Goal: Task Accomplishment & Management: Use online tool/utility

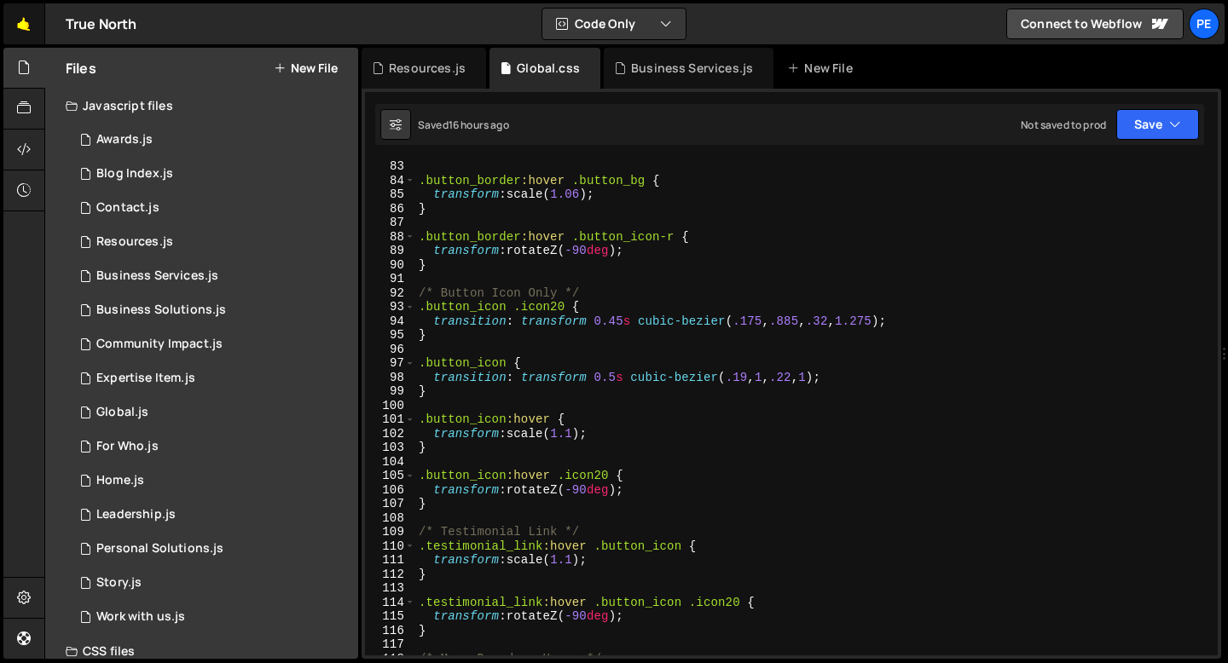
scroll to position [1155, 0]
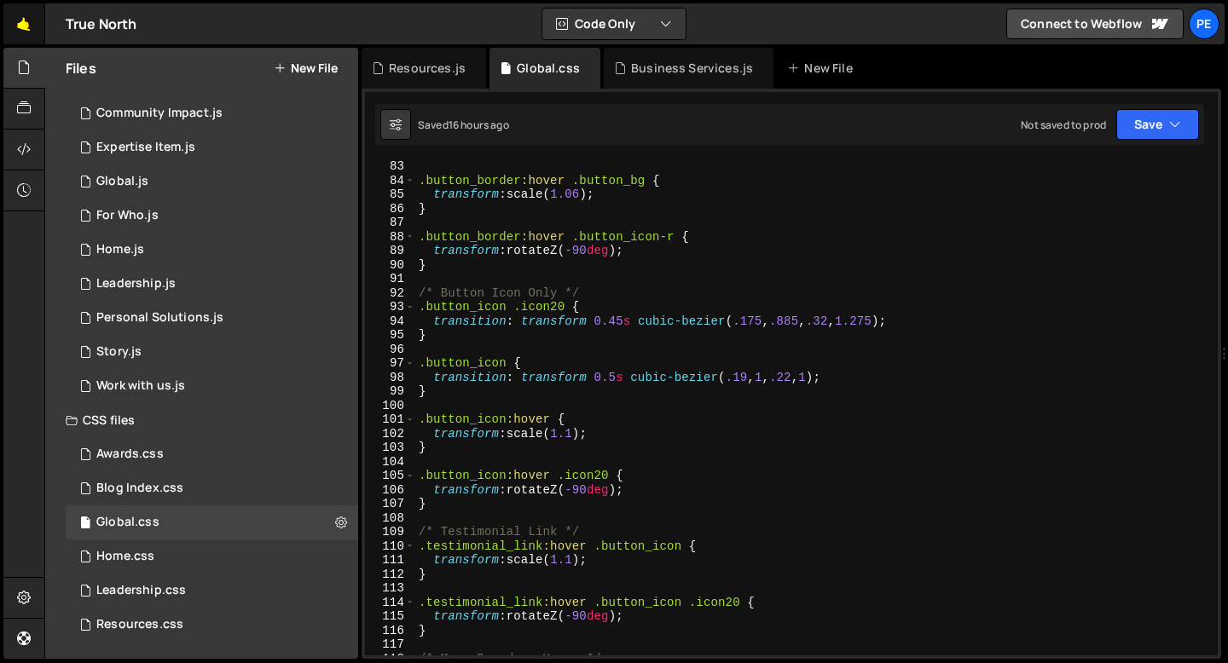
click at [19, 28] on link "🤙" at bounding box center [24, 23] width 42 height 41
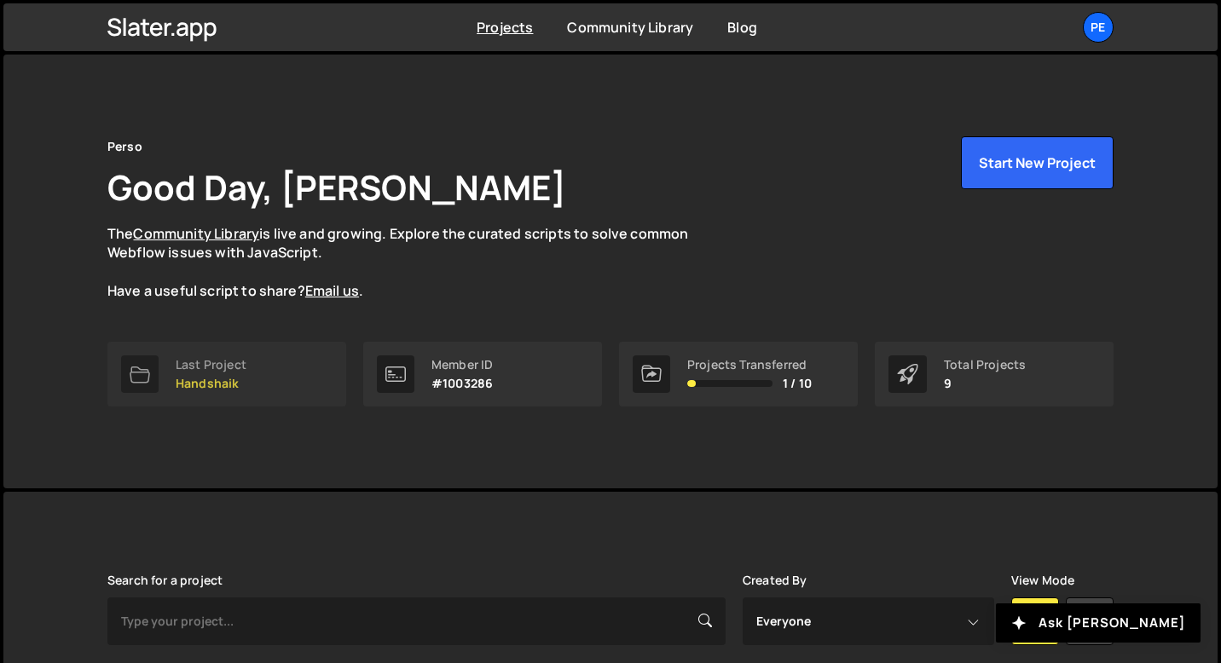
scroll to position [312, 0]
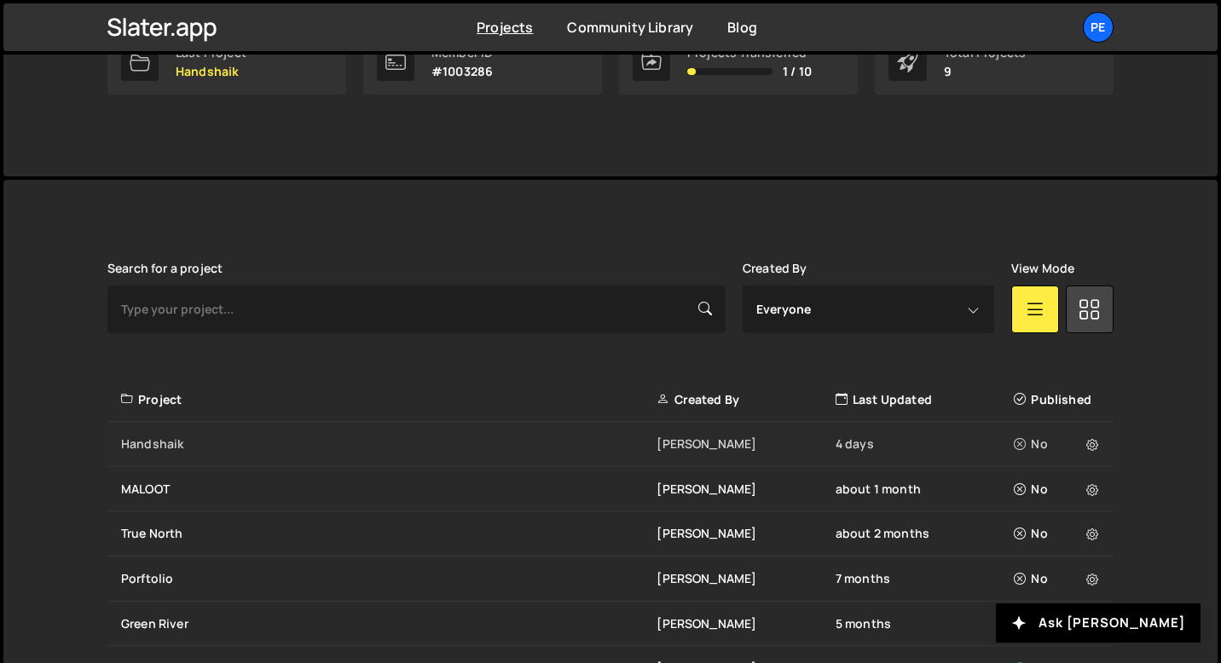
click at [181, 431] on div "Handshaik Eliot BESSON 4 days No" at bounding box center [610, 444] width 1006 height 45
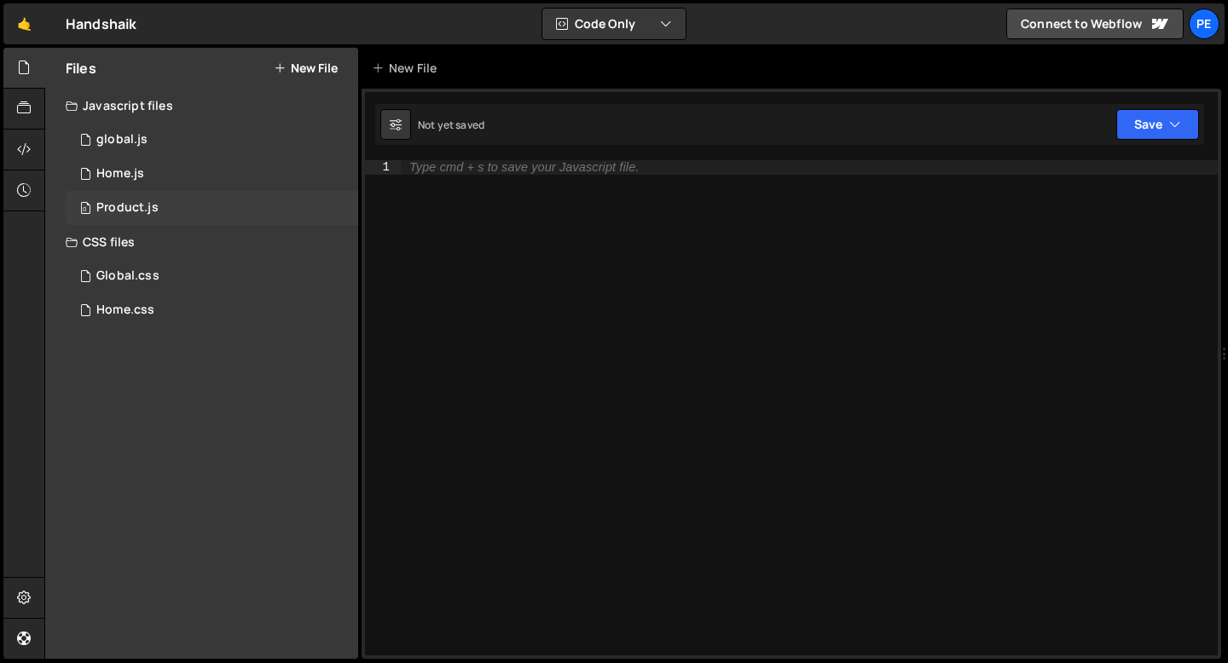
click at [161, 202] on div "0 Product.js 0" at bounding box center [212, 208] width 292 height 34
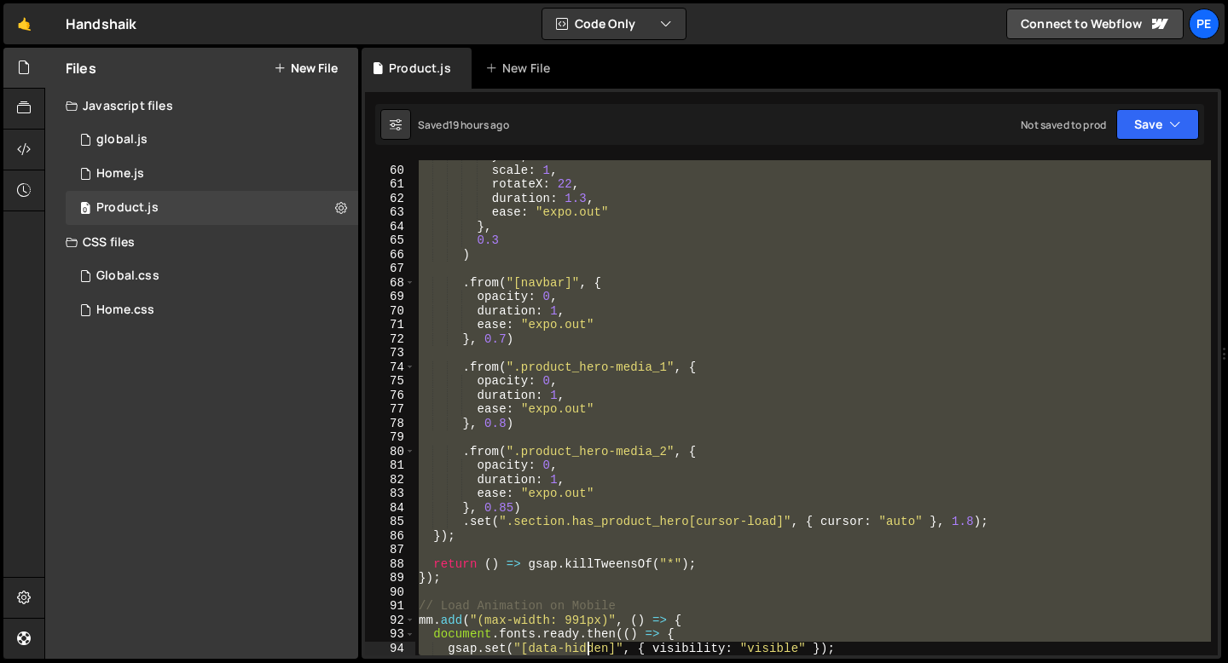
scroll to position [827, 0]
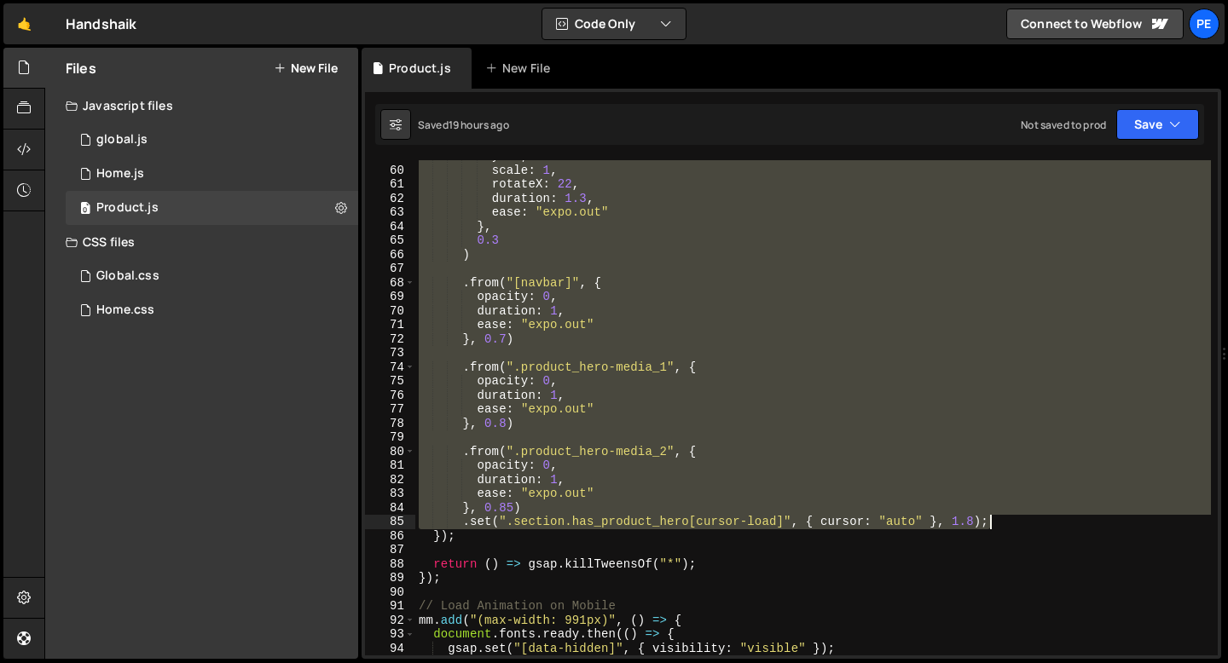
drag, startPoint x: 431, startPoint y: 253, endPoint x: 991, endPoint y: 518, distance: 618.7
click at [991, 518] on div "y : 0 , scale : 1 , rotateX : 22 , duration : 1.3 , ease : "expo.out" } , 0.3 )…" at bounding box center [813, 411] width 796 height 524
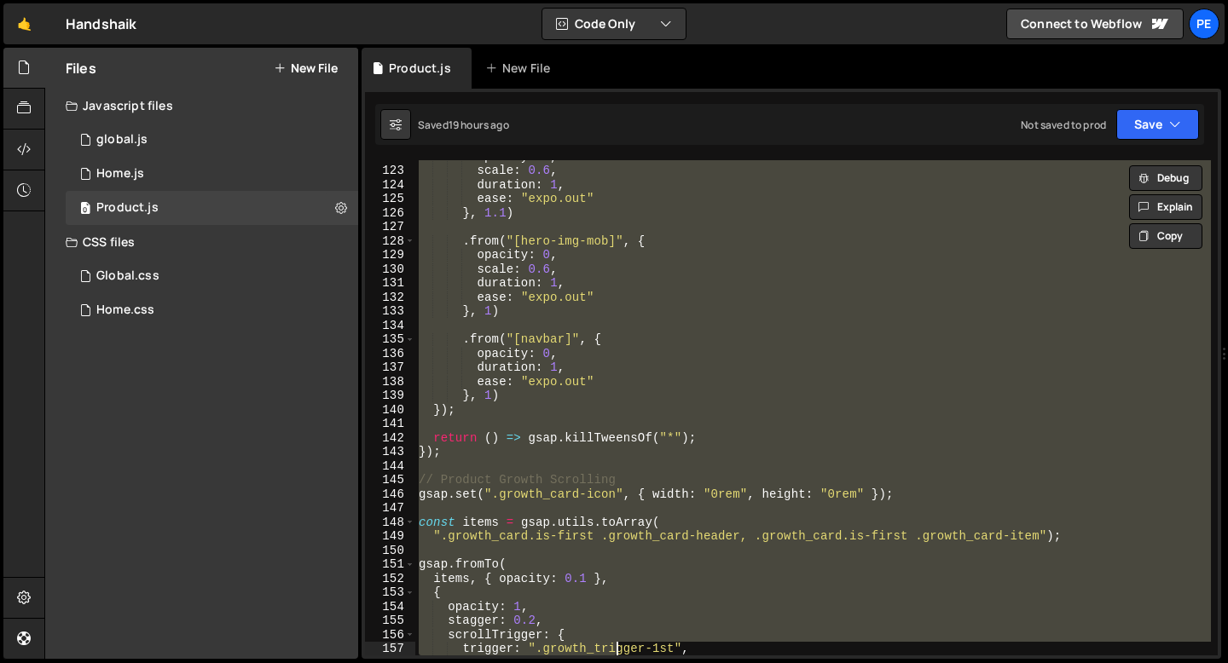
scroll to position [1784, 0]
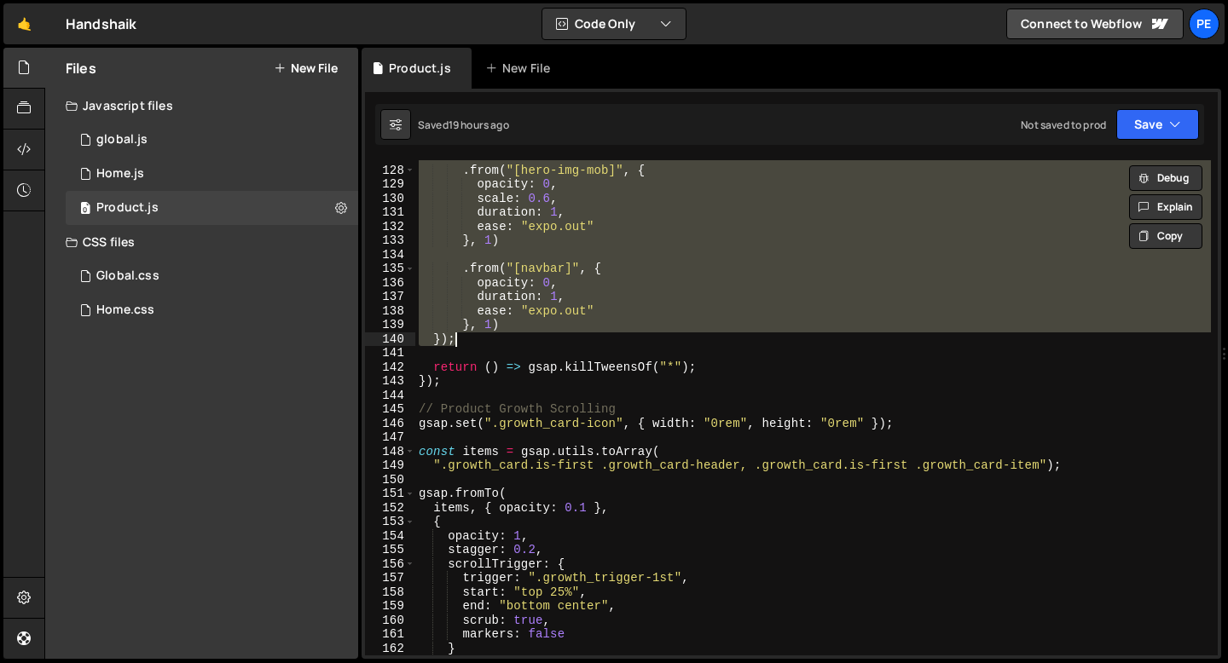
drag, startPoint x: 431, startPoint y: 255, endPoint x: 541, endPoint y: 341, distance: 139.0
click at [541, 341] on div ". from ( "[hero-img-mob]" , { opacity : 0 , scale : 0.6 , duration : 1 , ease :…" at bounding box center [813, 411] width 796 height 524
paste textarea ".set(".section.has_product_hero[cursor-load]", { cursor: "auto" }, 1.8"
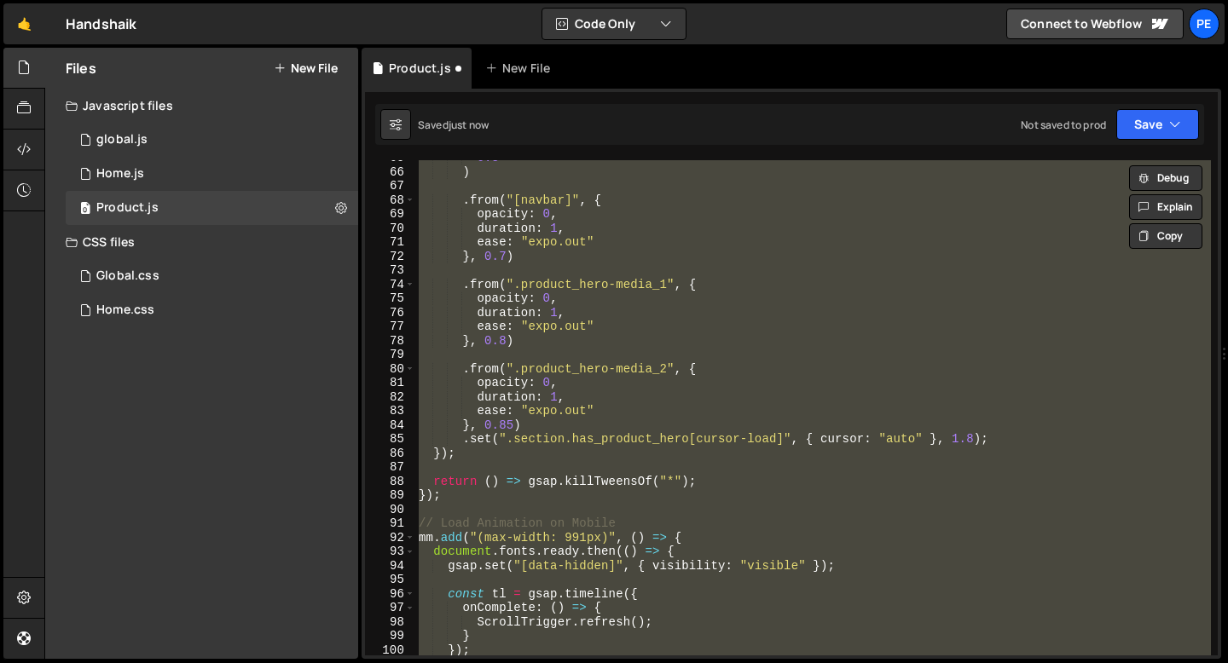
scroll to position [896, 0]
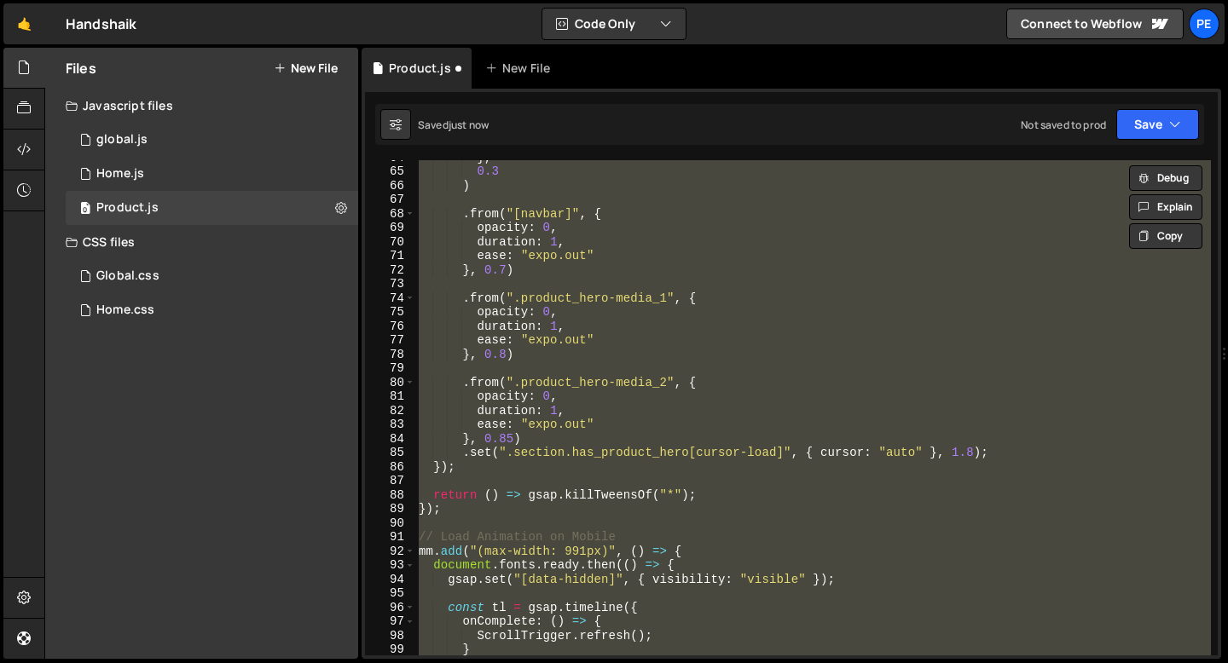
click at [756, 311] on div "} , 0.3 ) . from ( "[navbar]" , { opacity : 0 , duration : 1 , ease : "expo.out…" at bounding box center [813, 407] width 796 height 495
type textarea "opacity: 0,"
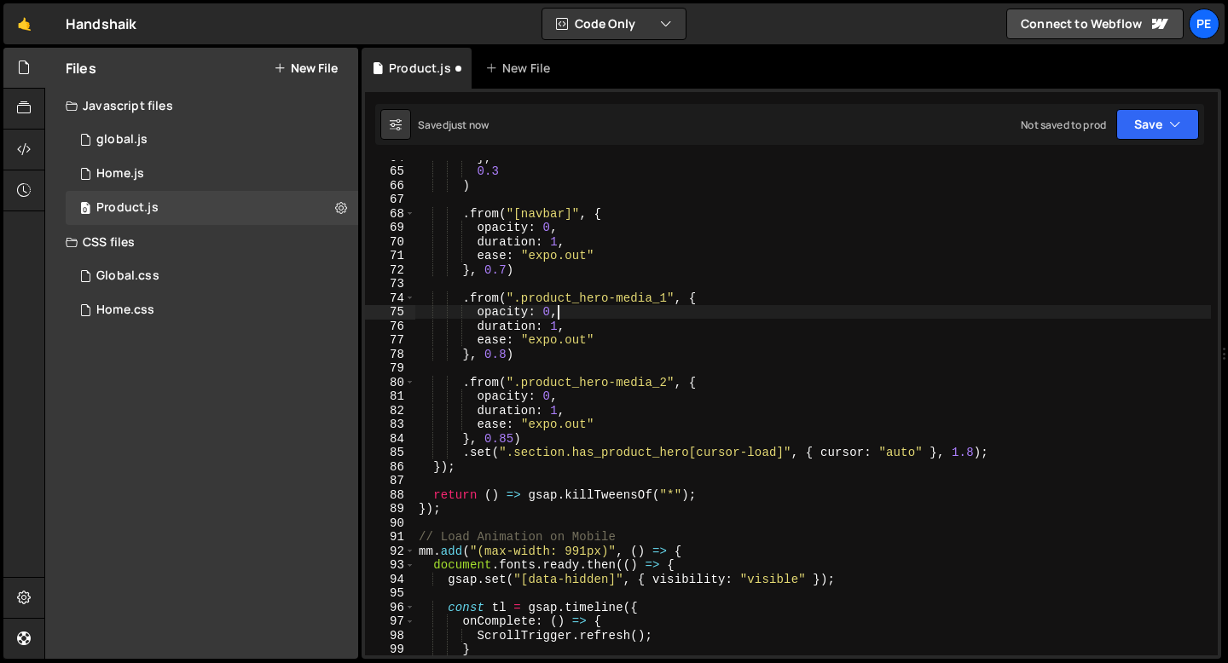
click at [486, 517] on div "} , 0.3 ) . from ( "[navbar]" , { opacity : 0 , duration : 1 , ease : "expo.out…" at bounding box center [813, 412] width 796 height 524
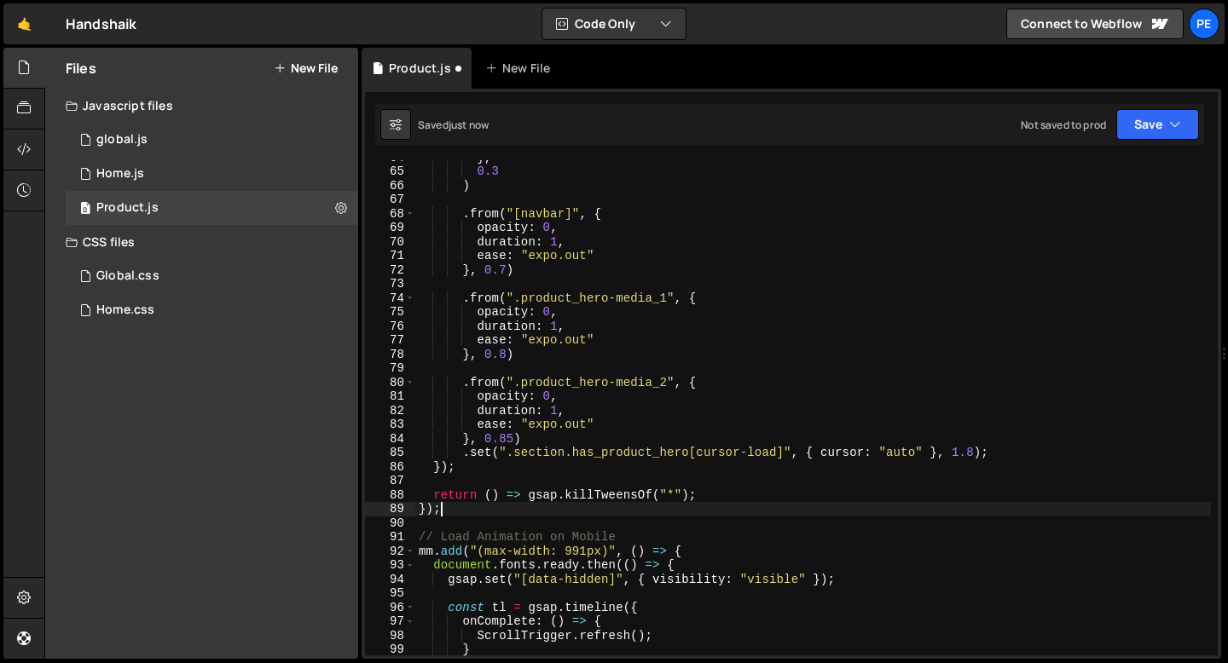
click at [451, 514] on div "} , 0.3 ) . from ( "[navbar]" , { opacity : 0 , duration : 1 , ease : "expo.out…" at bounding box center [813, 412] width 796 height 524
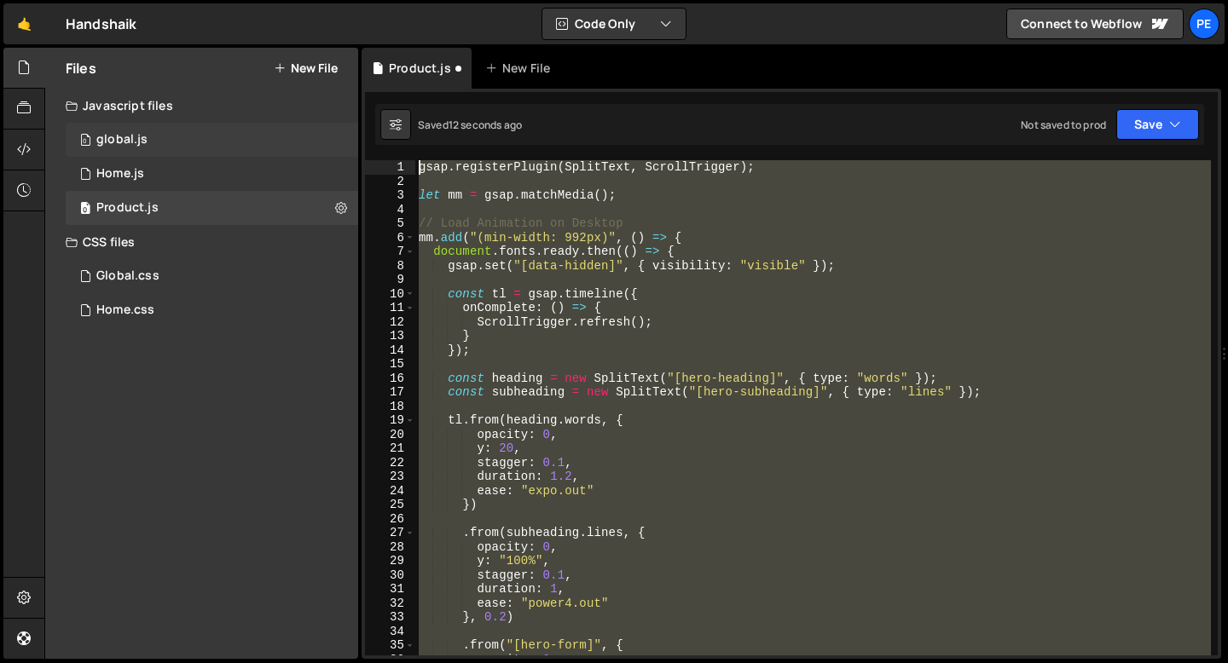
scroll to position [0, 0]
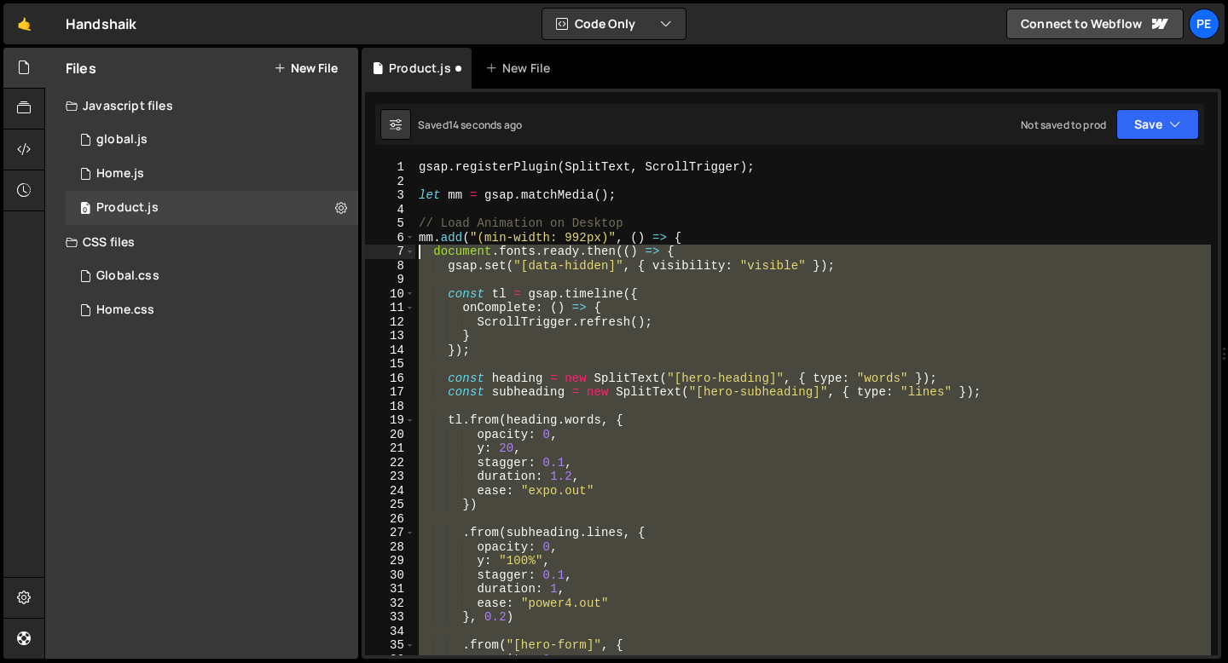
drag, startPoint x: 455, startPoint y: 471, endPoint x: 399, endPoint y: 255, distance: 222.7
click at [400, 255] on div "}); 1 2 3 4 5 6 7 8 9 10 11 12 13 14 15 16 17 18 19 20 21 22 23 24 25 26 27 28 …" at bounding box center [791, 407] width 853 height 495
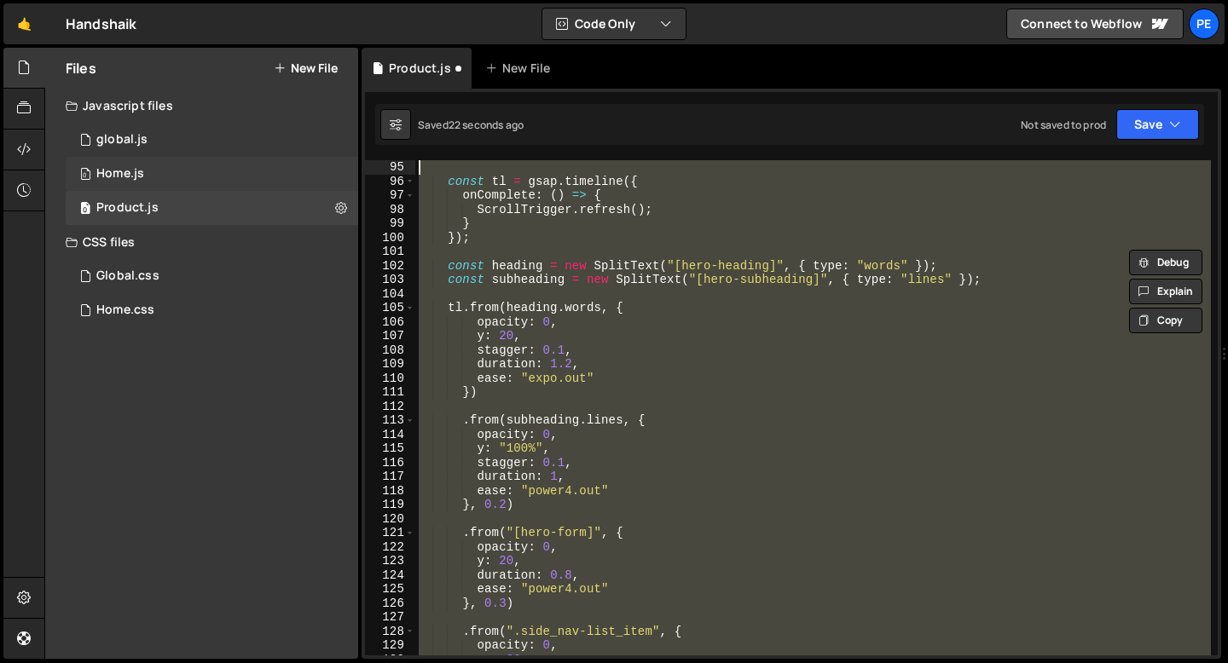
scroll to position [1238, 0]
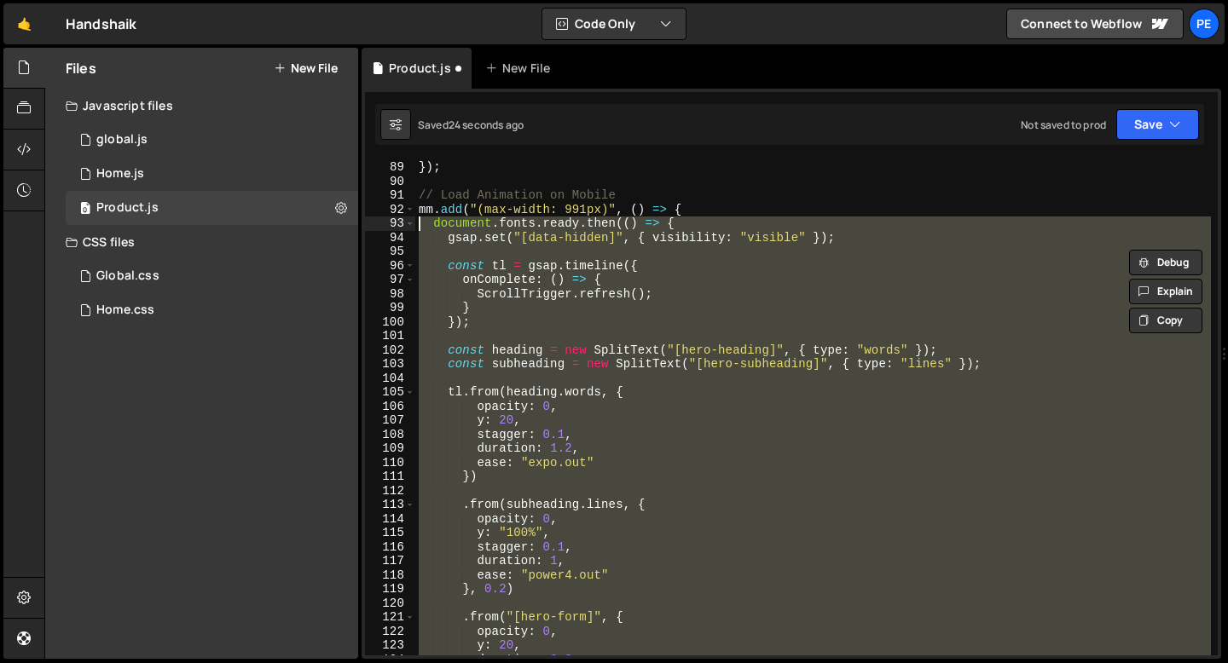
drag, startPoint x: 993, startPoint y: 372, endPoint x: 371, endPoint y: 225, distance: 638.7
click at [371, 225] on div "document.fonts.ready.then(() => { gsap.set("[data-hidden]", { visibility: "visi…" at bounding box center [791, 407] width 853 height 495
paste textarea
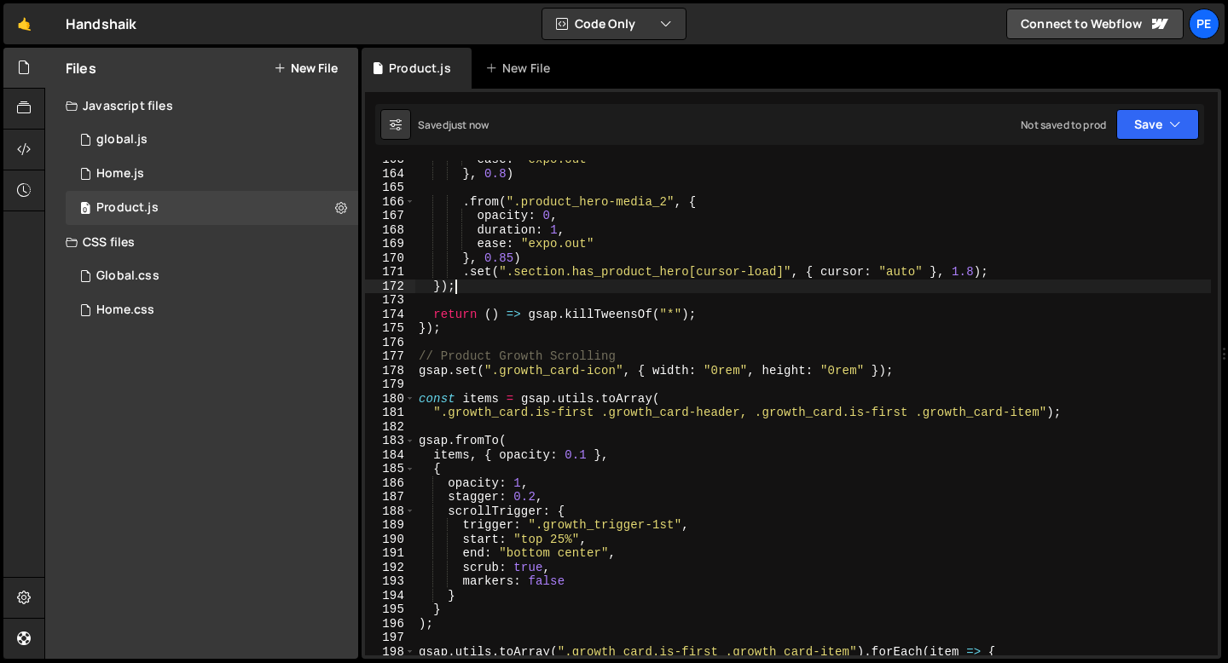
scroll to position [2287, 0]
click at [451, 332] on div "ease : "expo.out" } , 0.8 ) . from ( ".product_hero-media_2" , { opacity : 0 , …" at bounding box center [813, 415] width 796 height 524
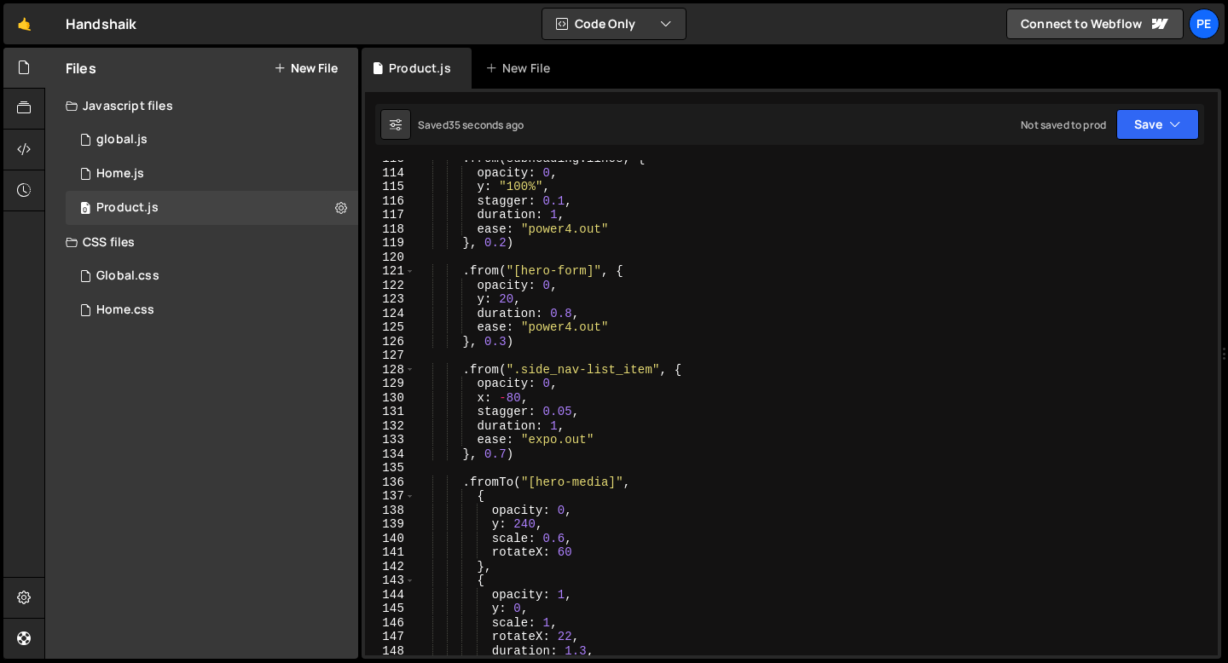
scroll to position [1573, 0]
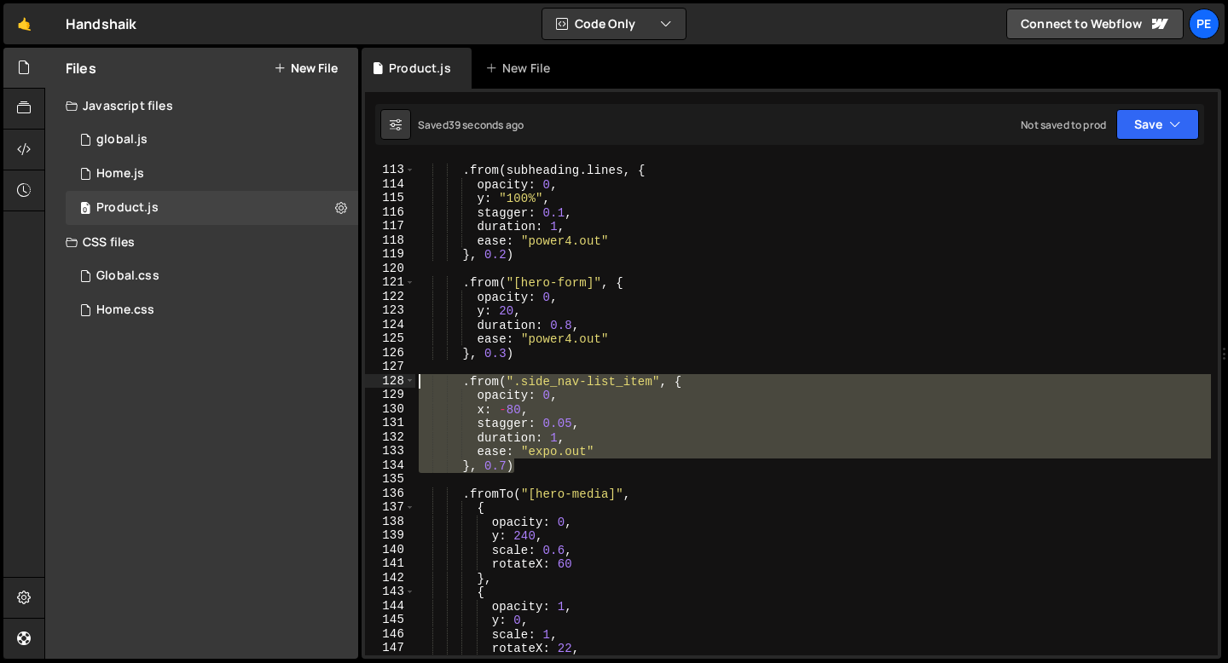
drag, startPoint x: 527, startPoint y: 460, endPoint x: 398, endPoint y: 378, distance: 153.0
click at [398, 378] on div "}); 112 113 114 115 116 117 118 119 120 121 122 123 124 125 126 127 128 129 130…" at bounding box center [791, 407] width 853 height 495
type textarea ".from(".side_nav-list_item", { opacity: 0,"
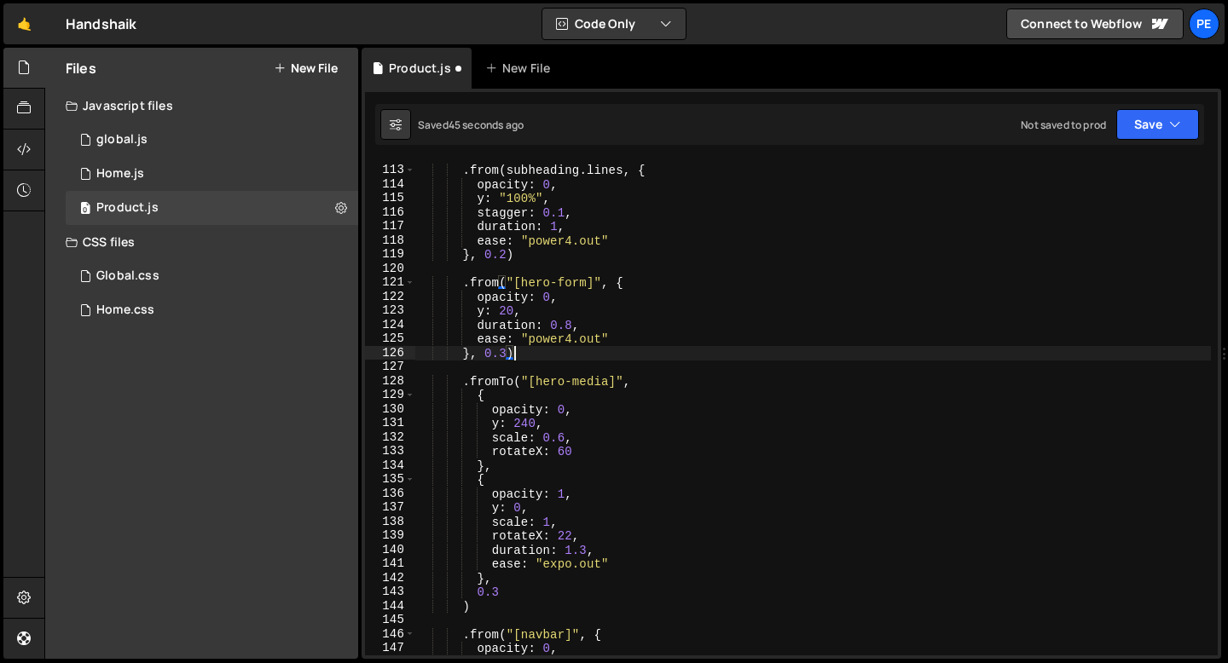
click at [543, 425] on div ". from ( subheading . lines , { opacity : 0 , y : "100%" , stagger : 0.1 , dura…" at bounding box center [813, 411] width 796 height 524
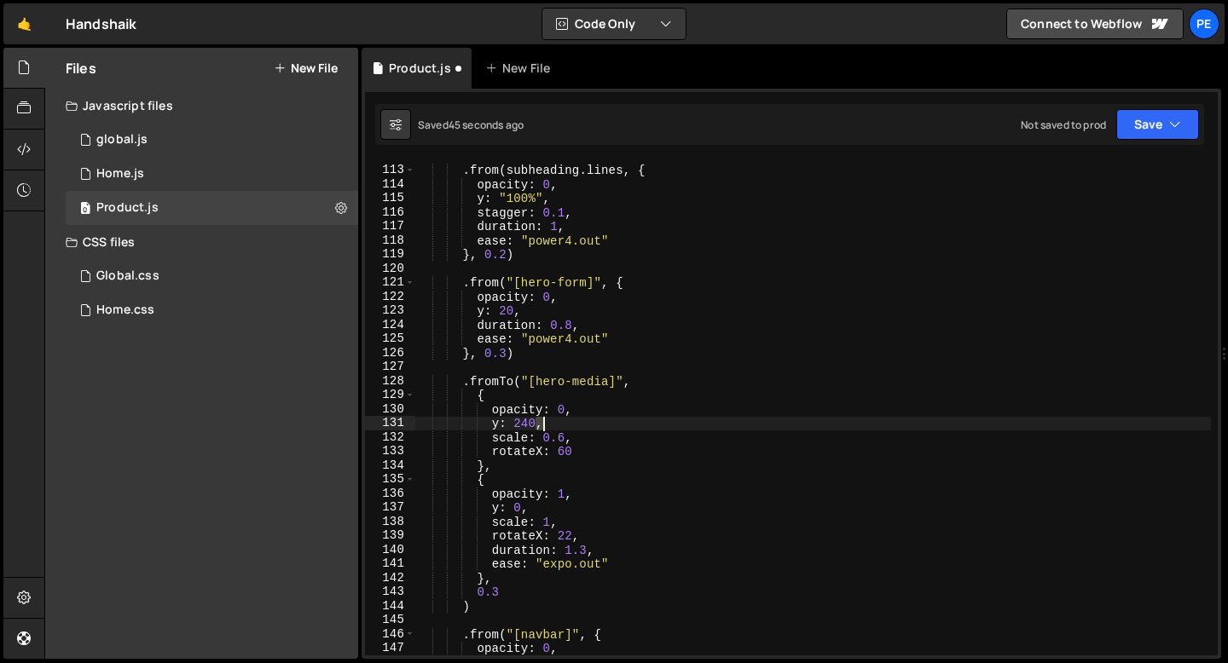
click at [543, 425] on div ". from ( subheading . lines , { opacity : 0 , y : "100%" , stagger : 0.1 , dura…" at bounding box center [813, 411] width 796 height 524
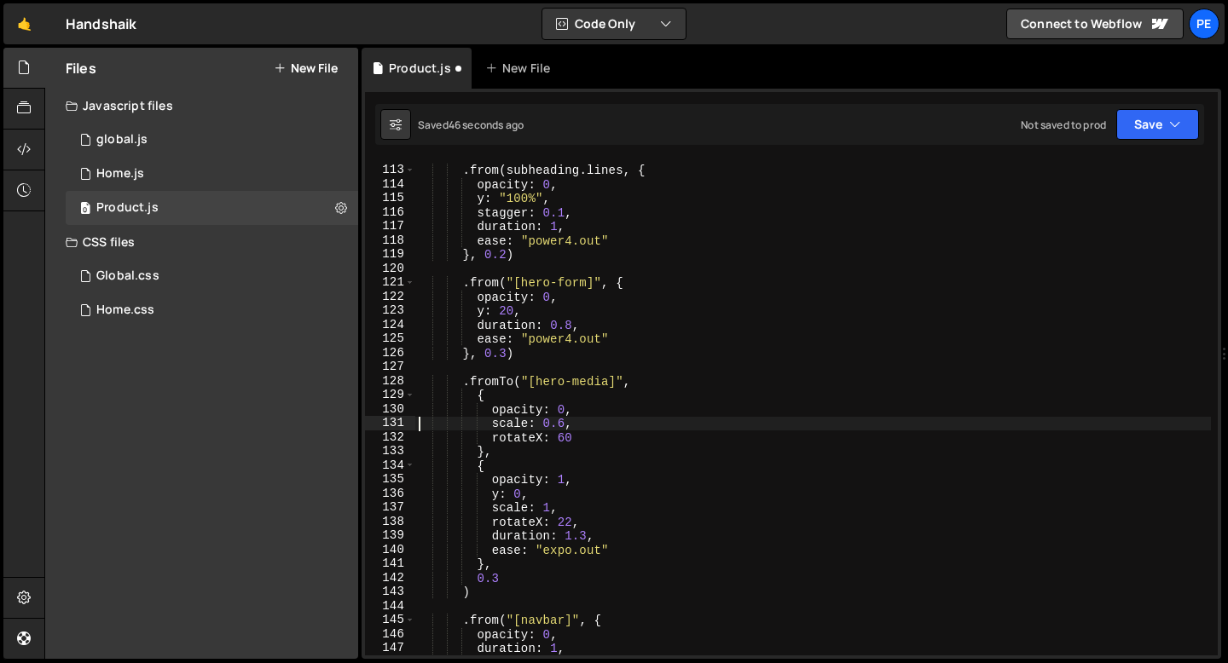
click at [548, 496] on div ". from ( subheading . lines , { opacity : 0 , y : "100%" , stagger : 0.1 , dura…" at bounding box center [813, 411] width 796 height 524
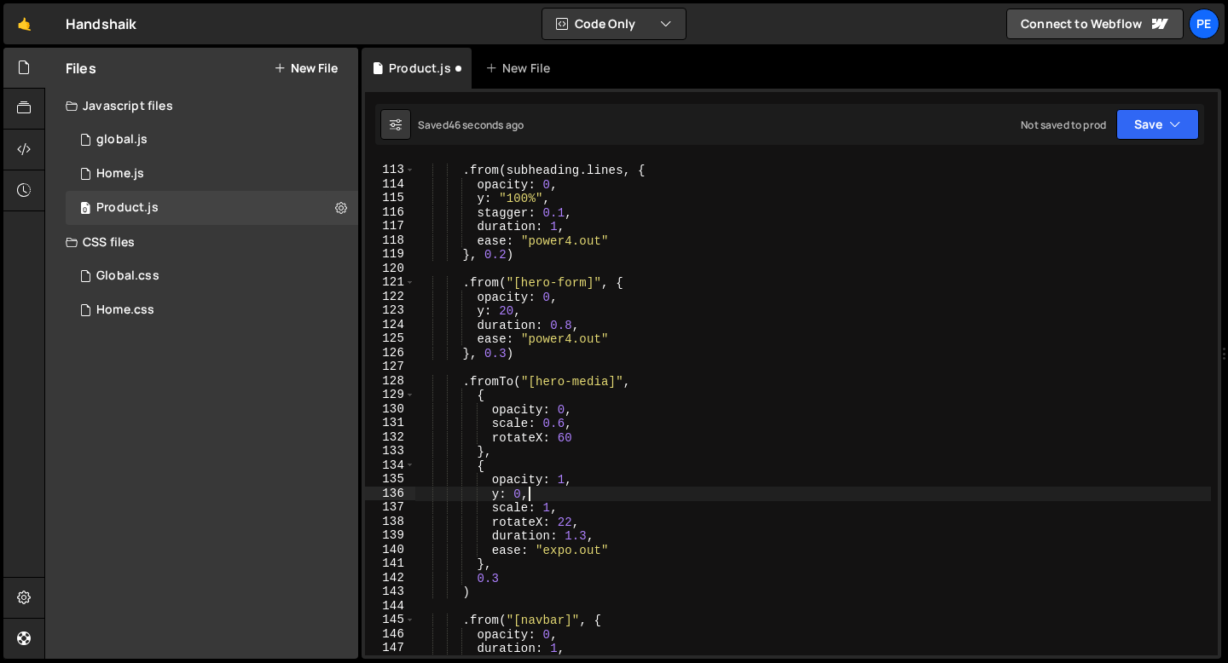
click at [548, 495] on div ". from ( subheading . lines , { opacity : 0 , y : "100%" , stagger : 0.1 , dura…" at bounding box center [813, 411] width 796 height 524
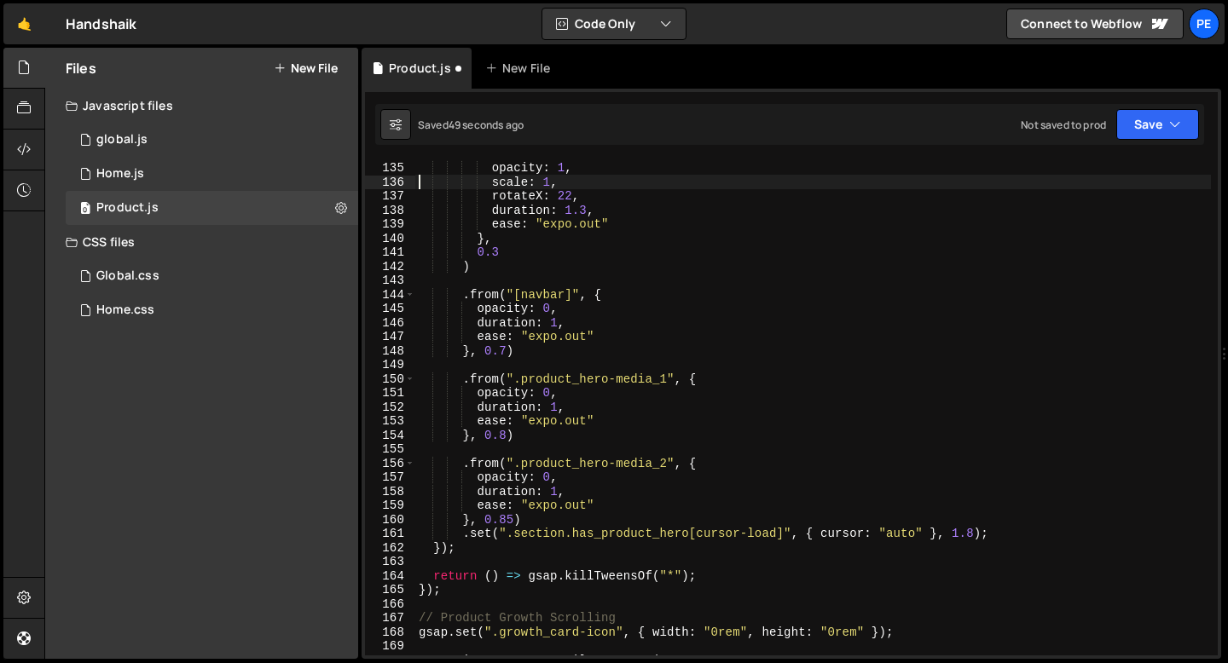
scroll to position [1921, 0]
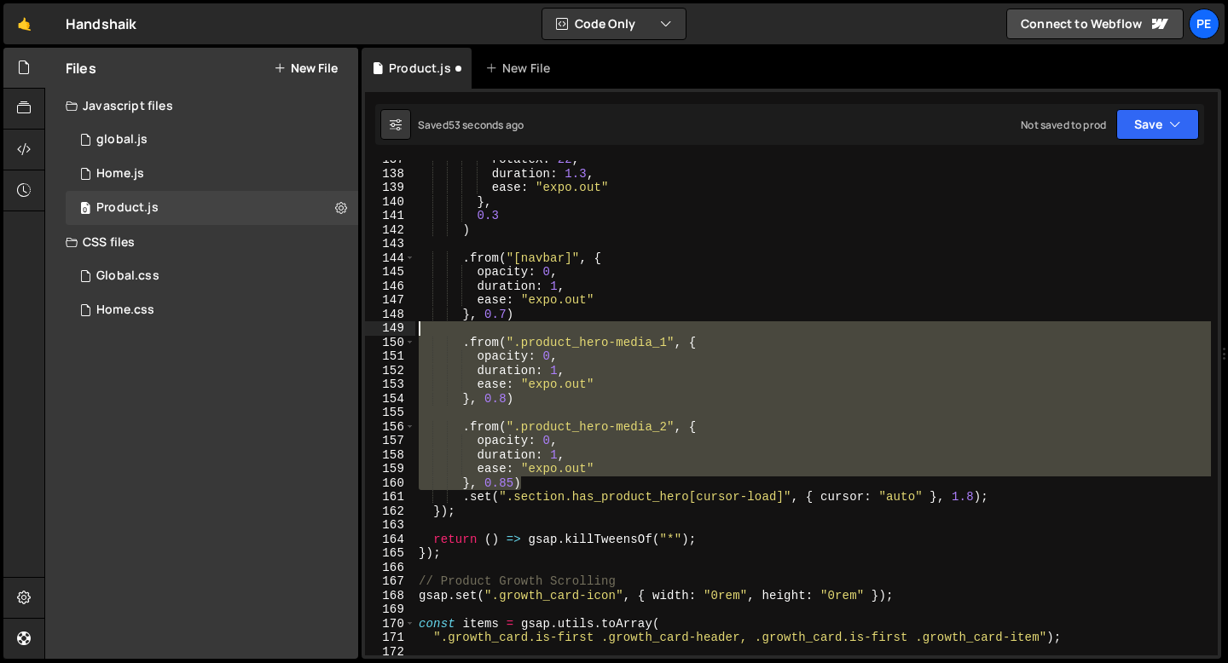
drag, startPoint x: 525, startPoint y: 485, endPoint x: 373, endPoint y: 333, distance: 215.3
click at [373, 333] on div "scale: 1, 137 138 139 140 141 142 143 144 145 146 147 148 149 150 151 152 153 1…" at bounding box center [791, 407] width 853 height 495
type textarea ".from(".product_hero-media_1", {"
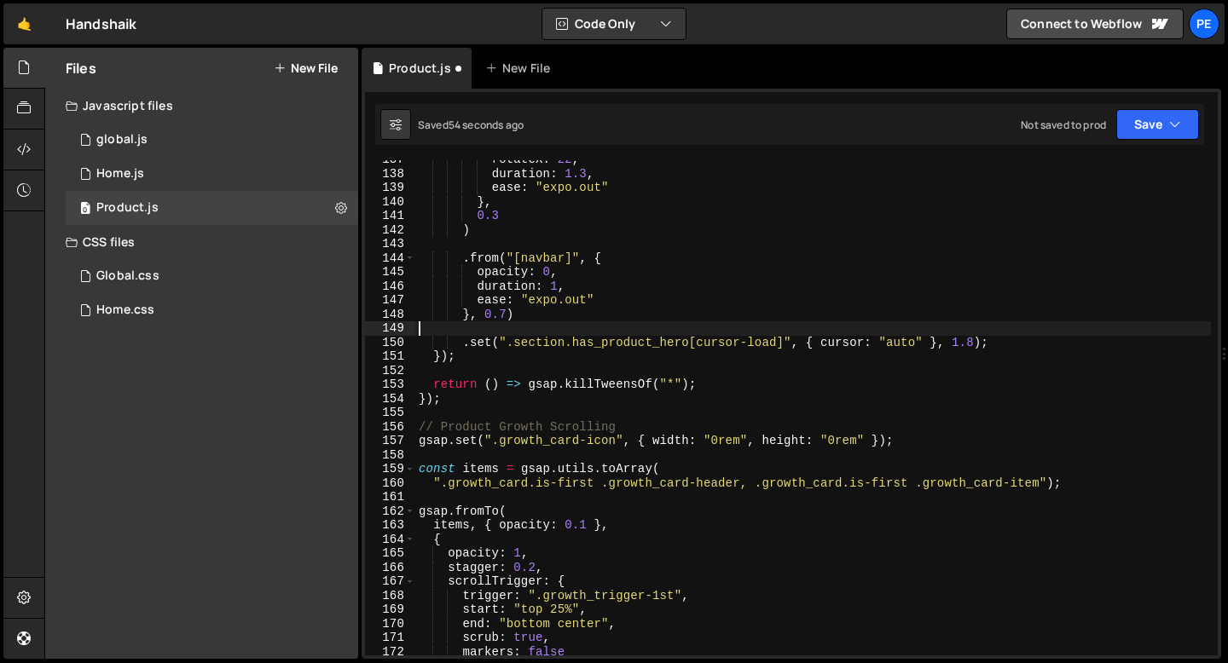
click at [541, 345] on div "rotateX : 22 , duration : 1.3 , ease : "expo.out" } , 0.3 ) . from ( "[navbar]"…" at bounding box center [813, 415] width 796 height 524
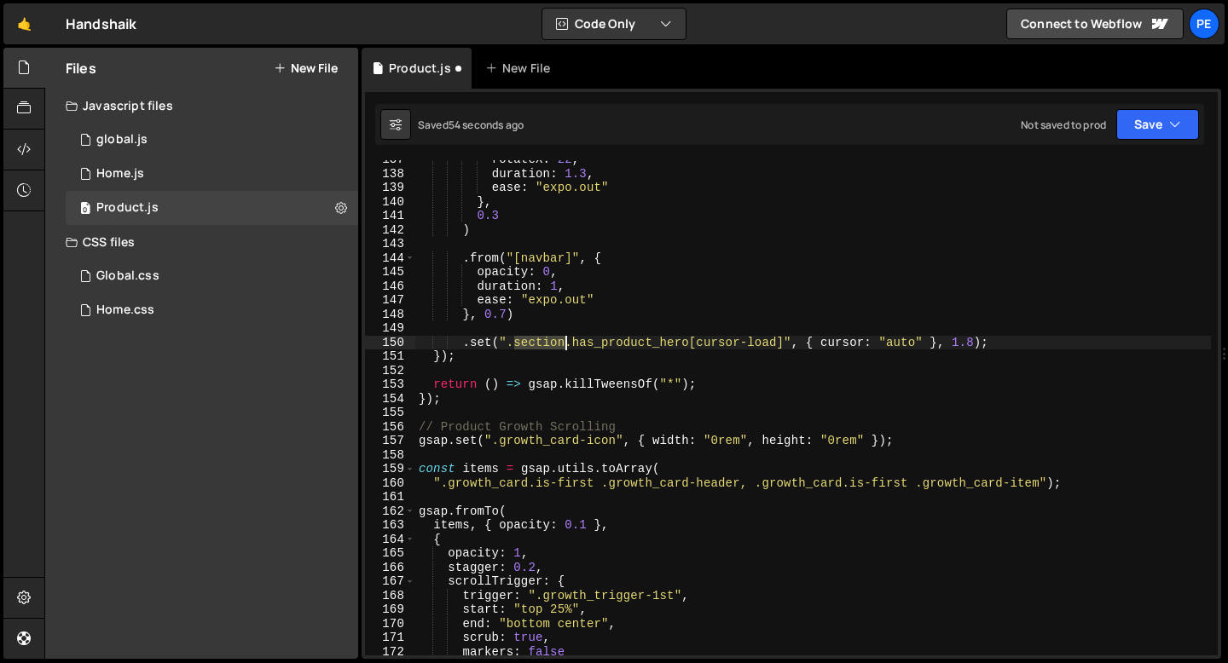
click at [541, 344] on div "rotateX : 22 , duration : 1.3 , ease : "expo.out" } , 0.3 ) . from ( "[navbar]"…" at bounding box center [813, 415] width 796 height 524
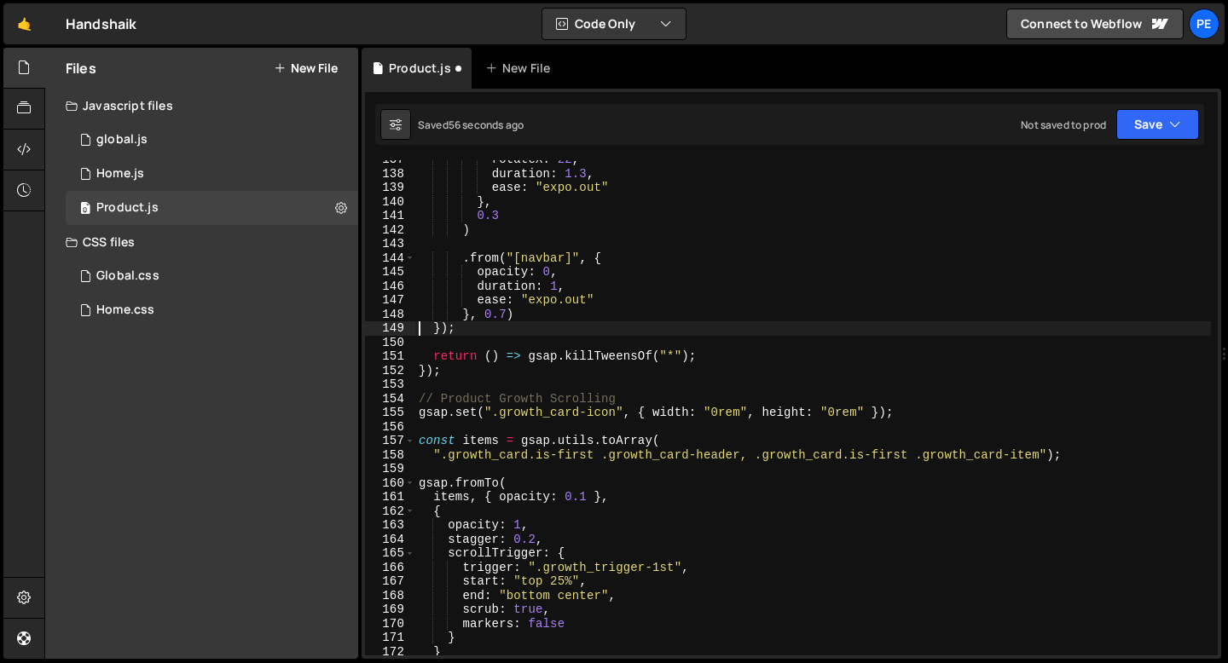
click at [504, 311] on div "rotateX : 22 , duration : 1.3 , ease : "expo.out" } , 0.3 ) . from ( "[navbar]"…" at bounding box center [813, 415] width 796 height 524
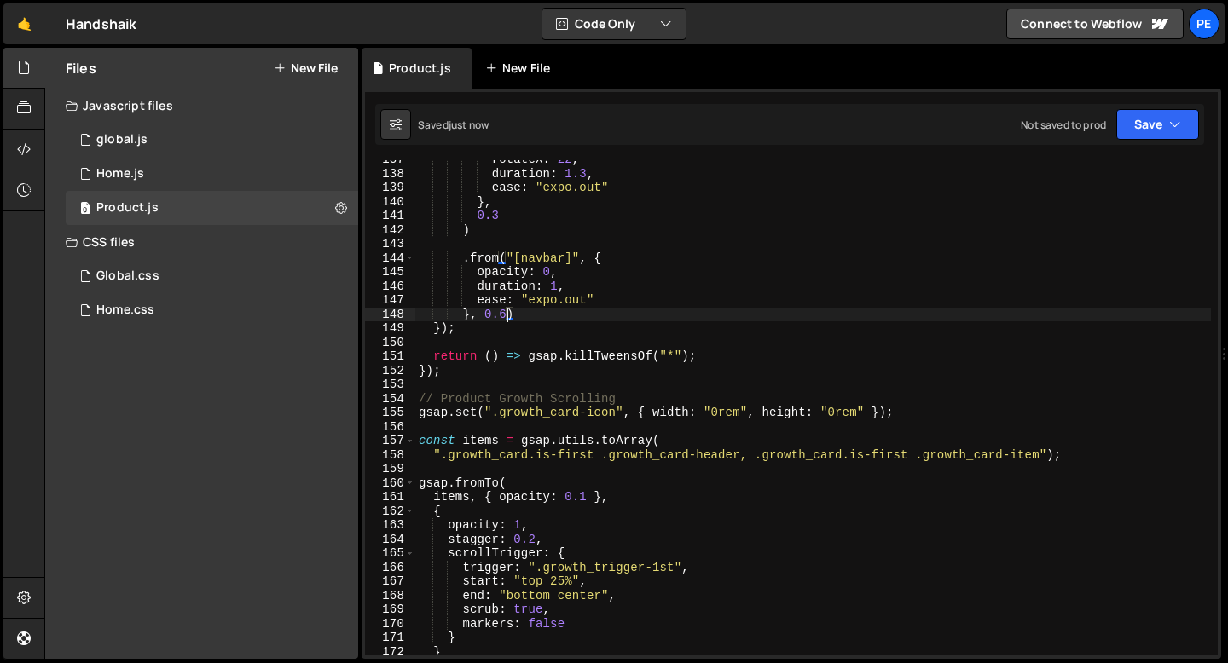
type textarea "}, 0.6)"
click at [298, 64] on button "New File" at bounding box center [306, 68] width 64 height 14
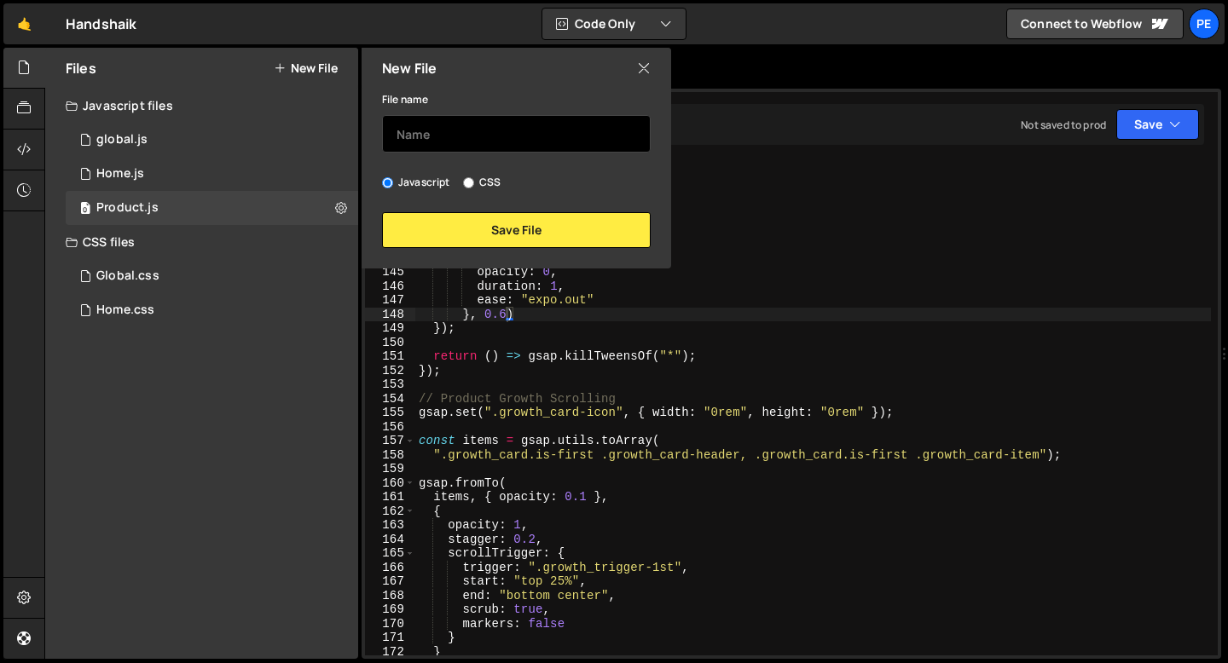
click at [412, 124] on input "text" at bounding box center [516, 134] width 269 height 38
type input "Prodocut"
click at [466, 183] on input "CSS" at bounding box center [468, 182] width 11 height 11
radio input "true"
click at [428, 127] on input "Prodocut" at bounding box center [516, 134] width 269 height 38
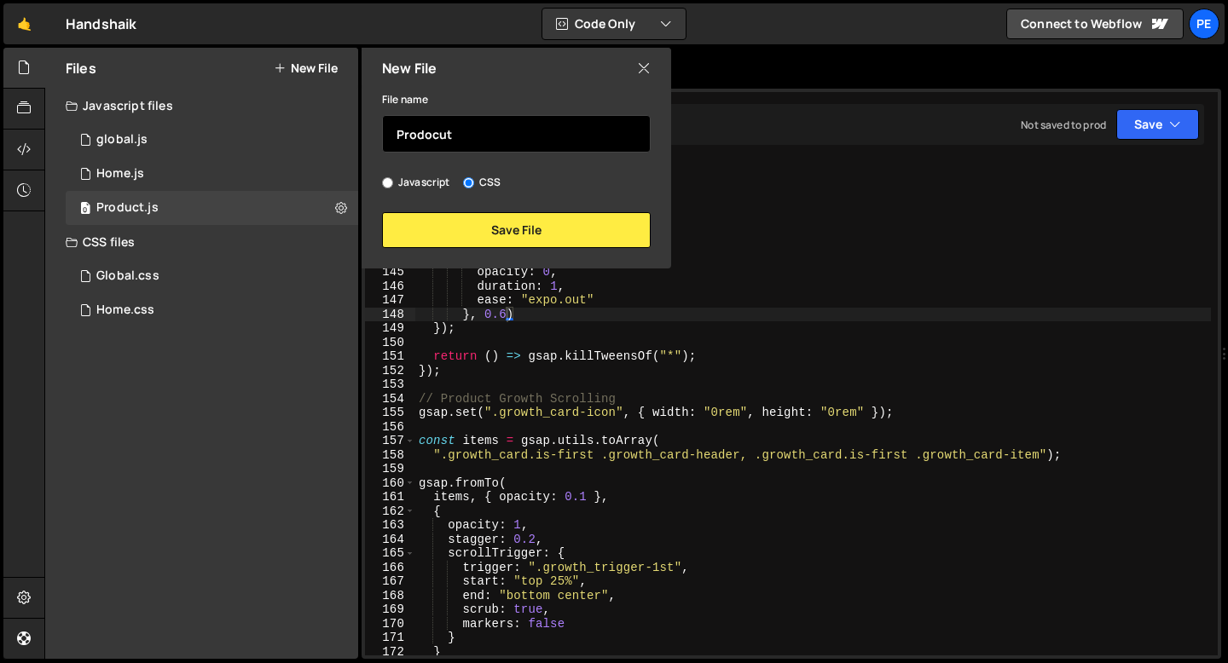
click at [428, 127] on input "Prodocut" at bounding box center [516, 134] width 269 height 38
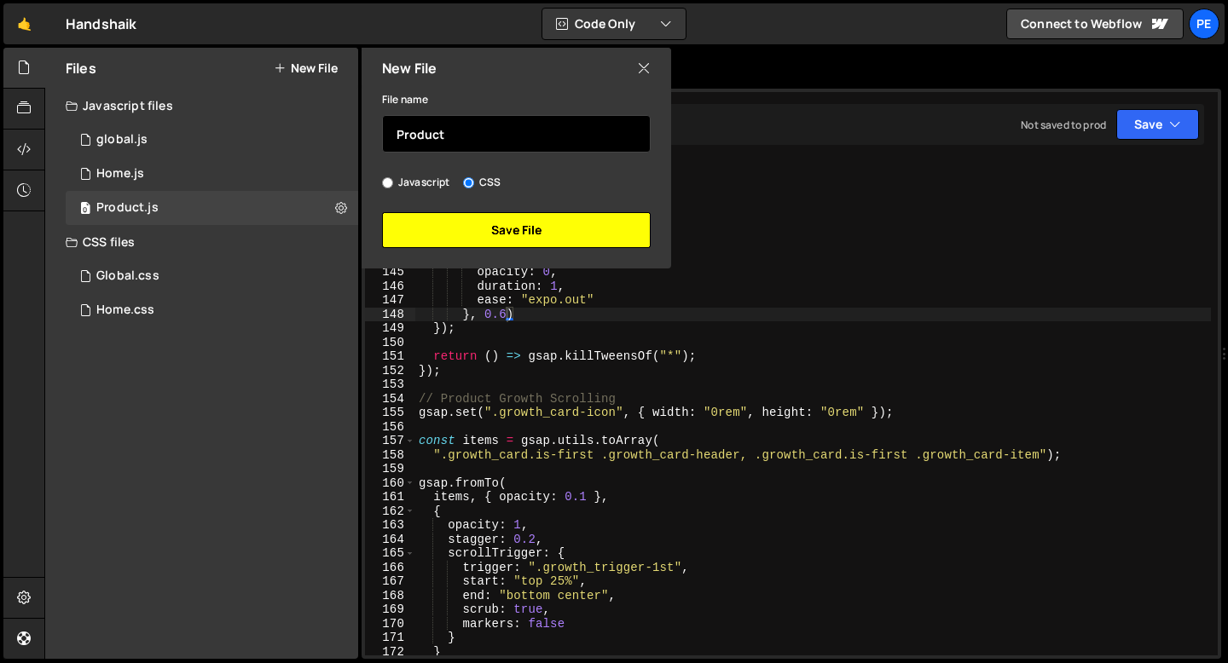
type input "Product"
click at [460, 221] on button "Save File" at bounding box center [516, 230] width 269 height 36
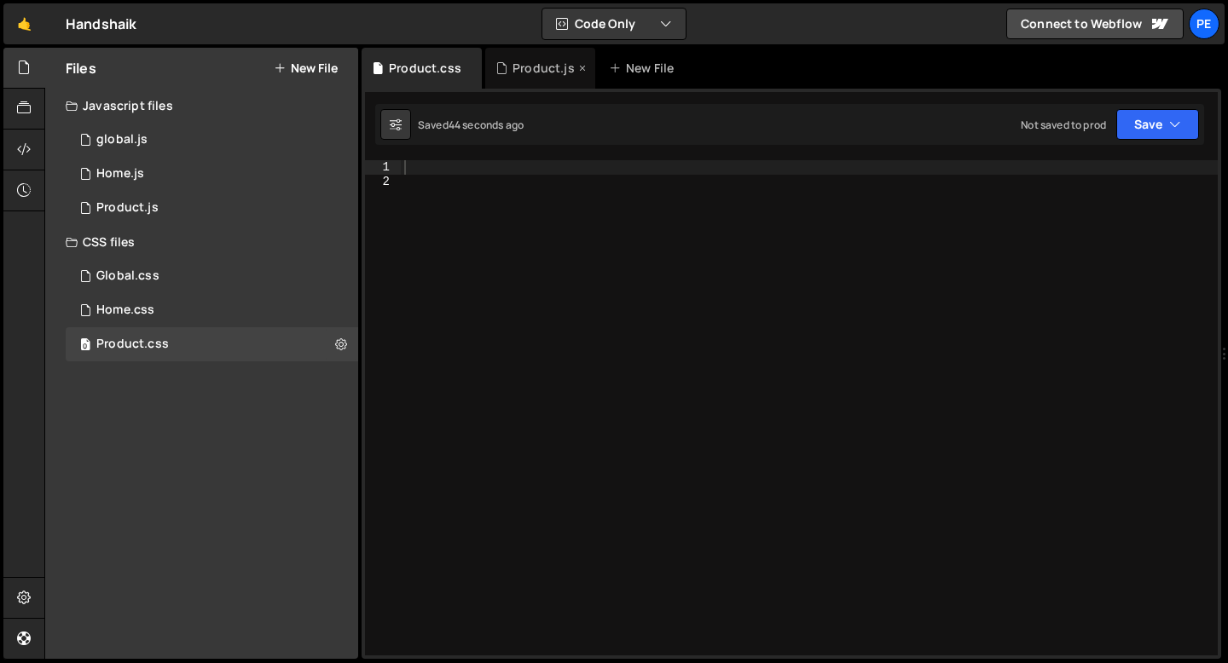
click at [517, 69] on div "Product.js" at bounding box center [543, 68] width 62 height 17
click at [517, 70] on div "Product.js" at bounding box center [543, 68] width 62 height 17
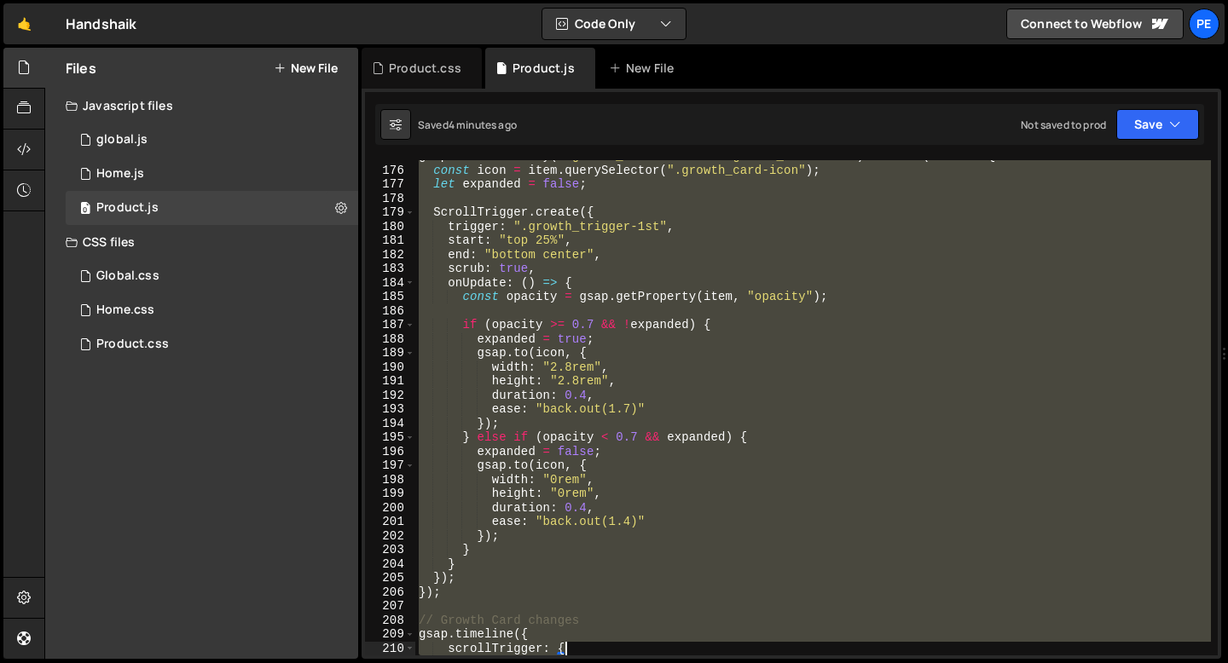
scroll to position [2459, 0]
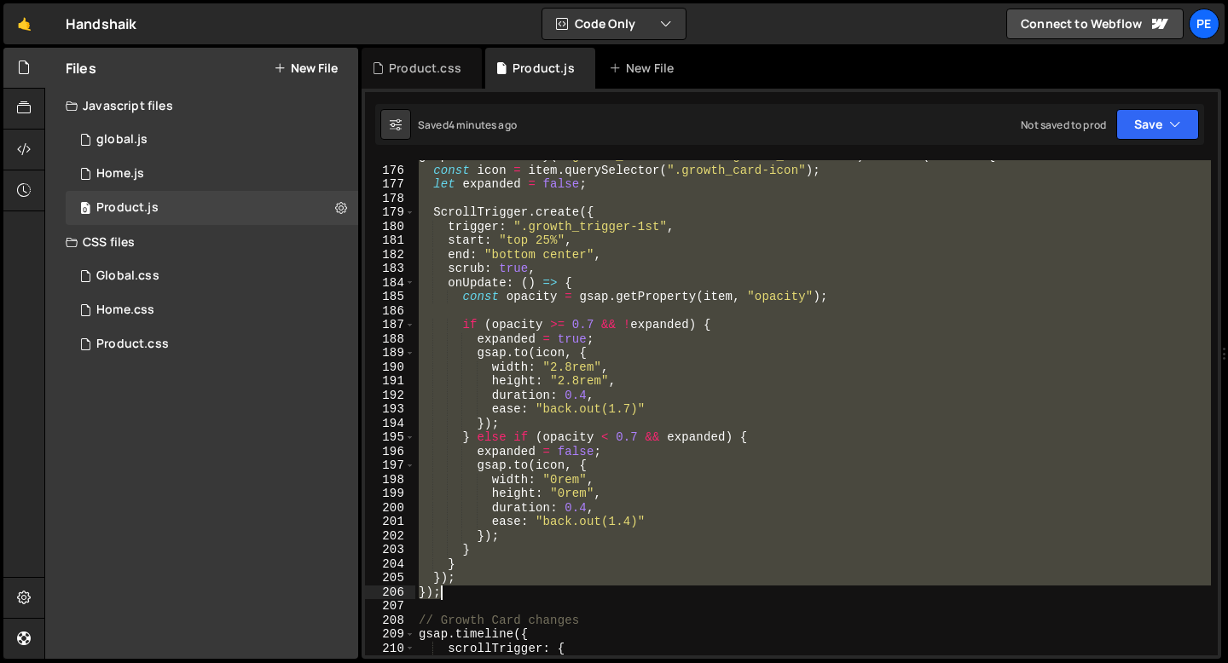
drag, startPoint x: 419, startPoint y: 304, endPoint x: 553, endPoint y: 594, distance: 319.7
click at [553, 594] on div "gsap . utils . toArray ( ".growth_card.is-first .growth_card-item" ) . forEach …" at bounding box center [813, 411] width 796 height 524
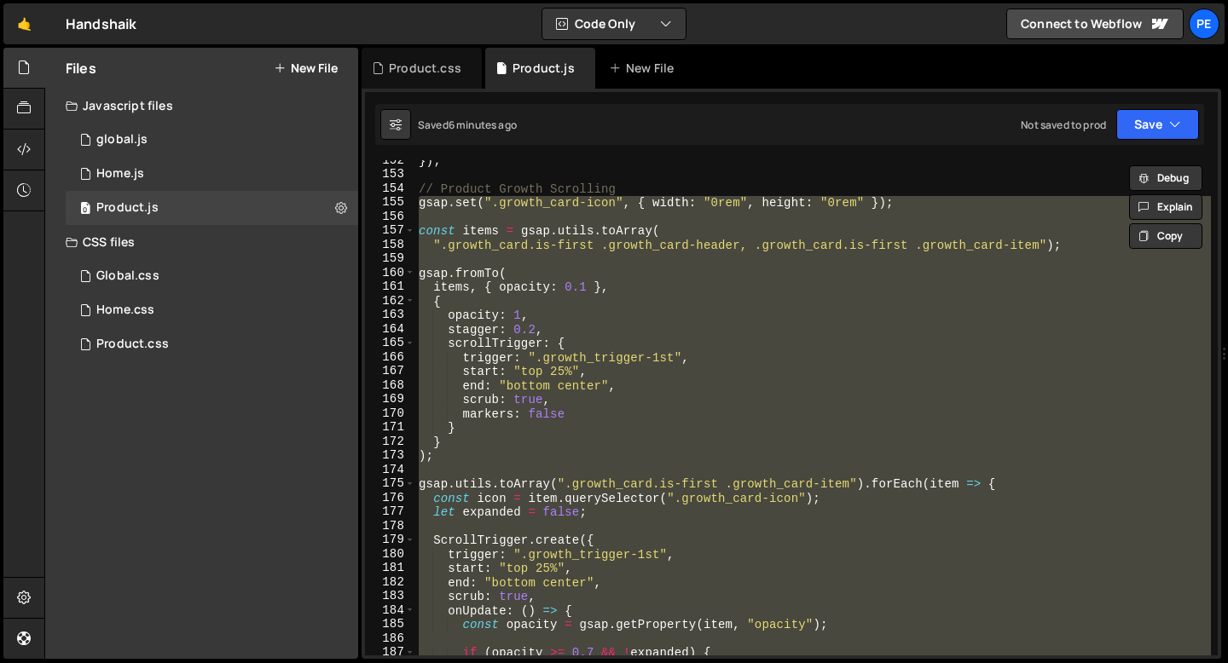
scroll to position [2113, 0]
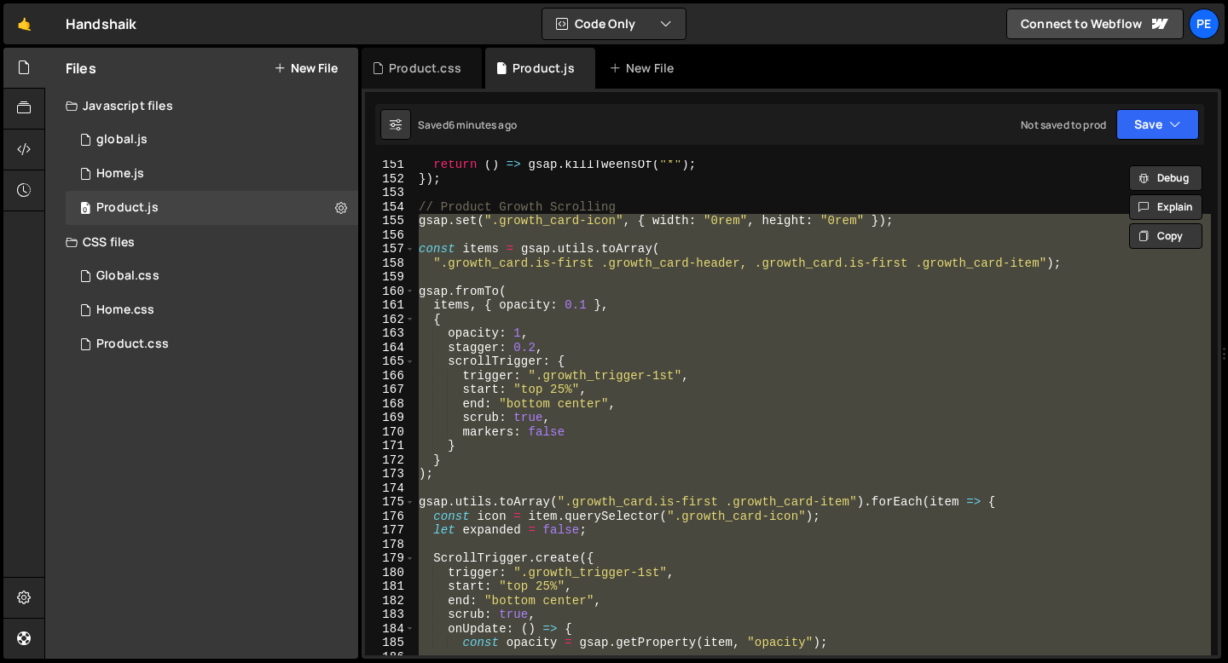
paste textarea
type textarea ");"
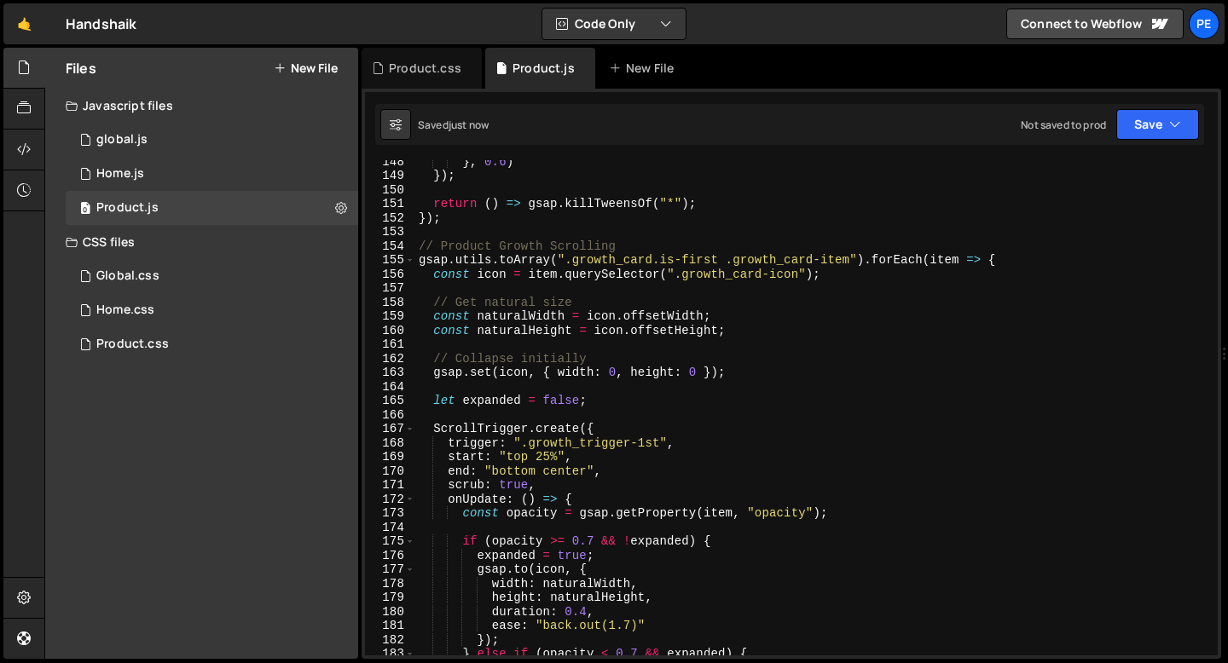
scroll to position [2103, 0]
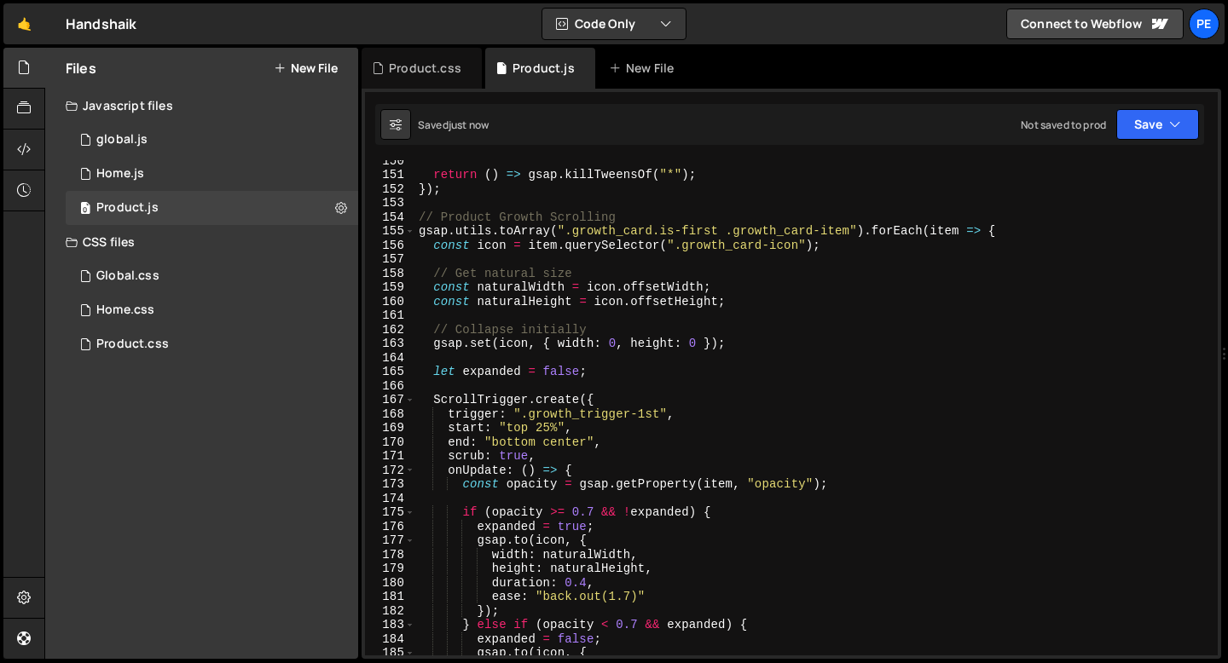
click at [495, 360] on div "return ( ) => gsap . killTweensOf ( "*" ) ; }) ; // Product Growth Scrolling gs…" at bounding box center [813, 415] width 796 height 524
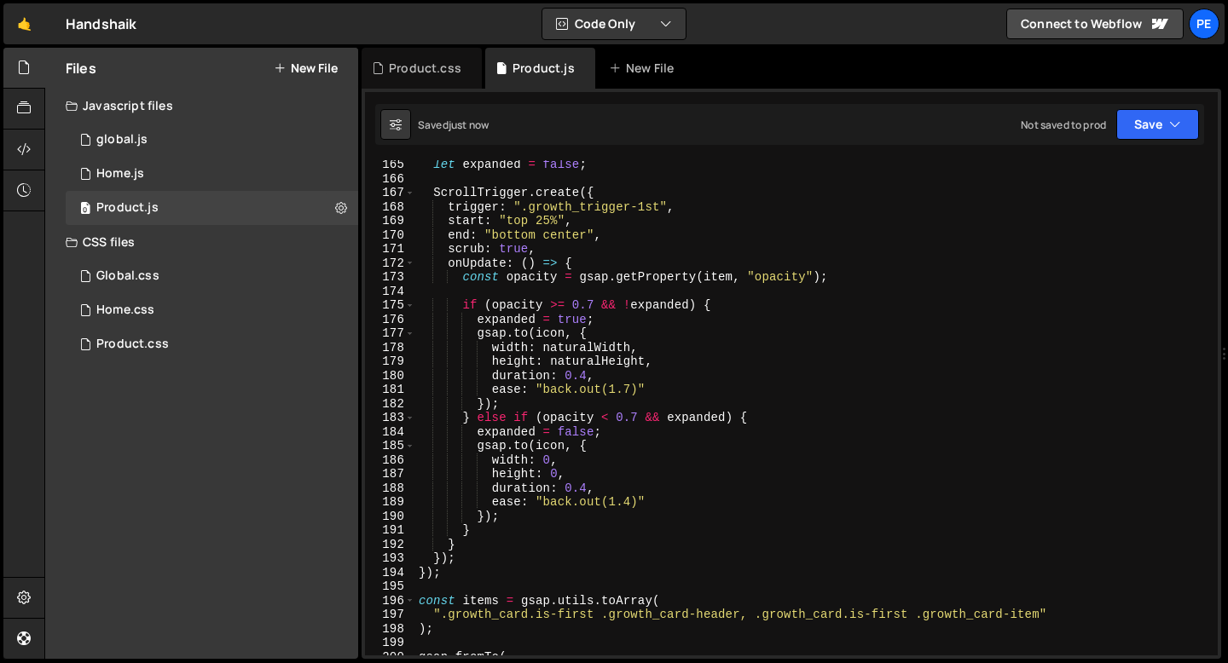
scroll to position [2414, 0]
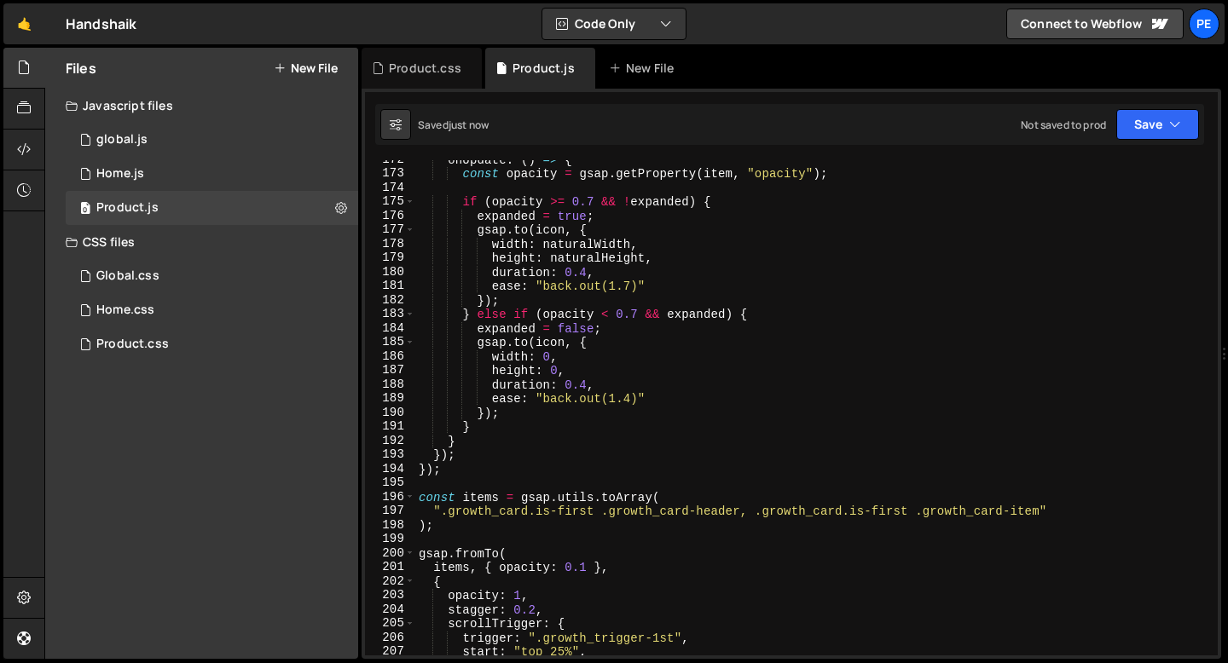
click at [460, 486] on div "onUpdate : ( ) => { const opacity = gsap . getProperty ( item , "opacity" ) ; i…" at bounding box center [813, 415] width 796 height 524
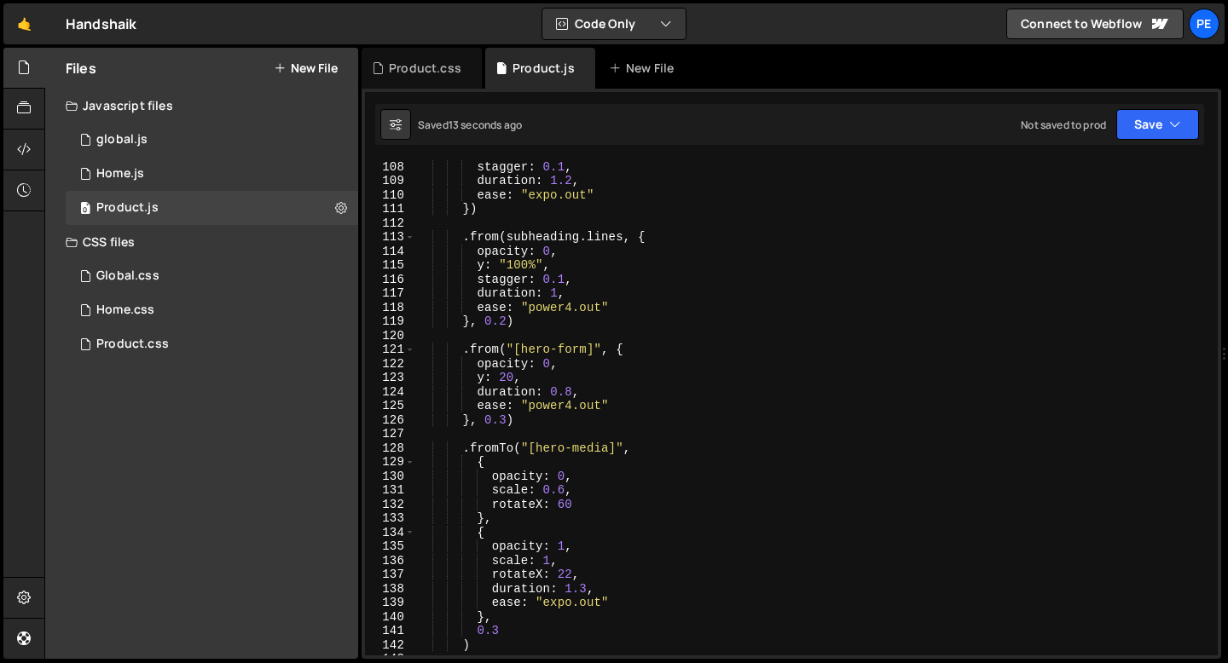
scroll to position [1469, 0]
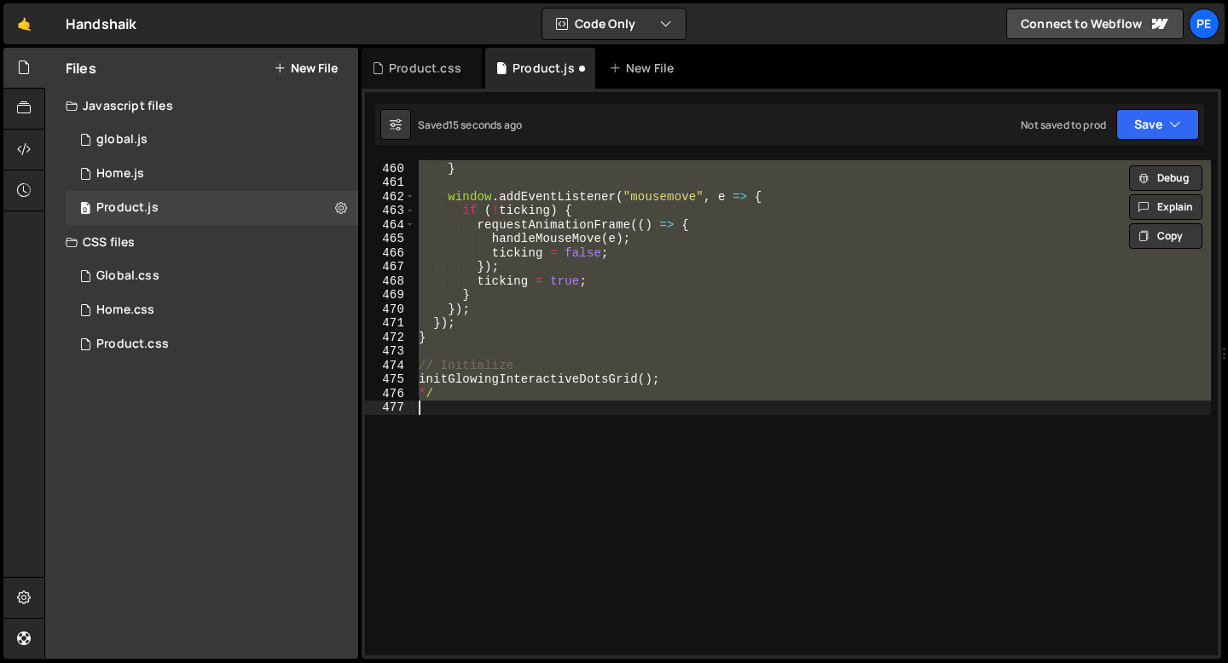
type textarea "}); });"
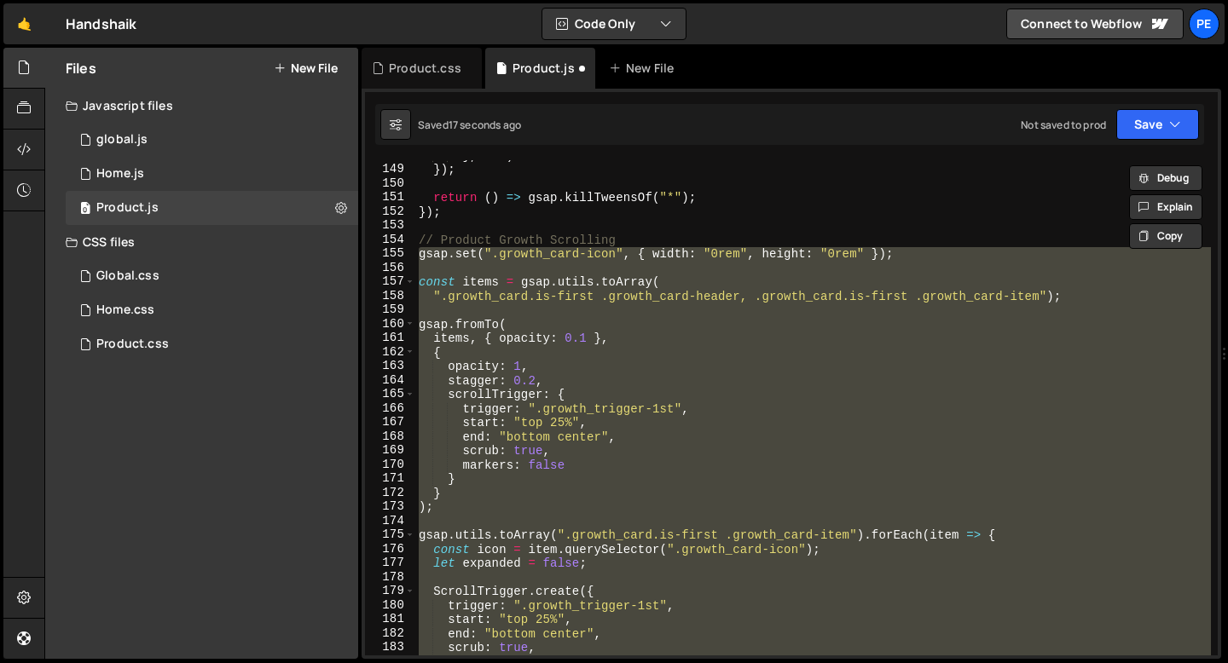
scroll to position [2081, 0]
click at [467, 268] on div "} , 0.6 ) }) ; return ( ) => gsap . killTweensOf ( "*" ) ; }) ; // Product Grow…" at bounding box center [813, 407] width 796 height 495
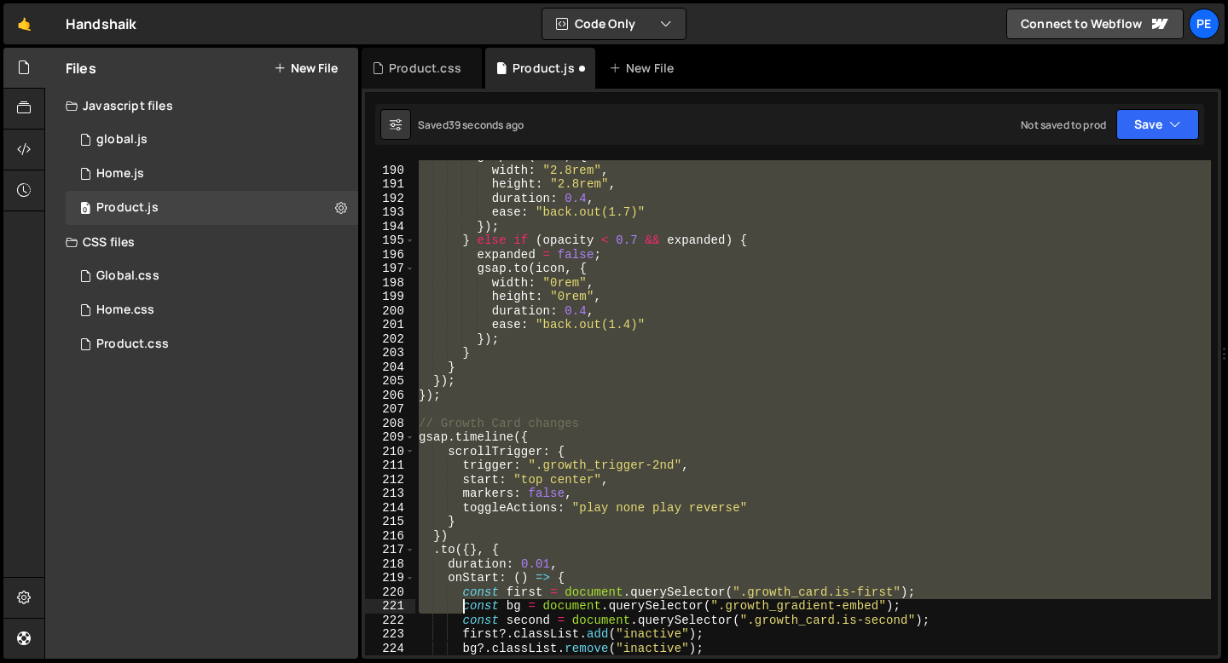
scroll to position [2656, 0]
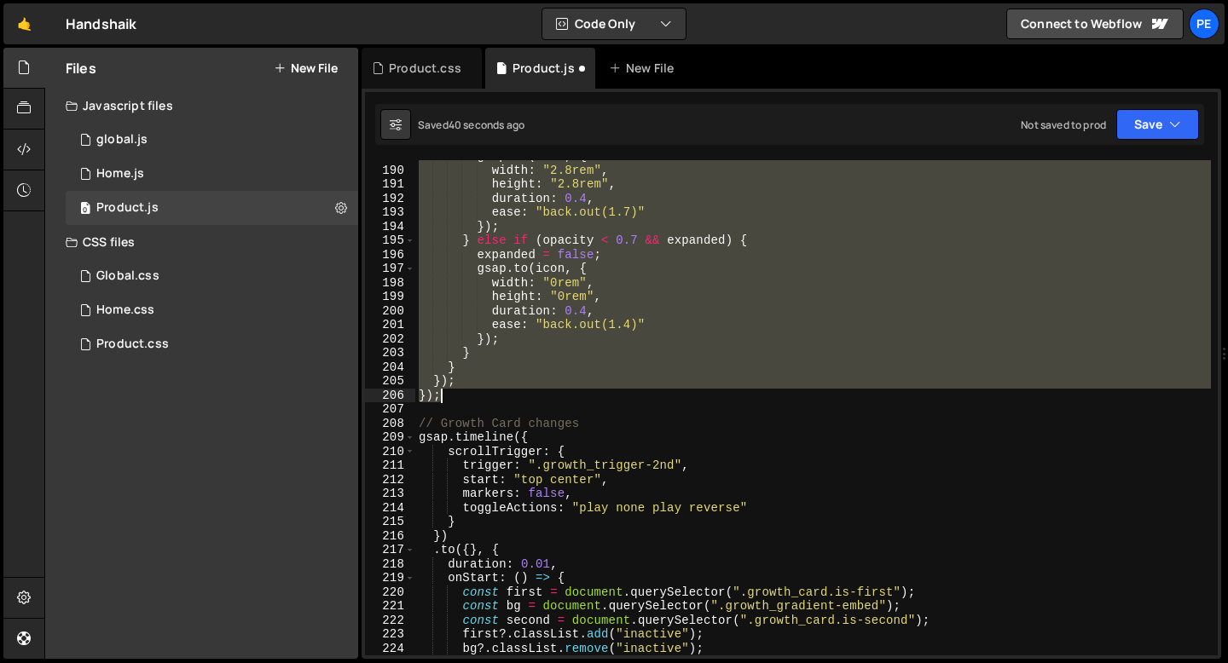
drag, startPoint x: 418, startPoint y: 426, endPoint x: 465, endPoint y: 398, distance: 54.7
click at [465, 398] on div "gsap . to ( icon , { width : "2.8rem" , height : "2.8rem" , duration : 0.4 , ea…" at bounding box center [813, 411] width 796 height 524
paste textarea
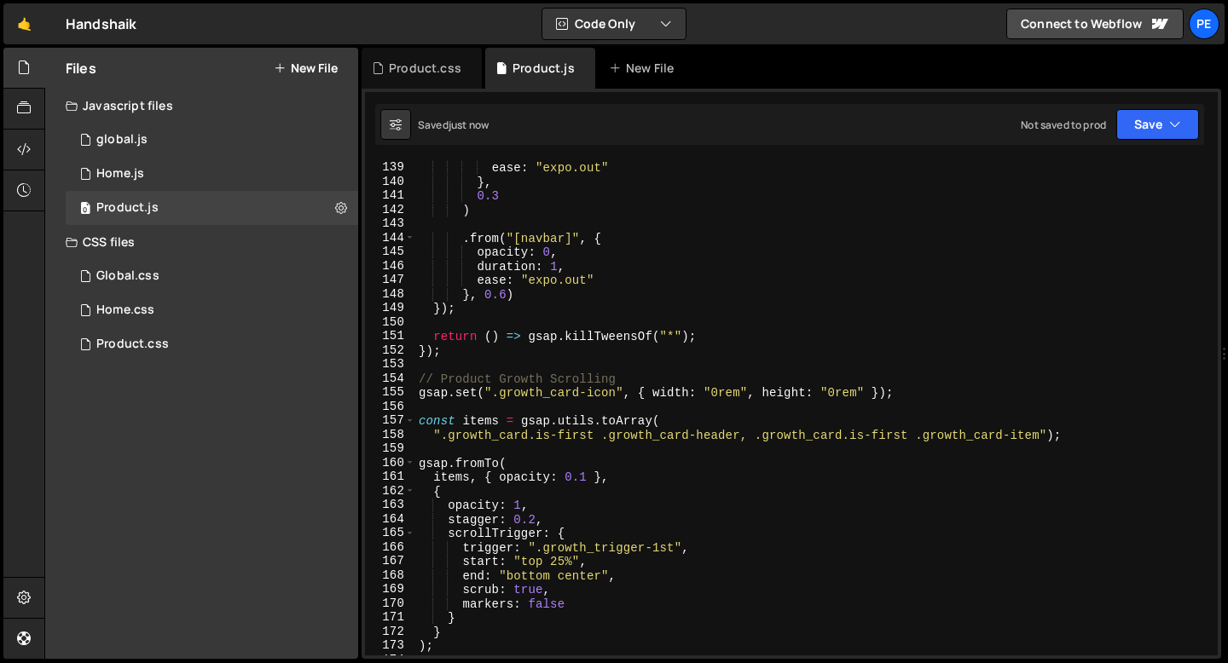
scroll to position [1942, 0]
click at [523, 397] on div "duration : 1.3 , ease : "expo.out" } , 0.3 ) . from ( "[navbar]" , { opacity : …" at bounding box center [813, 409] width 796 height 524
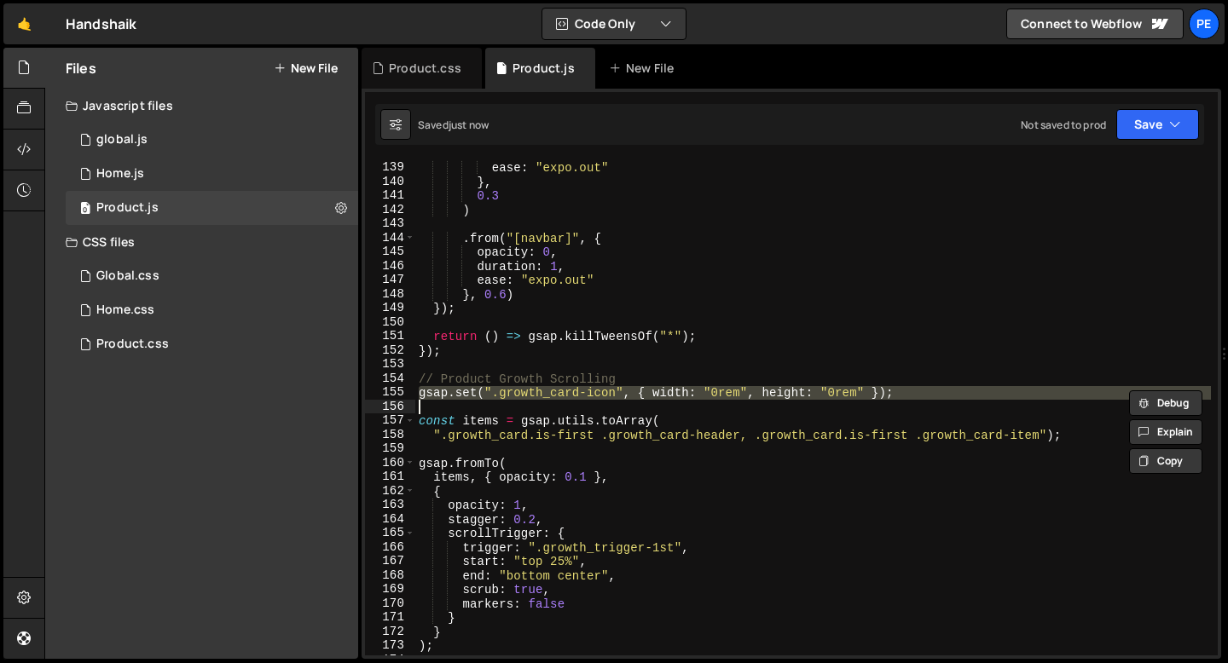
click at [523, 397] on div "duration : 1.3 , ease : "expo.out" } , 0.3 ) . from ( "[navbar]" , { opacity : …" at bounding box center [813, 409] width 796 height 524
type textarea "gsap.set(".growth_card-icon", { width: "0rem", height: "0rem" });"
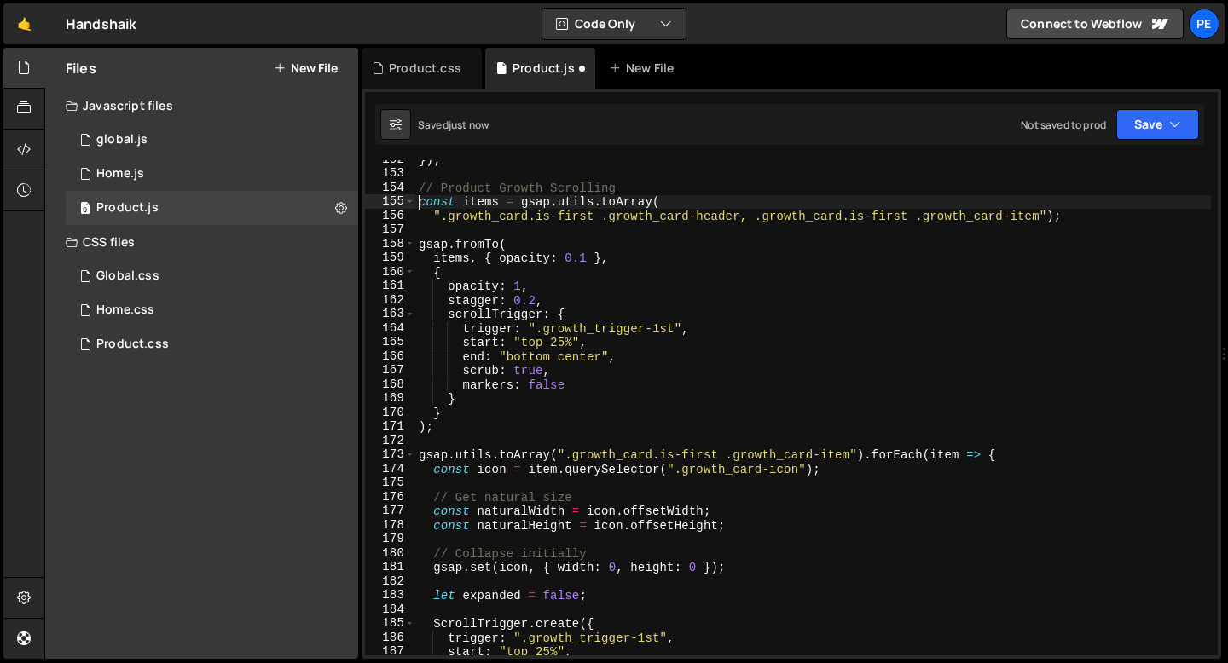
scroll to position [2127, 0]
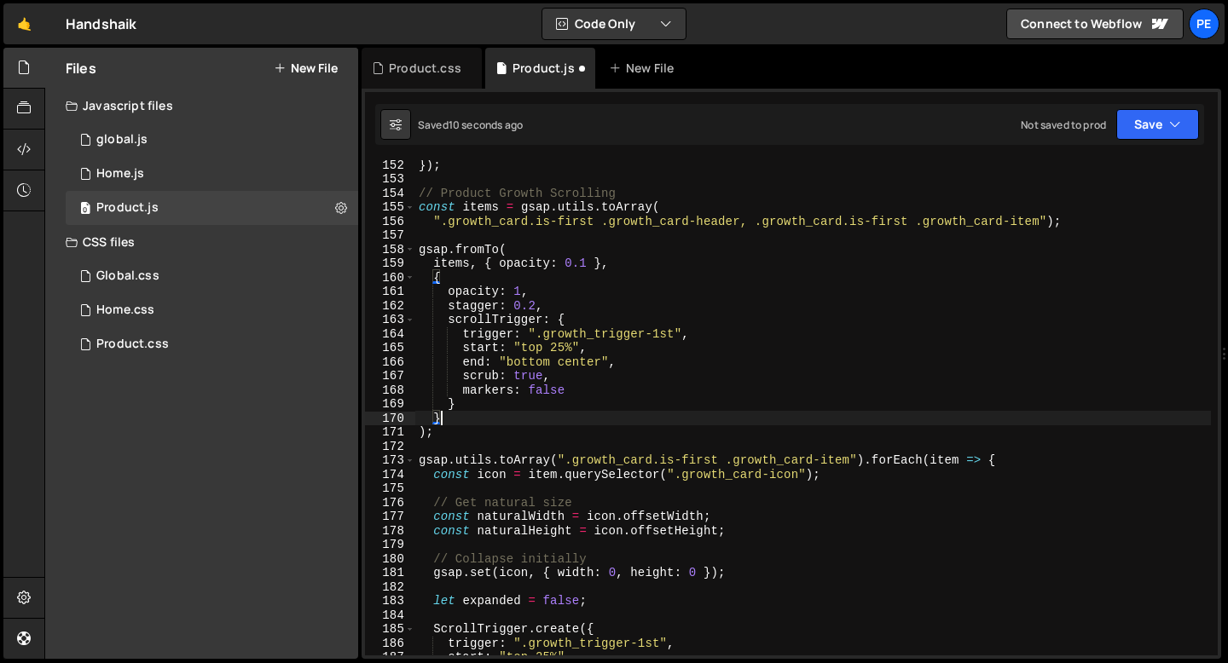
click at [524, 419] on div "}) ; // Product Growth Scrolling const items = gsap . utils . toArray ( ".growt…" at bounding box center [813, 420] width 796 height 524
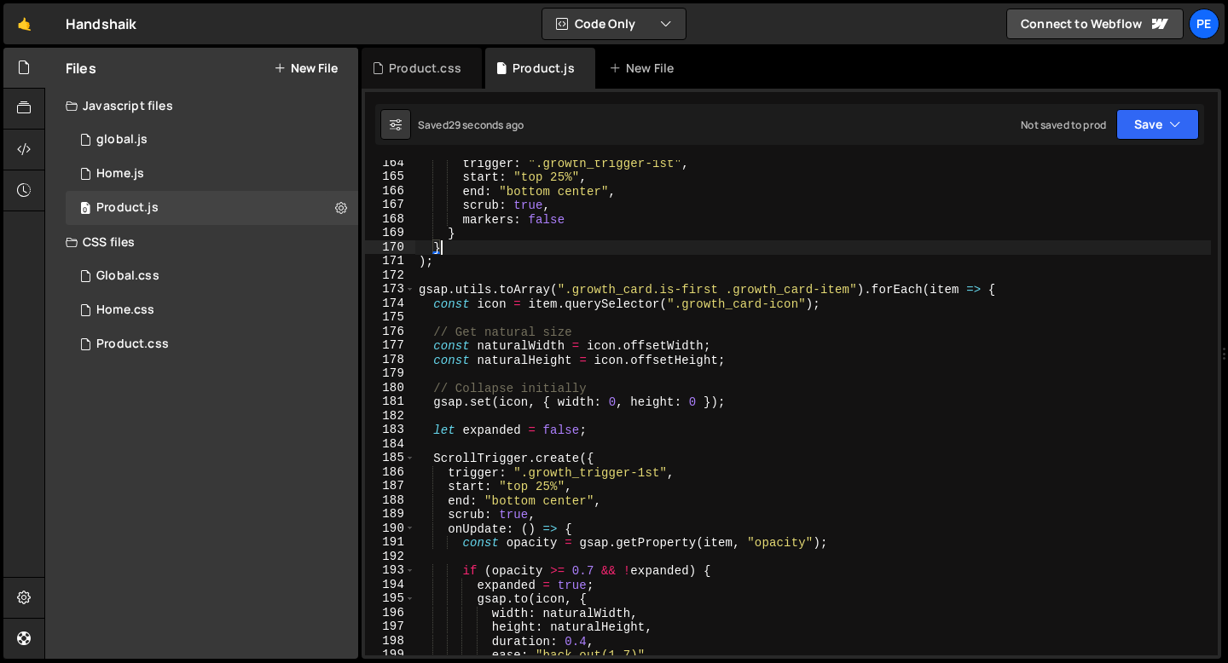
scroll to position [2335, 0]
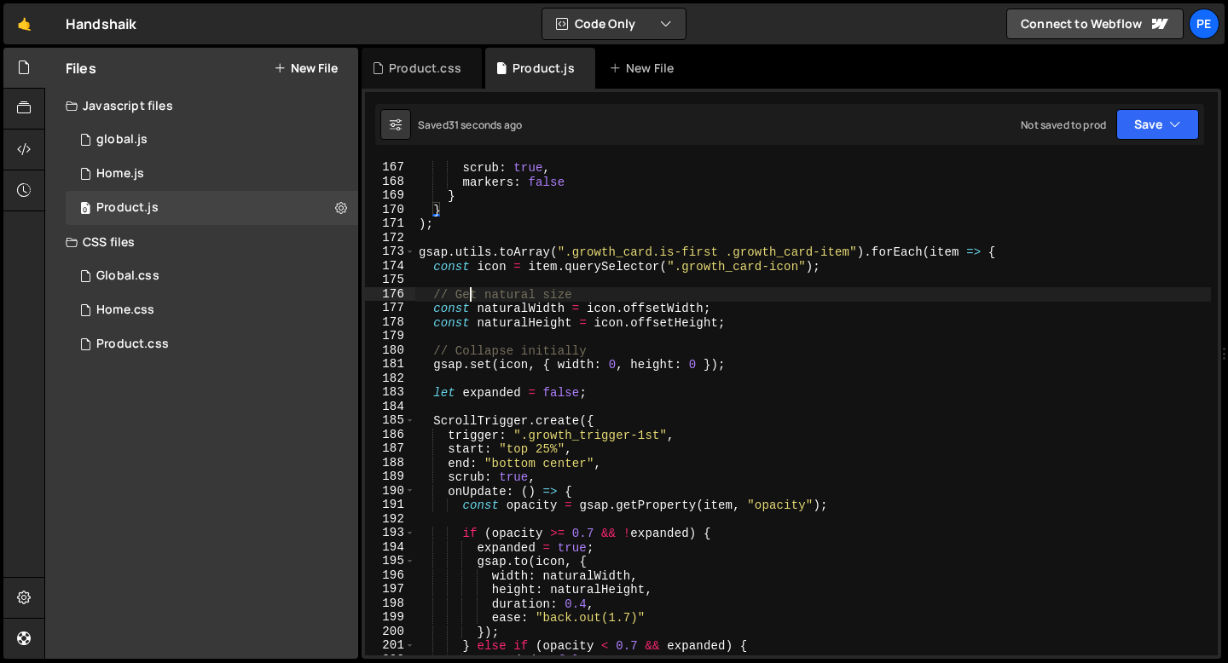
click at [472, 294] on div "end : "bottom center" , scrub : true , markers : false } } ) ; gsap . utils . t…" at bounding box center [813, 409] width 796 height 524
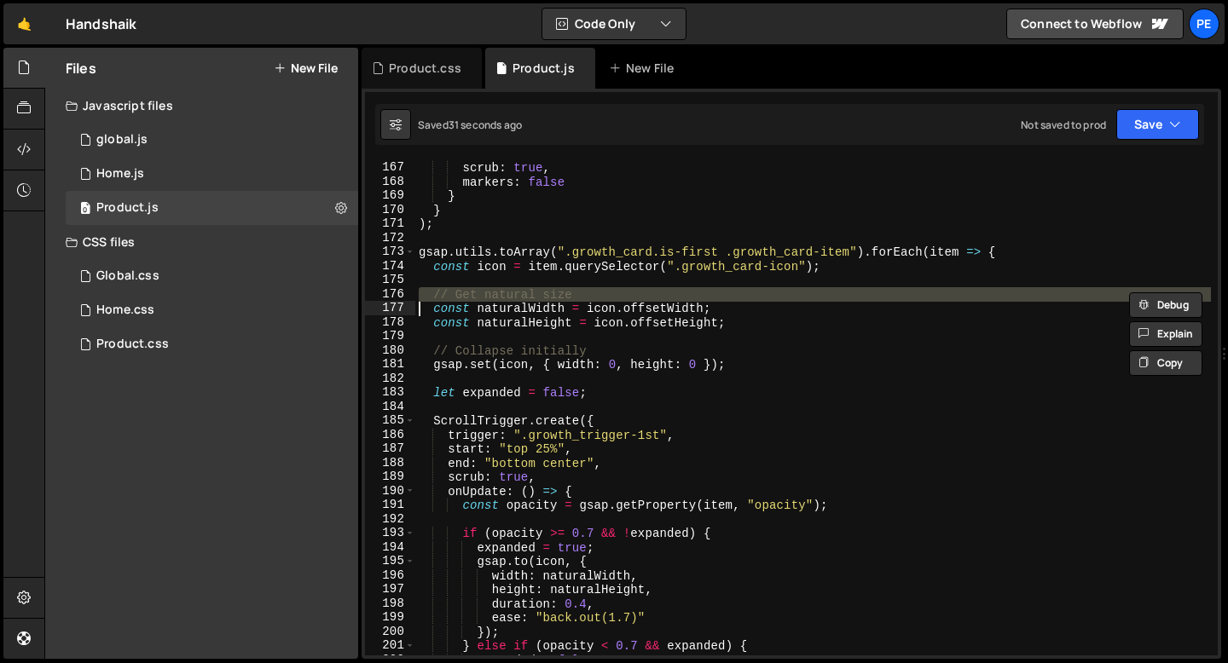
click at [472, 294] on div "end : "bottom center" , scrub : true , markers : false } } ) ; gsap . utils . t…" at bounding box center [813, 409] width 796 height 524
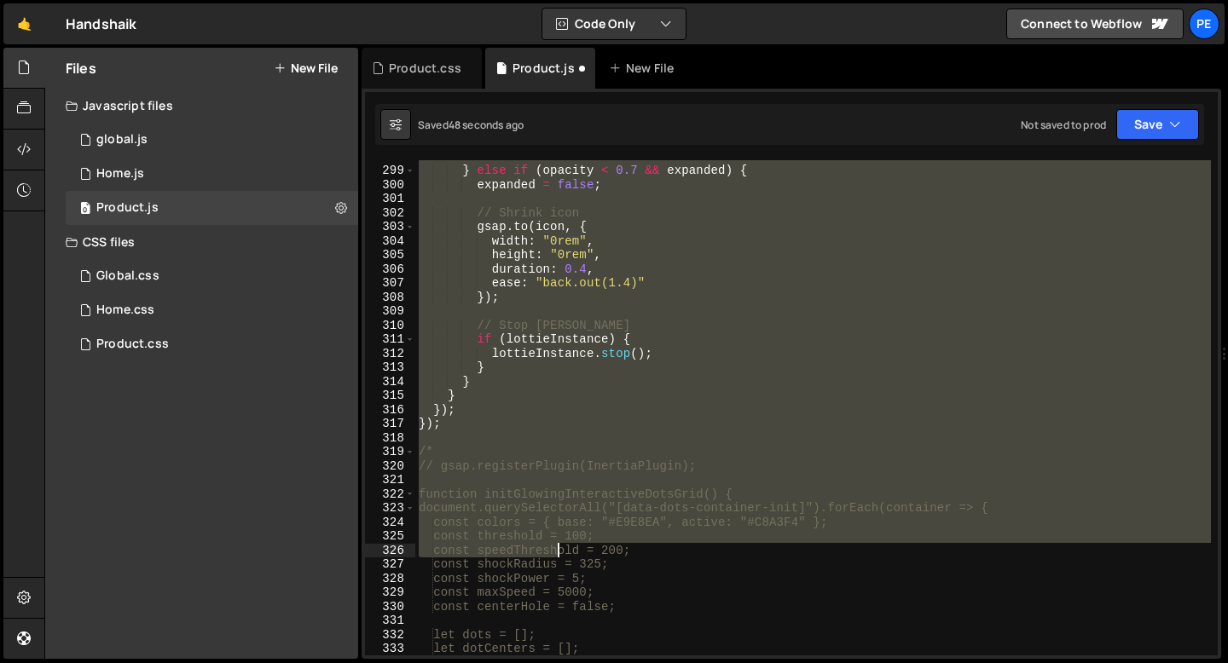
scroll to position [4189, 0]
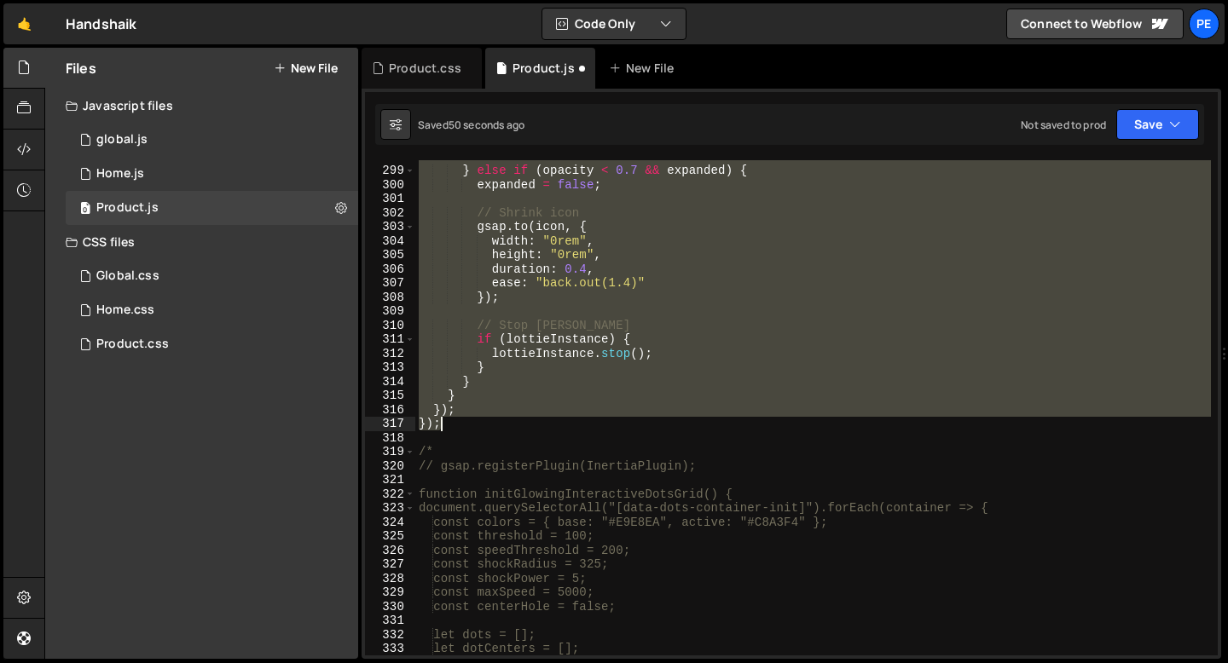
drag, startPoint x: 420, startPoint y: 208, endPoint x: 502, endPoint y: 420, distance: 227.9
click at [502, 420] on div "} else if ( opacity < 0.7 && expanded ) { expanded = false ; // Shrink icon gsa…" at bounding box center [813, 411] width 796 height 524
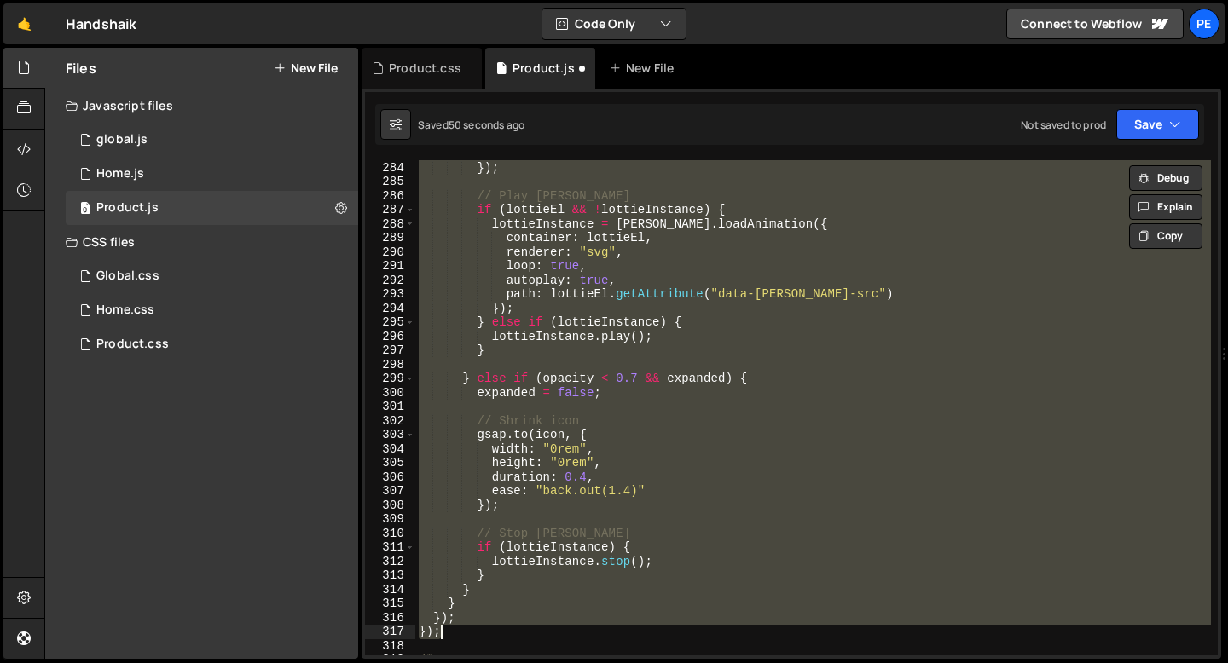
scroll to position [3888, 0]
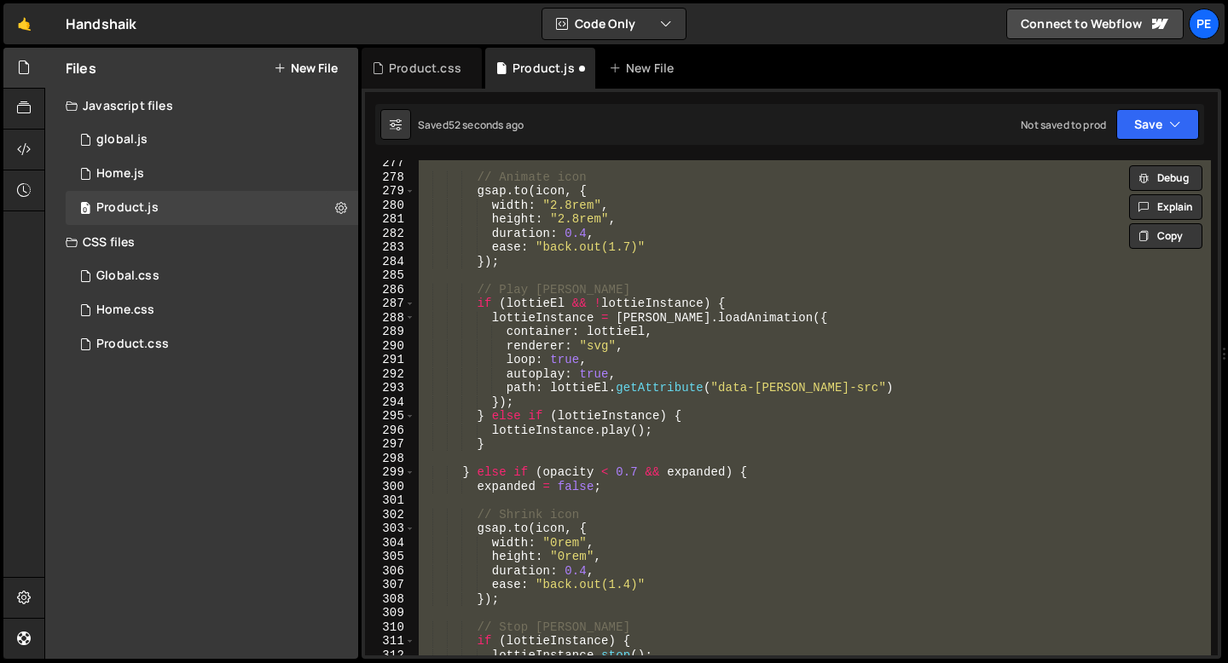
click at [595, 529] on div "// Animate icon gsap . to ( icon , { width : "2.8rem" , height : "2.8rem" , dur…" at bounding box center [813, 418] width 796 height 524
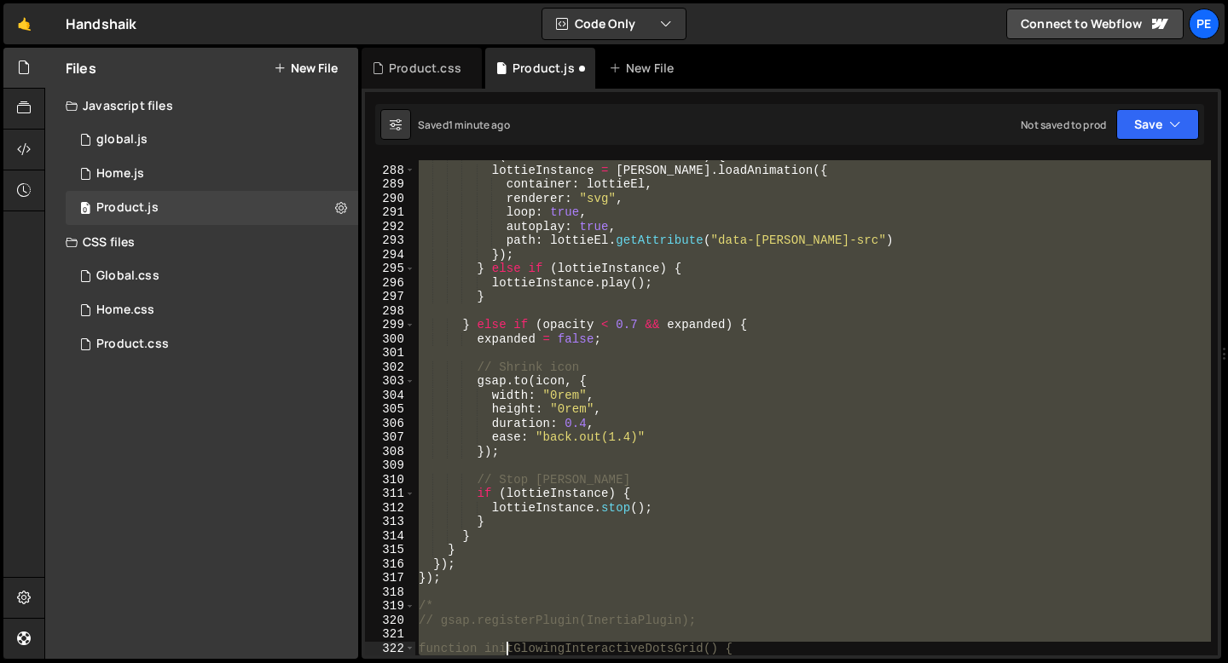
scroll to position [4148, 0]
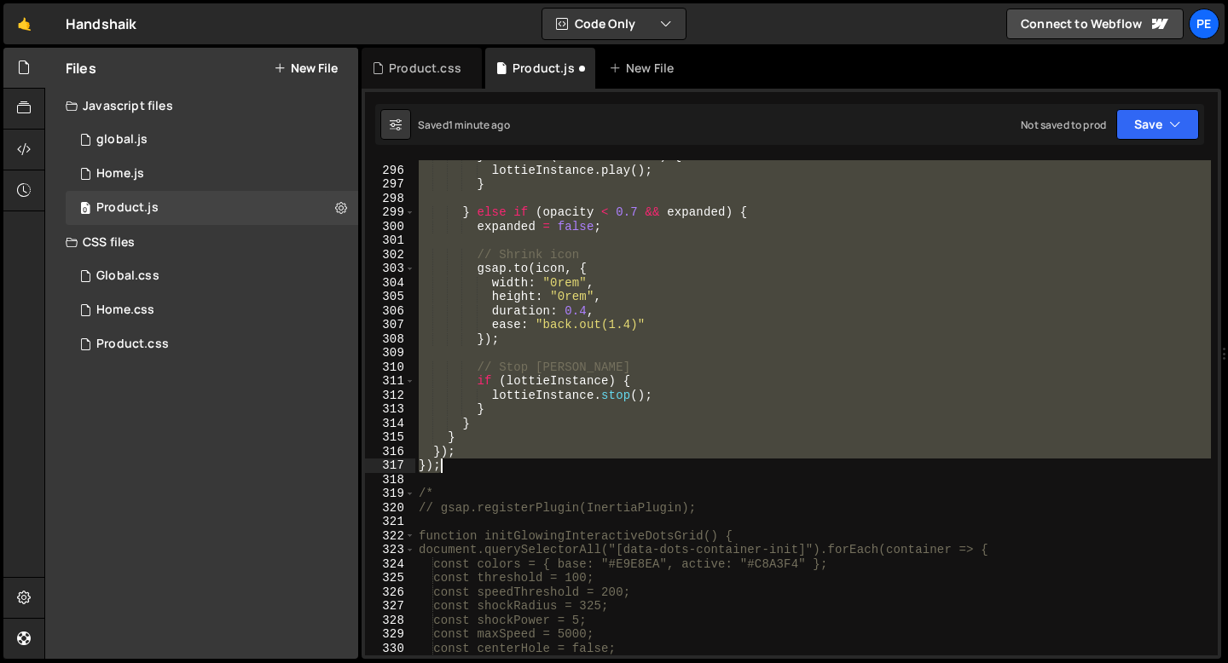
drag, startPoint x: 420, startPoint y: 360, endPoint x: 488, endPoint y: 469, distance: 128.7
click at [488, 470] on div "} else if ( lottieInstance ) { lottieInstance . play ( ) ; } } else if ( opacit…" at bounding box center [813, 411] width 796 height 524
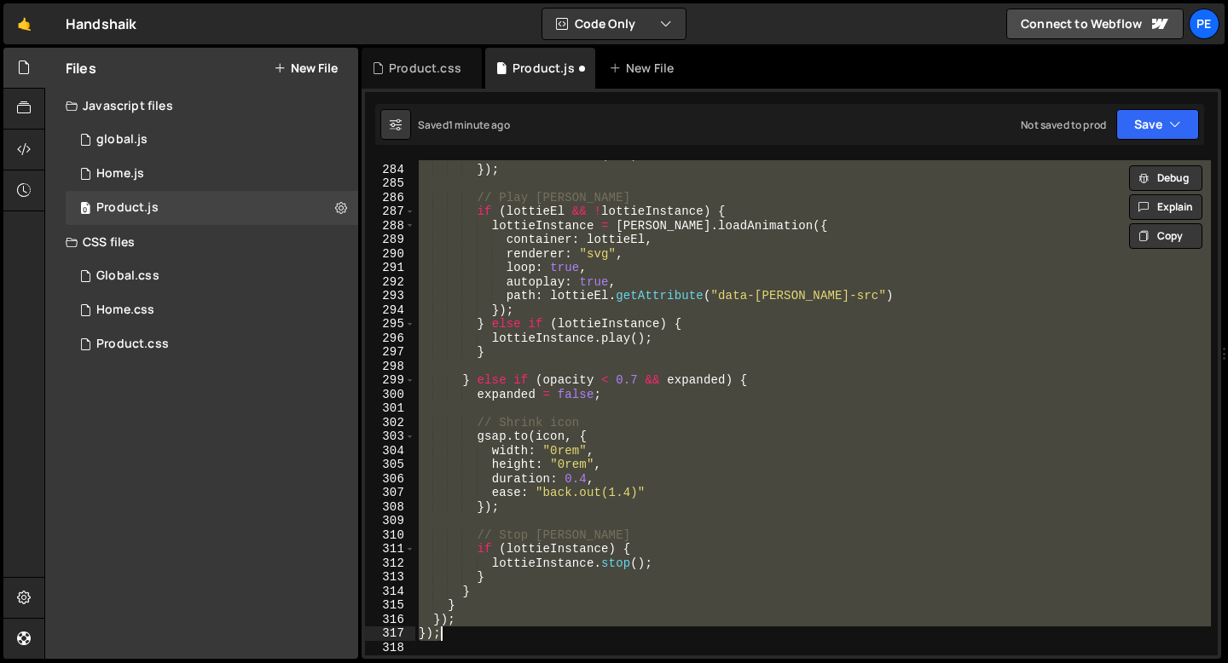
scroll to position [3922, 0]
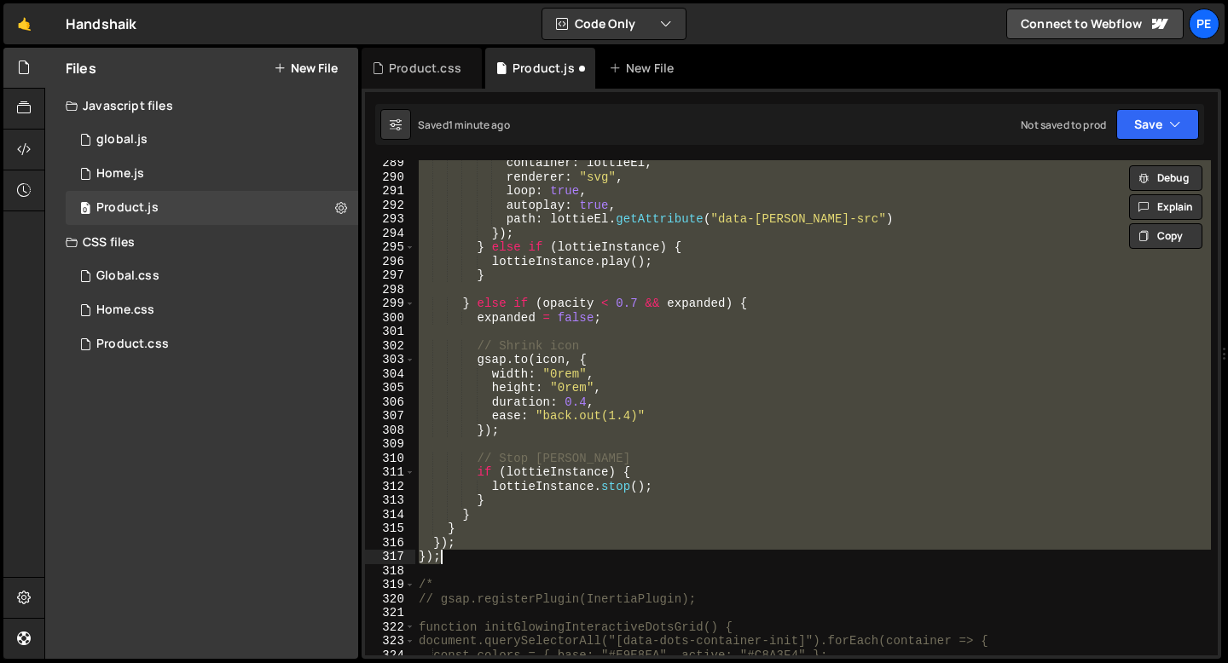
paste textarea
type textarea "});"
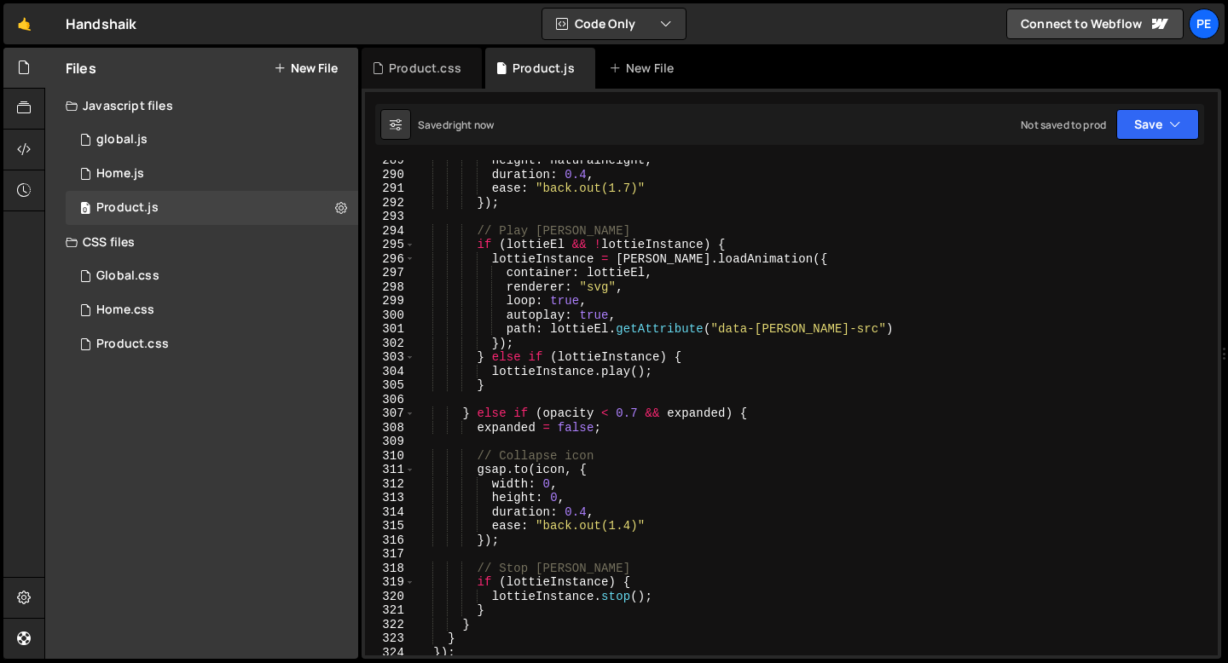
scroll to position [3952, 0]
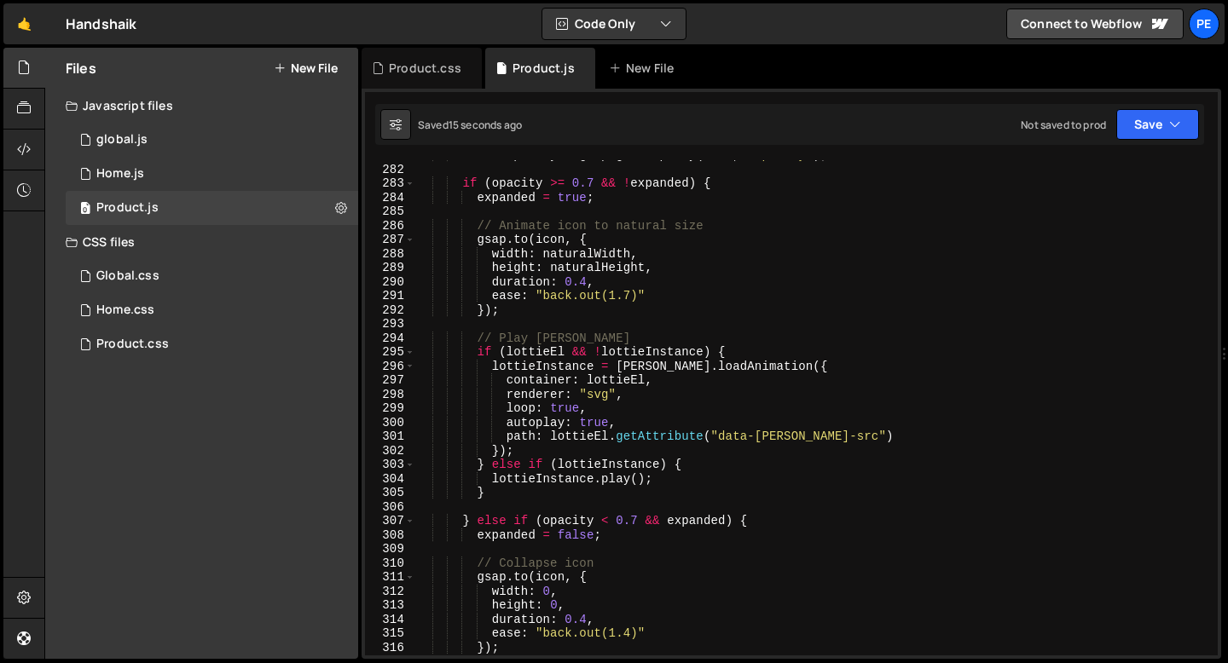
click at [584, 319] on div "const opacity = gsap . getProperty ( item , "opacity" ) ; if ( opacity >= 0.7 &…" at bounding box center [813, 410] width 796 height 524
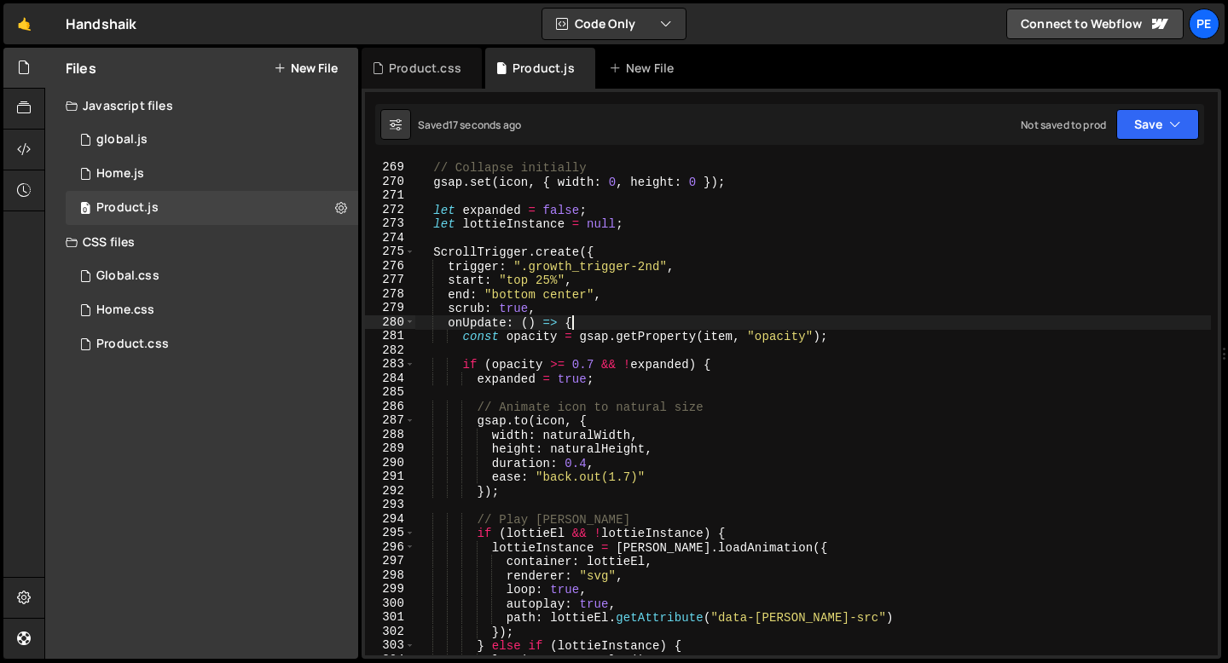
click at [583, 318] on div "// Collapse initially gsap . set ( icon , { width : 0 , height : 0 }) ; let exp…" at bounding box center [813, 409] width 796 height 524
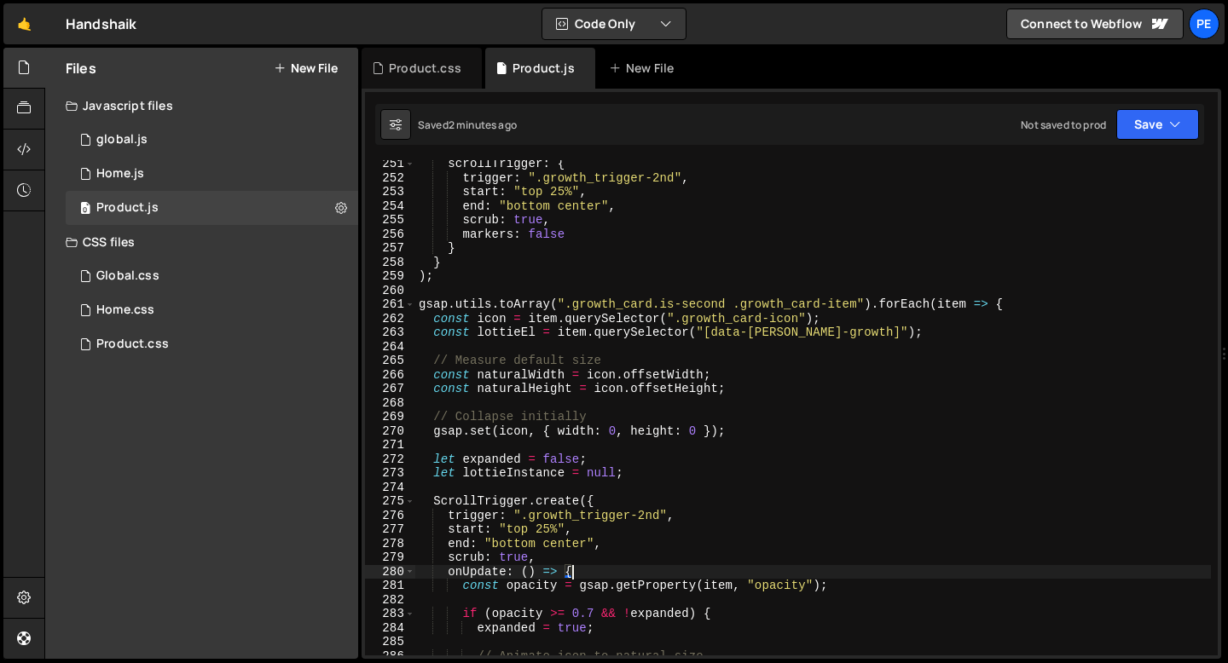
scroll to position [3518, 0]
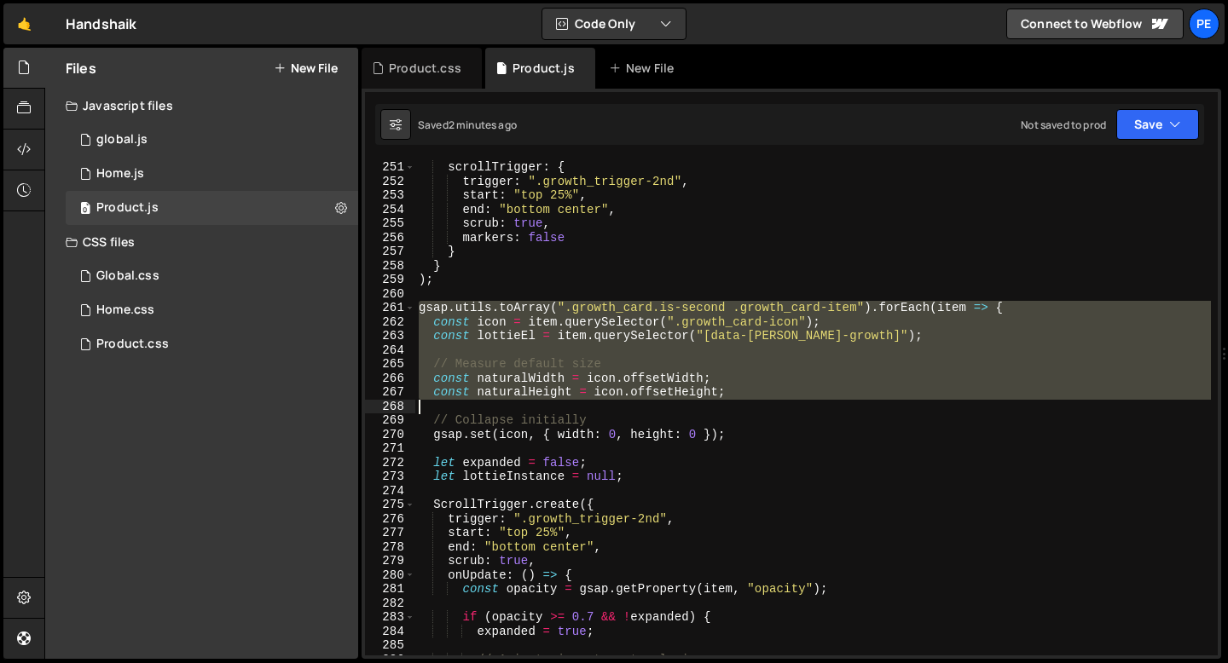
drag, startPoint x: 422, startPoint y: 311, endPoint x: 438, endPoint y: 404, distance: 94.3
click at [438, 404] on div "scrollTrigger : { trigger : ".growth_trigger-2nd" , start : "top 25%" , end : "…" at bounding box center [813, 422] width 796 height 524
click at [419, 306] on div "scrollTrigger : { trigger : ".growth_trigger-2nd" , start : "top 25%" , end : "…" at bounding box center [813, 407] width 796 height 495
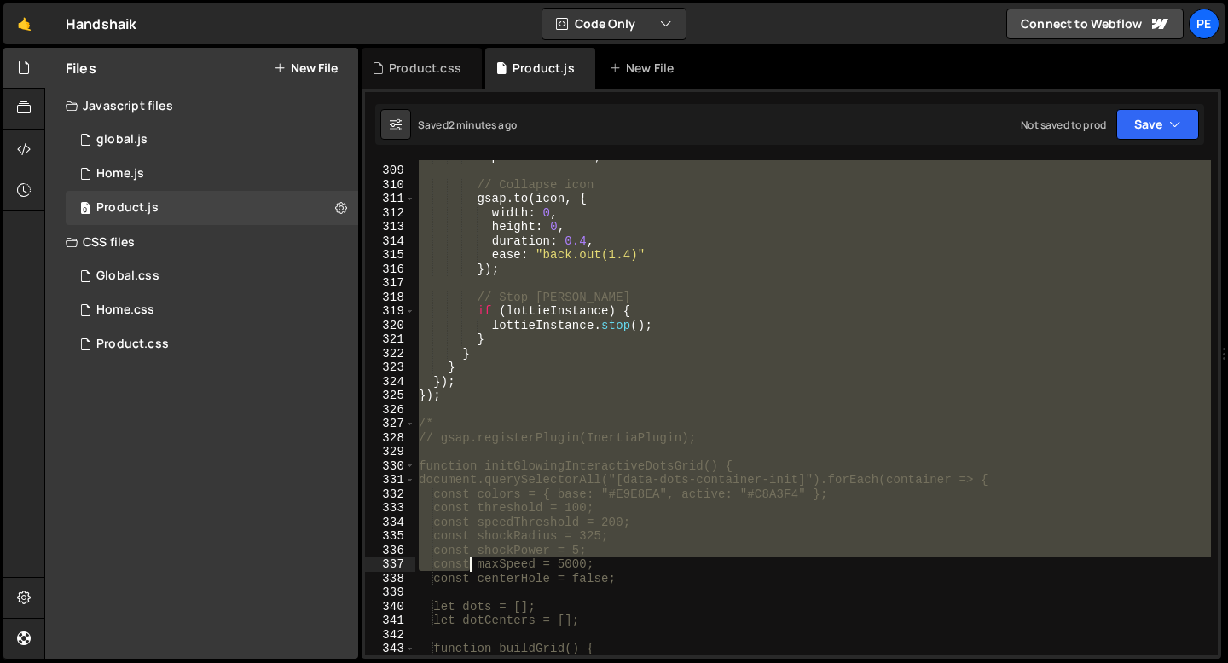
scroll to position [4330, 0]
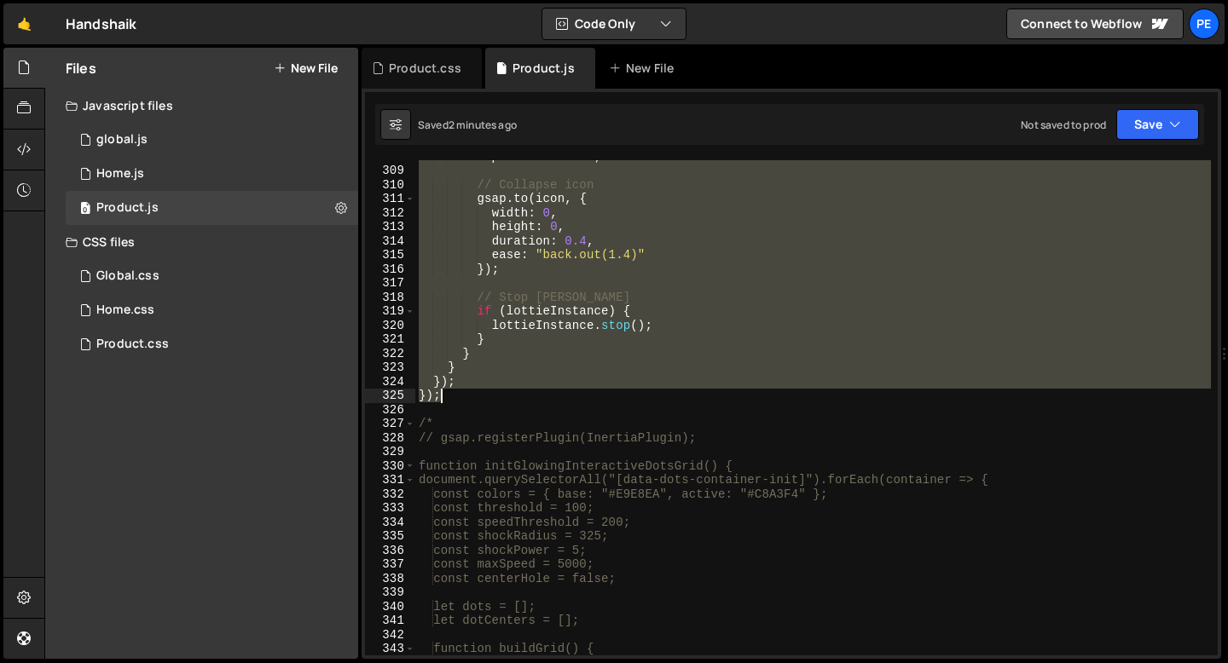
drag, startPoint x: 419, startPoint y: 306, endPoint x: 465, endPoint y: 391, distance: 96.9
click at [465, 391] on div "expanded = false ; // Collapse icon gsap . to ( icon , { width : 0 , height : 0…" at bounding box center [813, 411] width 796 height 524
paste textarea
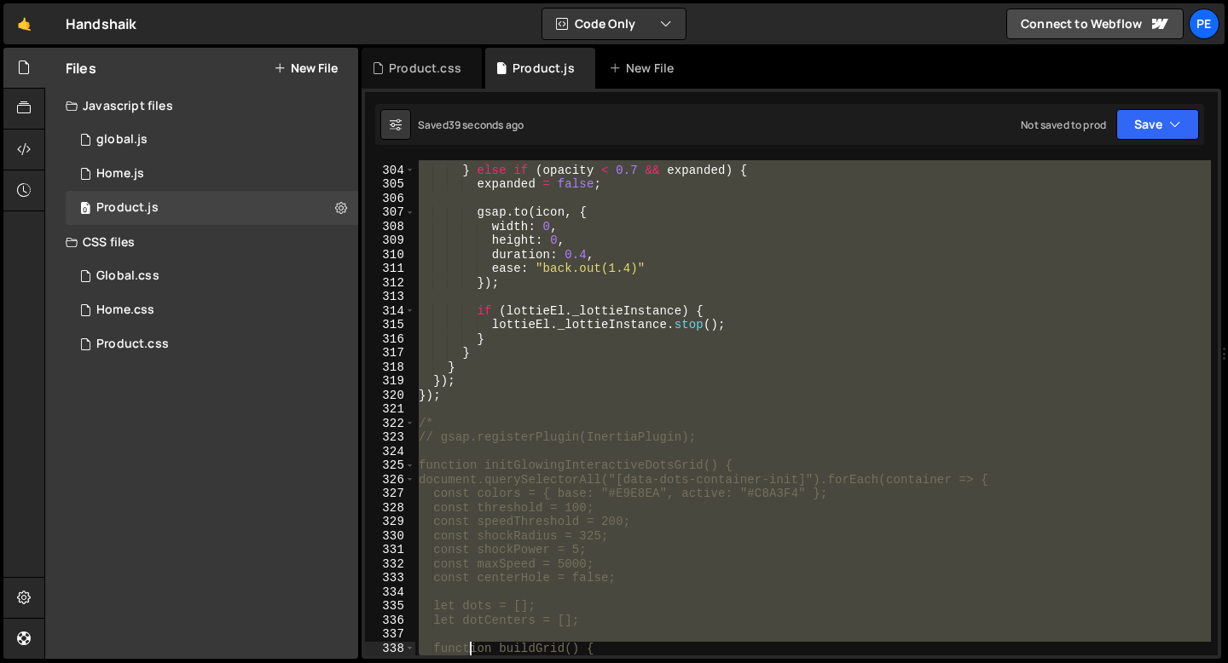
scroll to position [4288, 0]
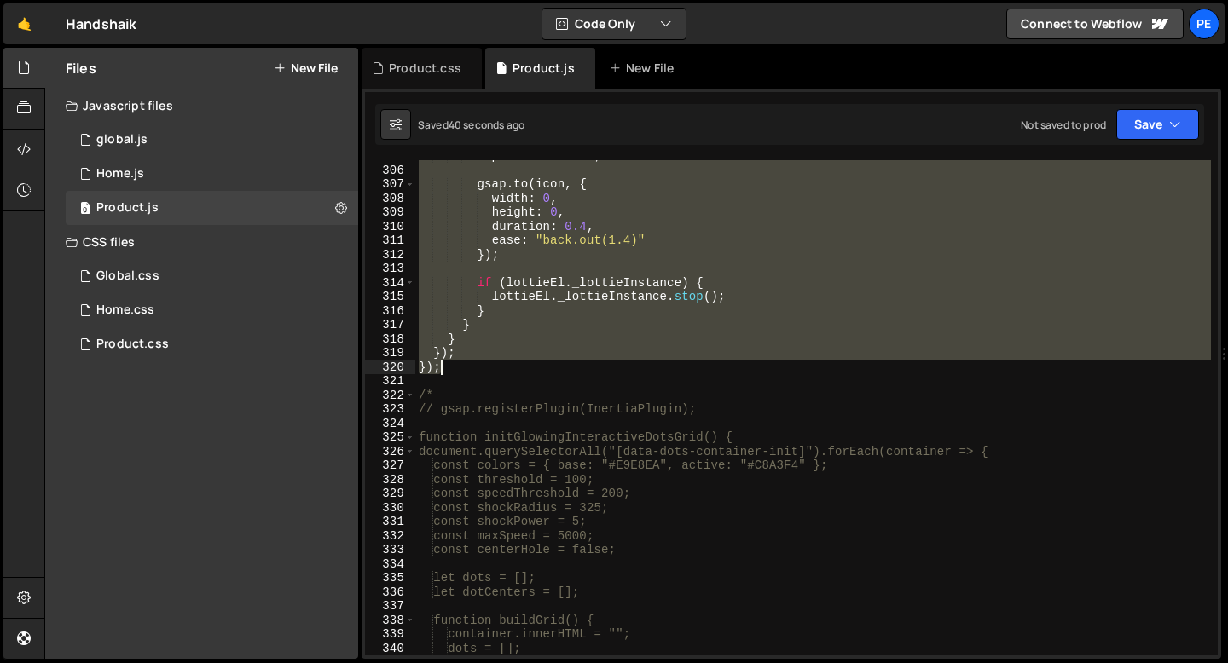
drag, startPoint x: 420, startPoint y: 430, endPoint x: 466, endPoint y: 370, distance: 75.4
click at [466, 370] on div "expanded = false ; gsap . to ( icon , { width : 0 , height : 0 , duration : 0.4…" at bounding box center [813, 411] width 796 height 524
type textarea "}); });"
paste textarea
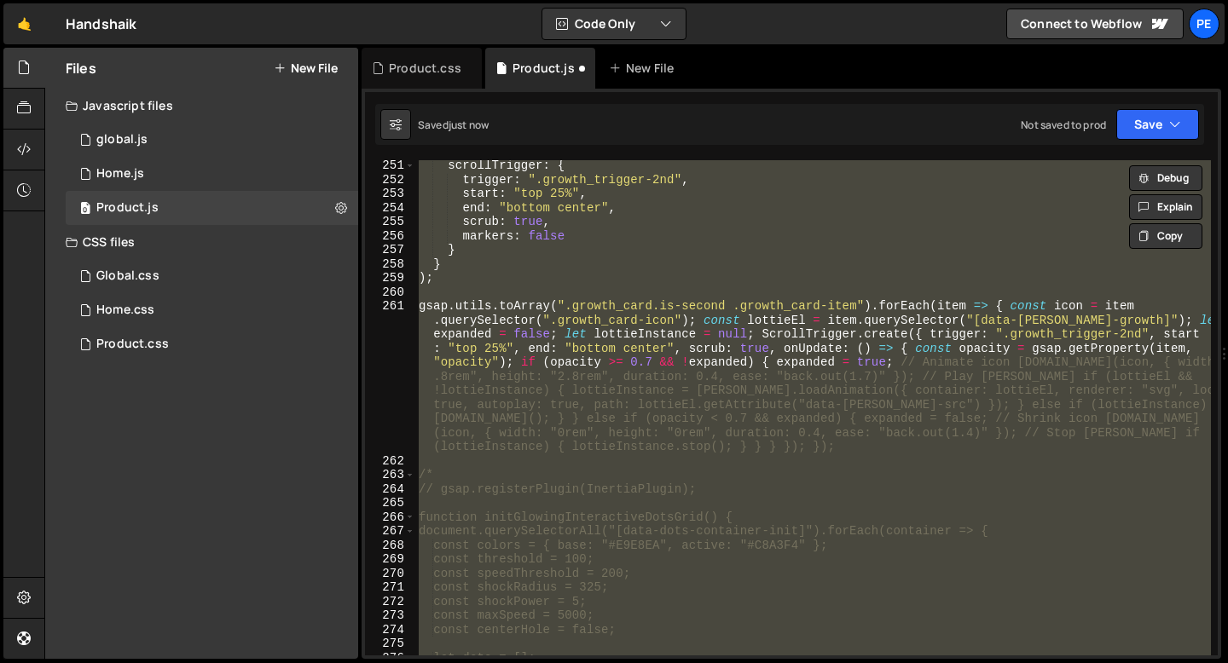
scroll to position [3515, 0]
click at [471, 281] on div "stagger : 0.2 , scrollTrigger : { trigger : ".growth_trigger-2nd" , start : "to…" at bounding box center [813, 407] width 796 height 495
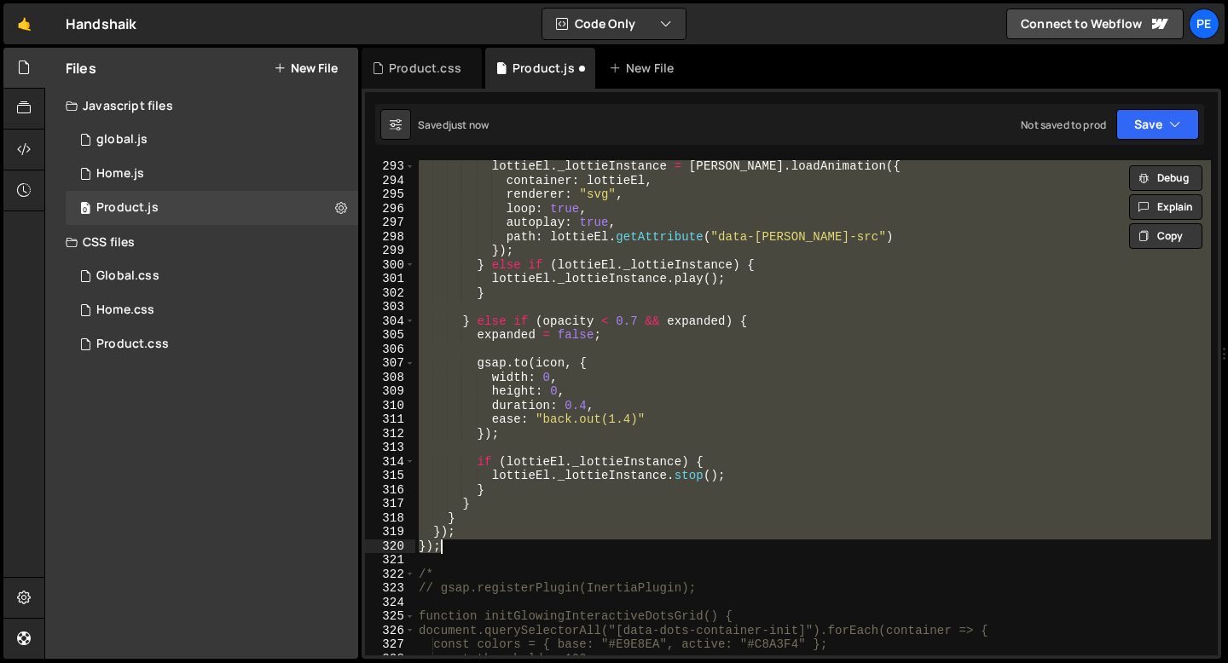
scroll to position [4108, 0]
click at [457, 546] on div "lottieEl . _lottieInstance = [PERSON_NAME] . loadAnimation ({ container : lotti…" at bounding box center [813, 407] width 796 height 495
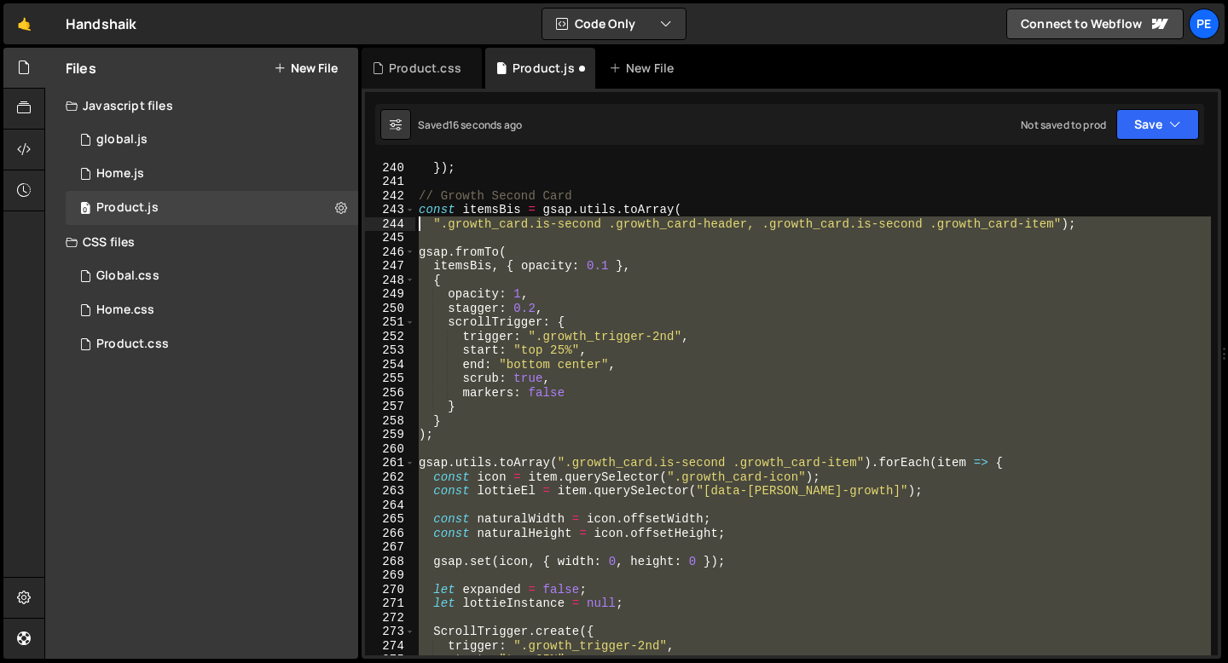
scroll to position [3362, 0]
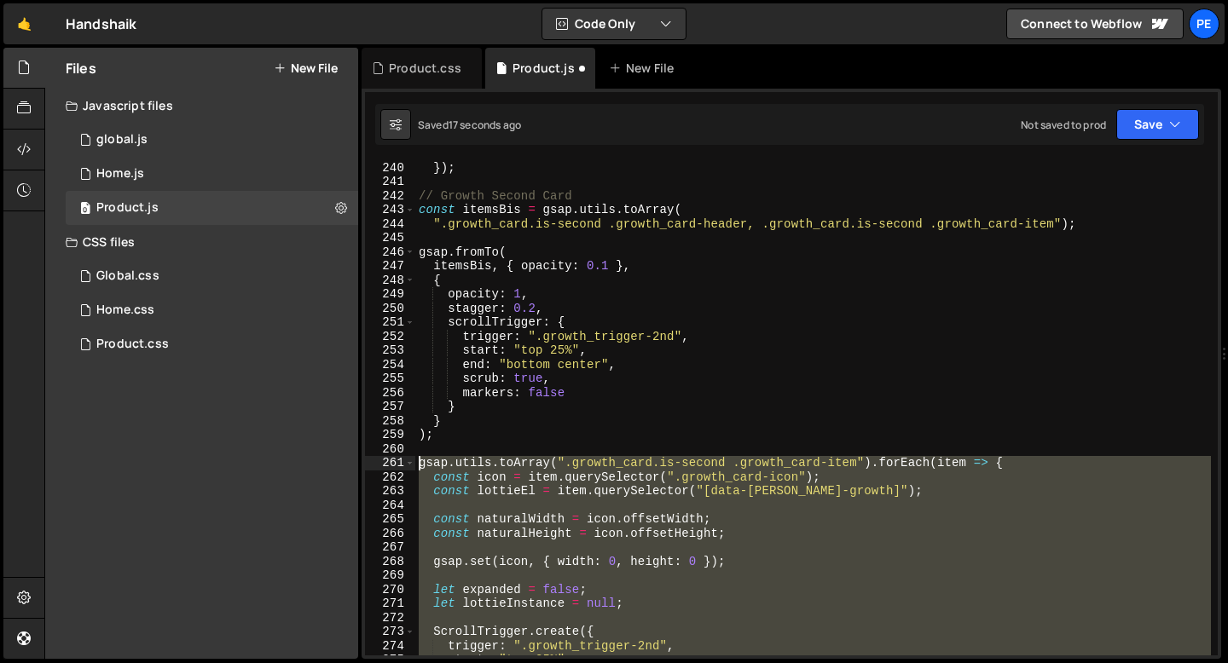
drag, startPoint x: 449, startPoint y: 548, endPoint x: 420, endPoint y: 466, distance: 86.8
click at [420, 467] on div "}) ; // Growth Second Card const itemsBis = gsap . utils . toArray ( ".growth_c…" at bounding box center [813, 422] width 796 height 524
type textarea "gsap.utils.toArray(".growth_card.is-second .growth_card-item").forEach(item => …"
paste textarea
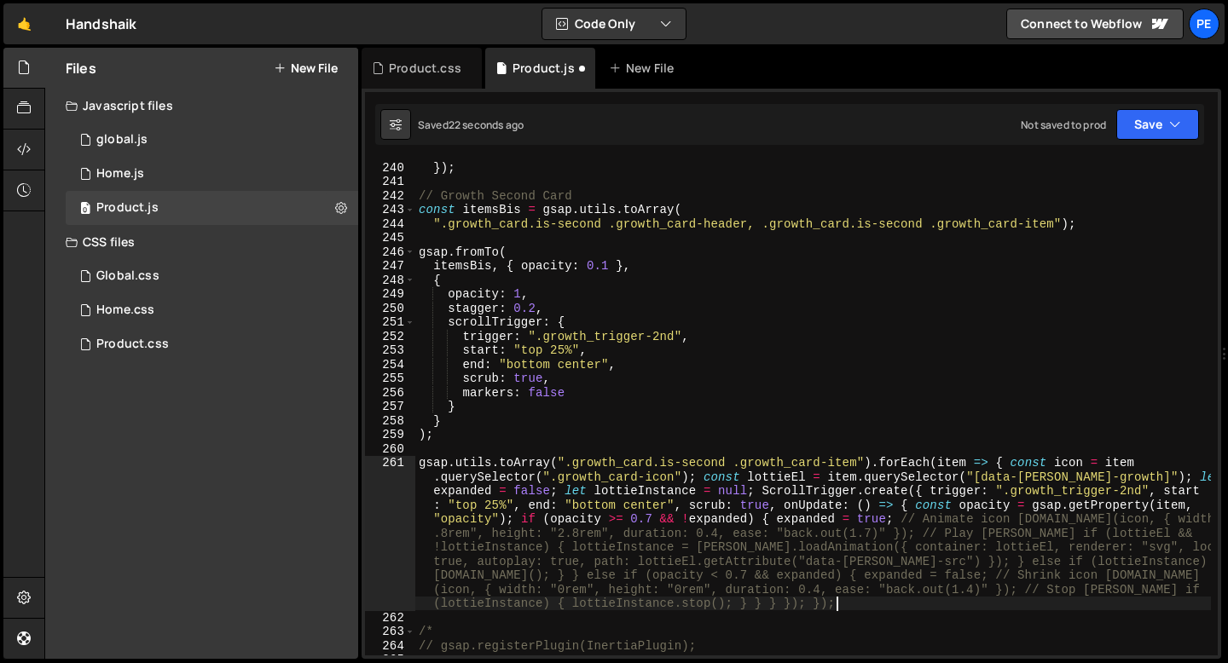
click at [1073, 519] on div "}) ; // Growth Second Card const itemsBis = gsap . utils . toArray ( ".growth_c…" at bounding box center [813, 422] width 796 height 524
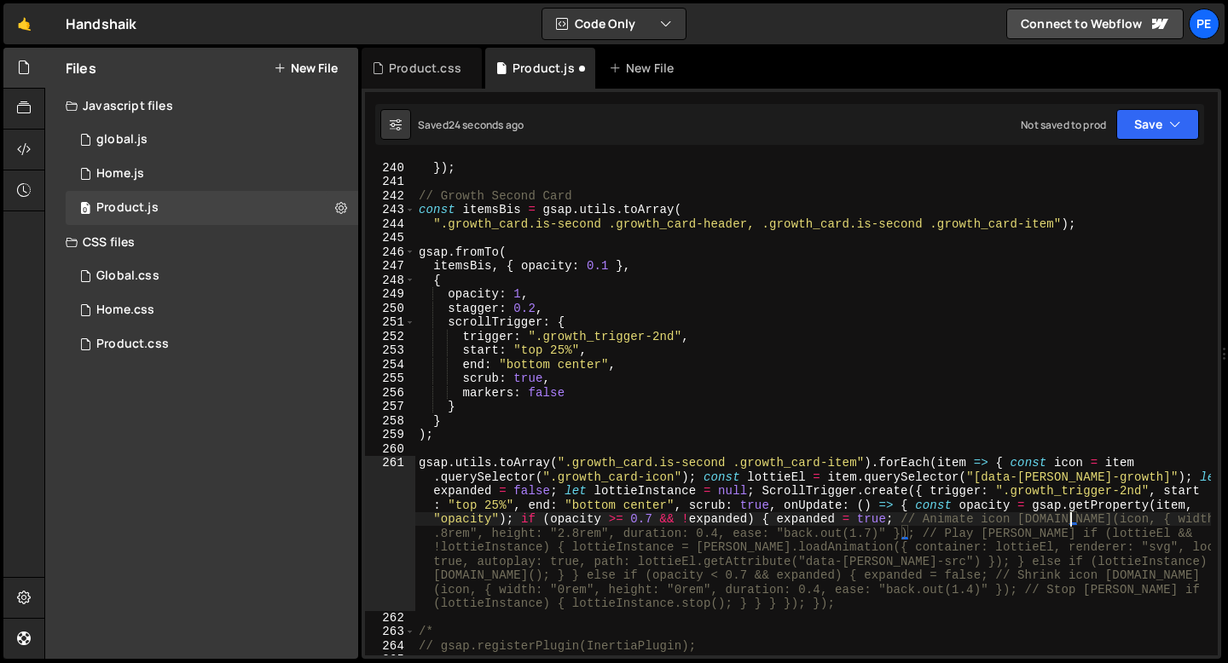
click at [1020, 520] on div "}) ; // Growth Second Card const itemsBis = gsap . utils . toArray ( ".growth_c…" at bounding box center [813, 422] width 796 height 524
type textarea "[DOMAIN_NAME](icon, { width: "2.8rem", height: "2.8rem", duration: 0.4, ease: "…"
drag, startPoint x: 1019, startPoint y: 519, endPoint x: 900, endPoint y: 521, distance: 118.5
click at [900, 521] on div "}) ; // Growth Second Card const itemsBis = gsap . utils . toArray ( ".growth_c…" at bounding box center [813, 422] width 796 height 524
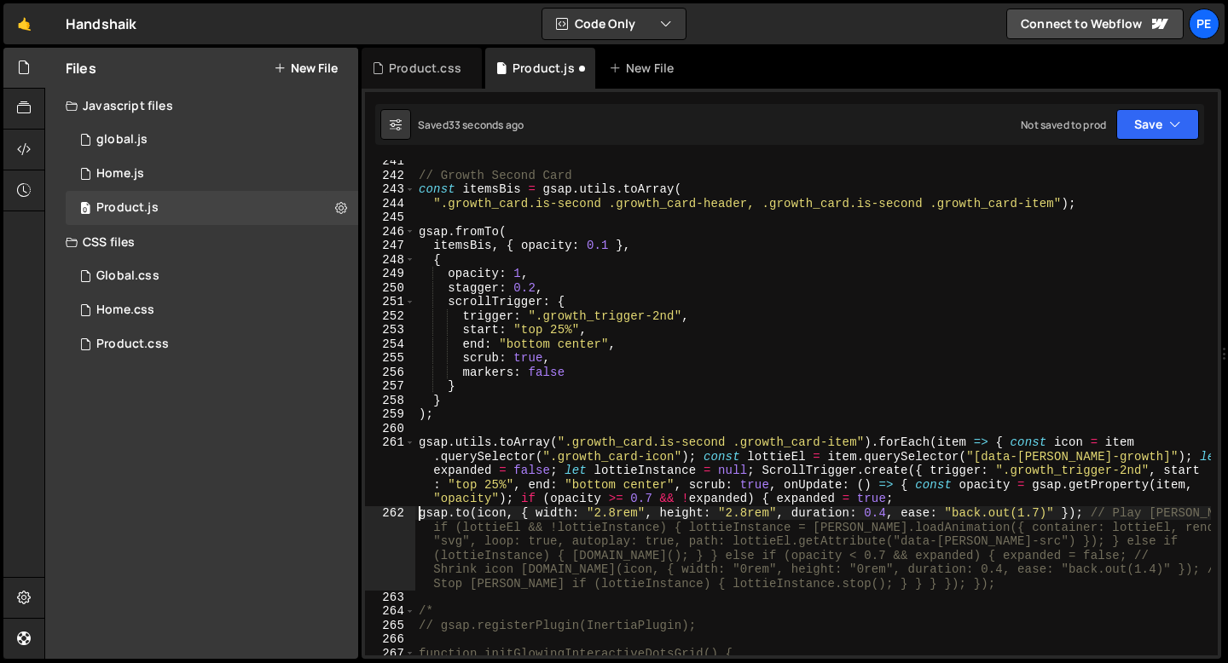
scroll to position [3383, 0]
drag, startPoint x: 1094, startPoint y: 515, endPoint x: 1202, endPoint y: 511, distance: 108.4
click at [1202, 511] on div "// Growth Second Card const itemsBis = gsap . utils . toArray ( ".growth_card.i…" at bounding box center [813, 416] width 796 height 524
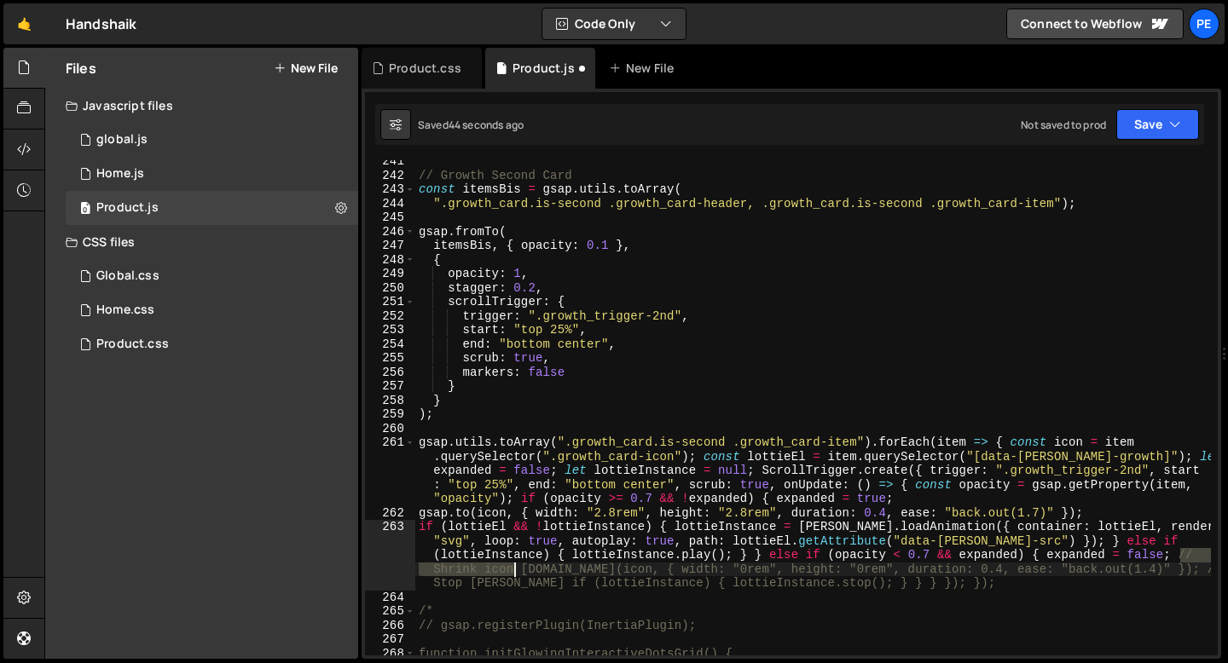
drag, startPoint x: 1179, startPoint y: 556, endPoint x: 514, endPoint y: 570, distance: 665.3
click at [516, 570] on div "// Growth Second Card const itemsBis = gsap . utils . toArray ( ".growth_card.i…" at bounding box center [813, 416] width 796 height 524
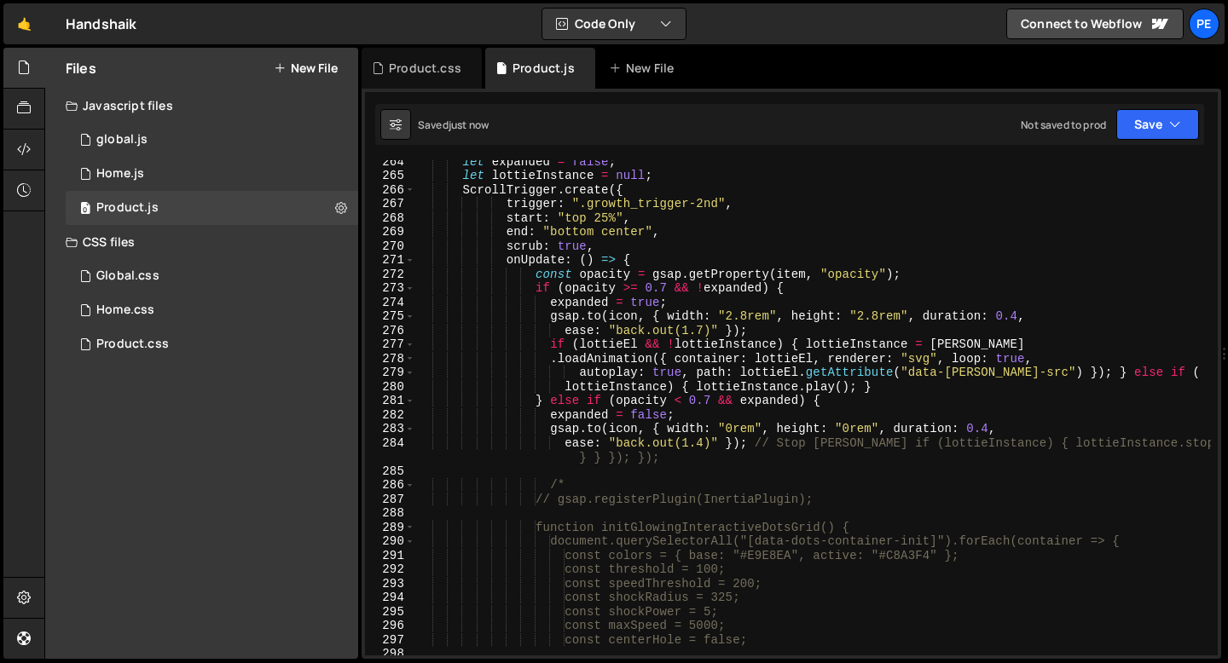
scroll to position [3849, 0]
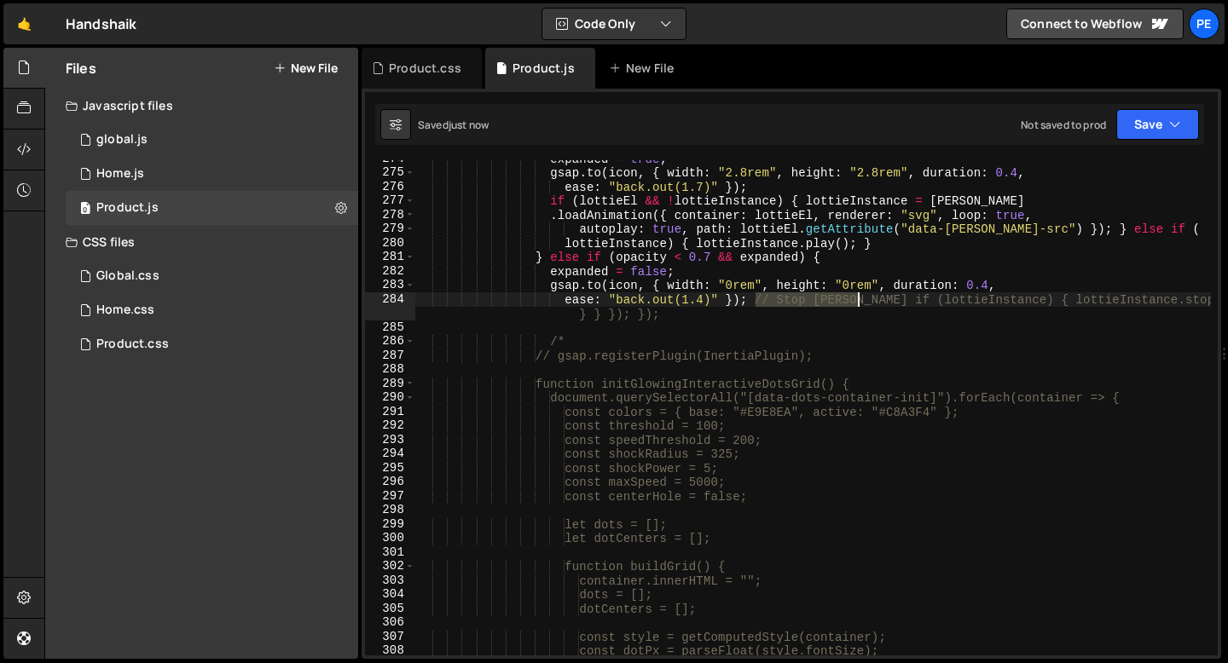
drag, startPoint x: 756, startPoint y: 301, endPoint x: 857, endPoint y: 302, distance: 100.6
click at [857, 302] on div "expanded = true ; gsap . to ( icon , { width : "2.8rem" , height : "2.8rem" , d…" at bounding box center [813, 414] width 796 height 524
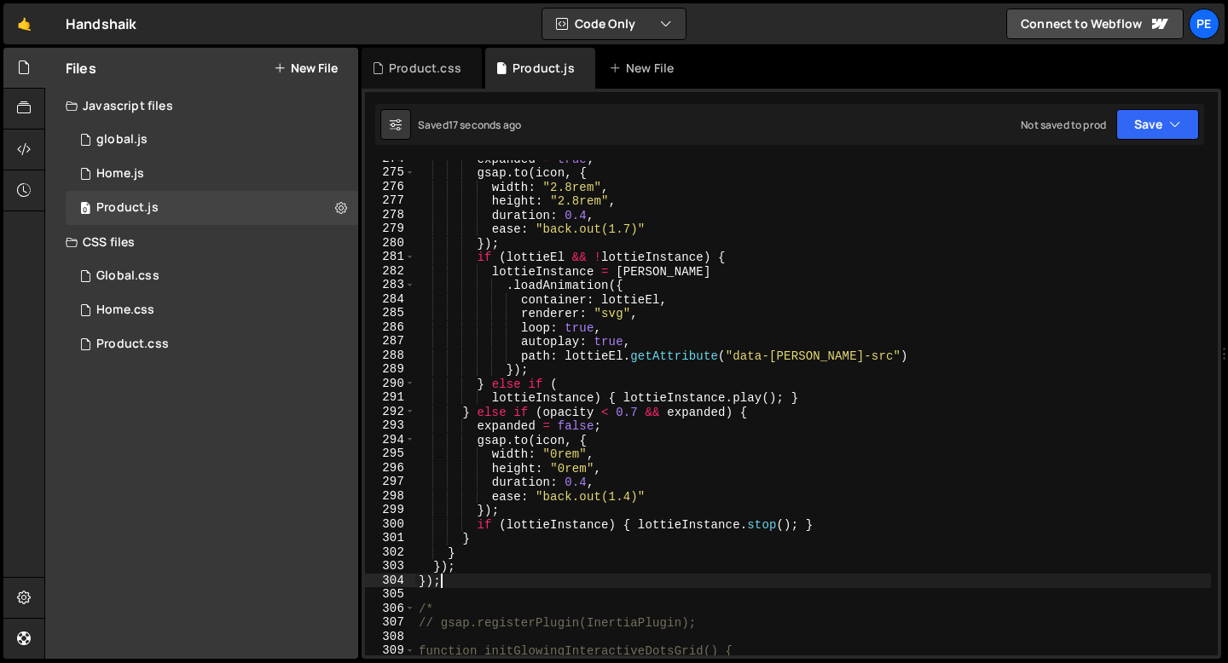
click at [447, 584] on div "expanded = true ; gsap . to ( icon , { width : "2.8rem" , height : "2.8rem" , d…" at bounding box center [813, 414] width 796 height 524
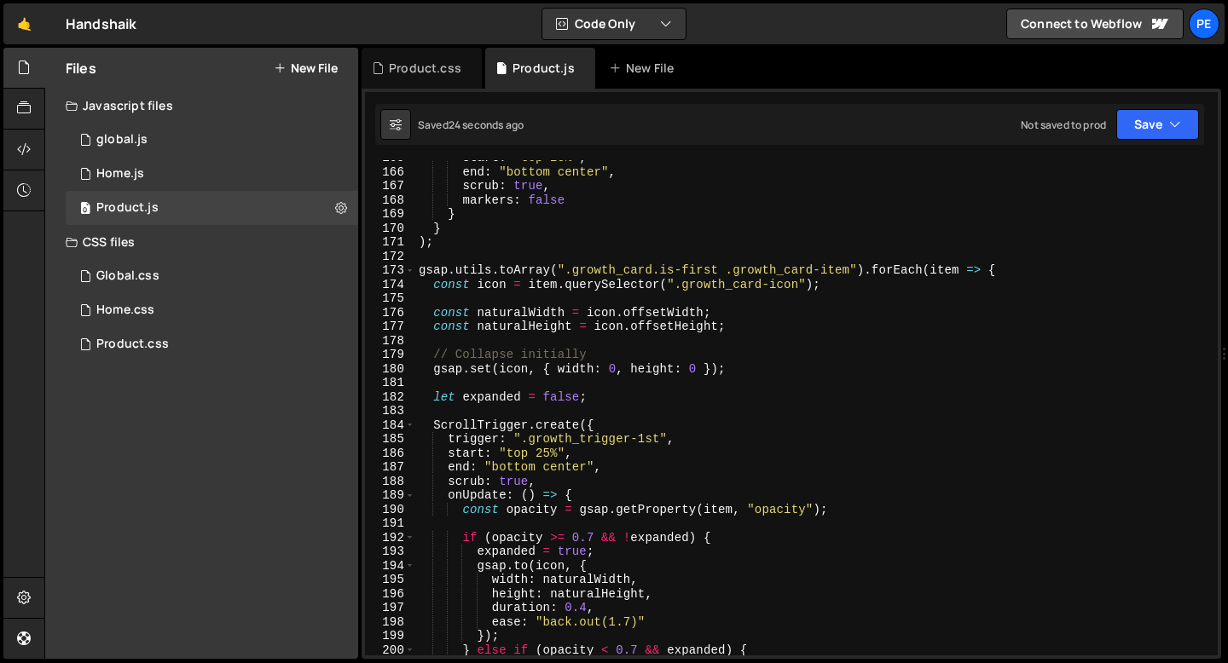
scroll to position [2268, 0]
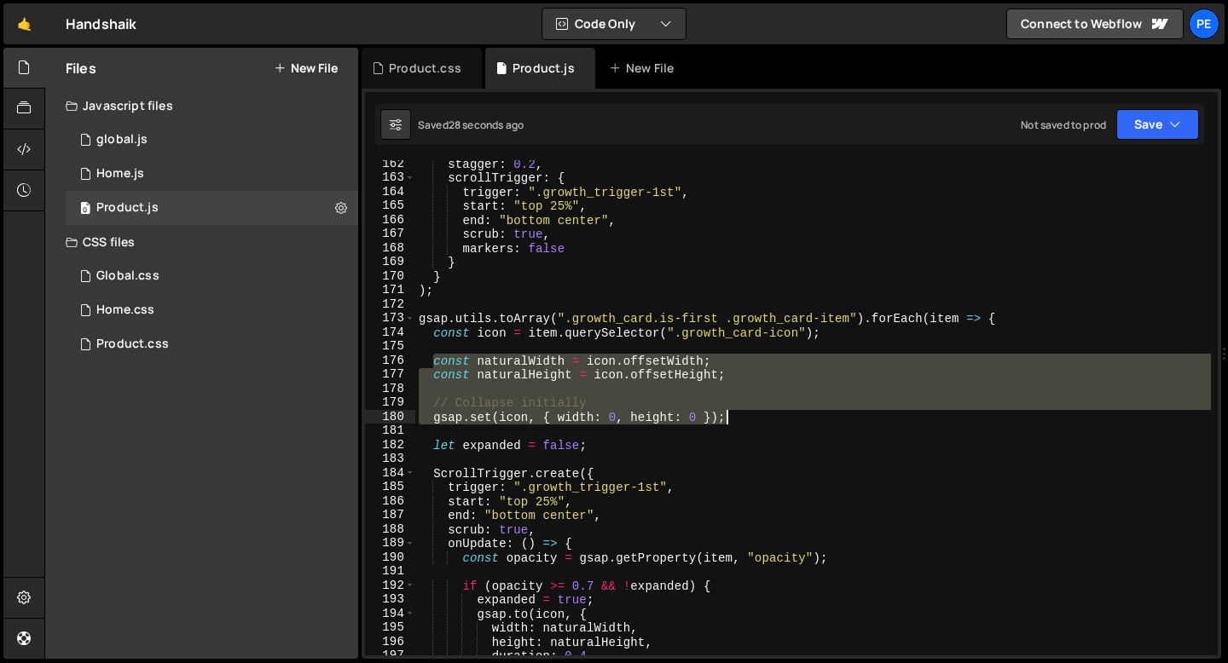
drag, startPoint x: 432, startPoint y: 355, endPoint x: 727, endPoint y: 411, distance: 300.4
click at [728, 411] on div "stagger : 0.2 , scrollTrigger : { trigger : ".growth_trigger-1st" , start : "to…" at bounding box center [813, 419] width 796 height 524
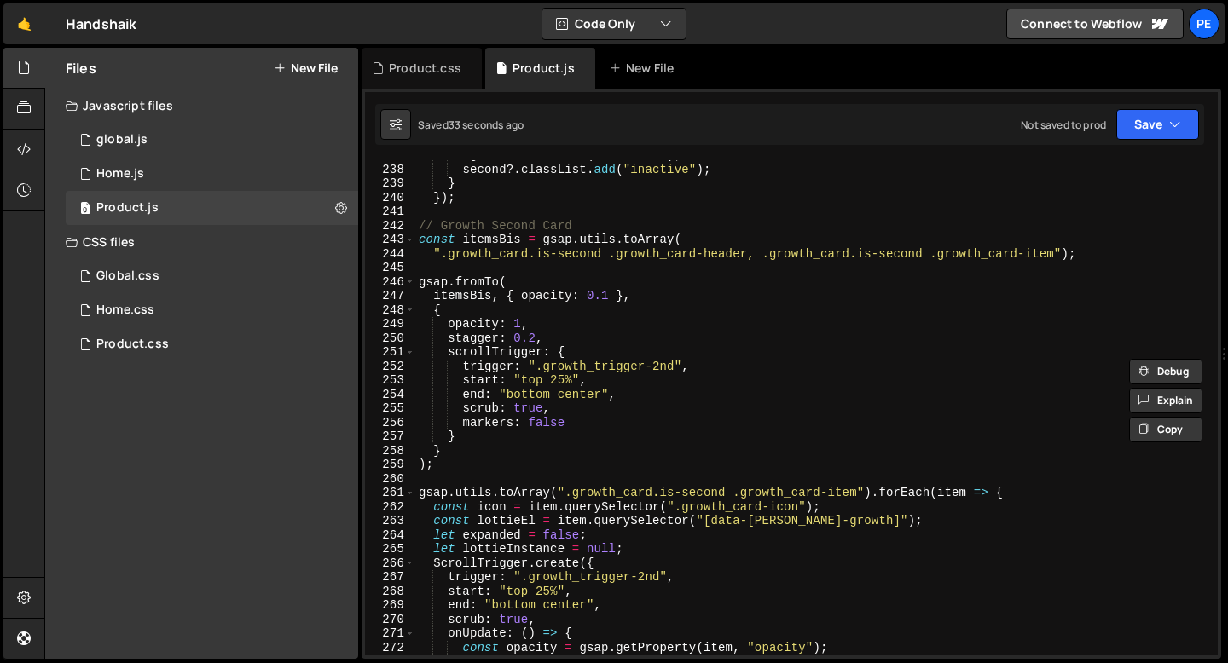
scroll to position [3332, 0]
click at [1017, 493] on div "bg ?. classList . add ( "inactive" ) ; second ?. classList . add ( "inactive" )…" at bounding box center [813, 410] width 796 height 524
type textarea "gsap.utils.toArray(".growth_card.is-second .growth_card-item").forEach(item => {"
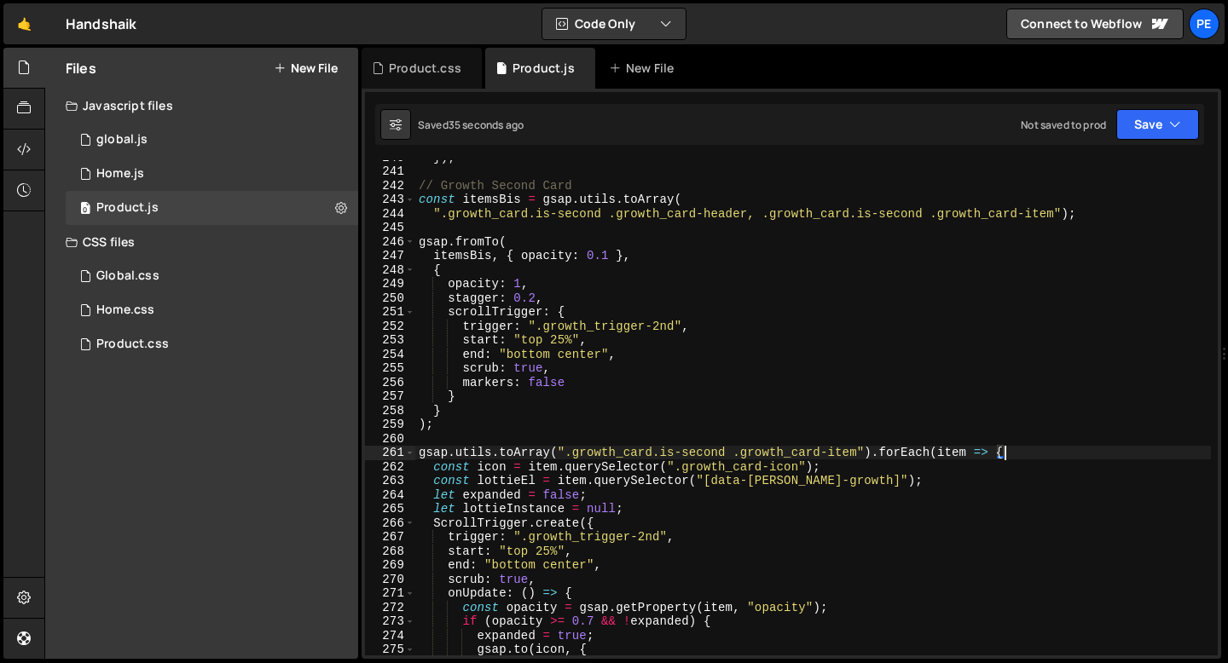
scroll to position [3449, 0]
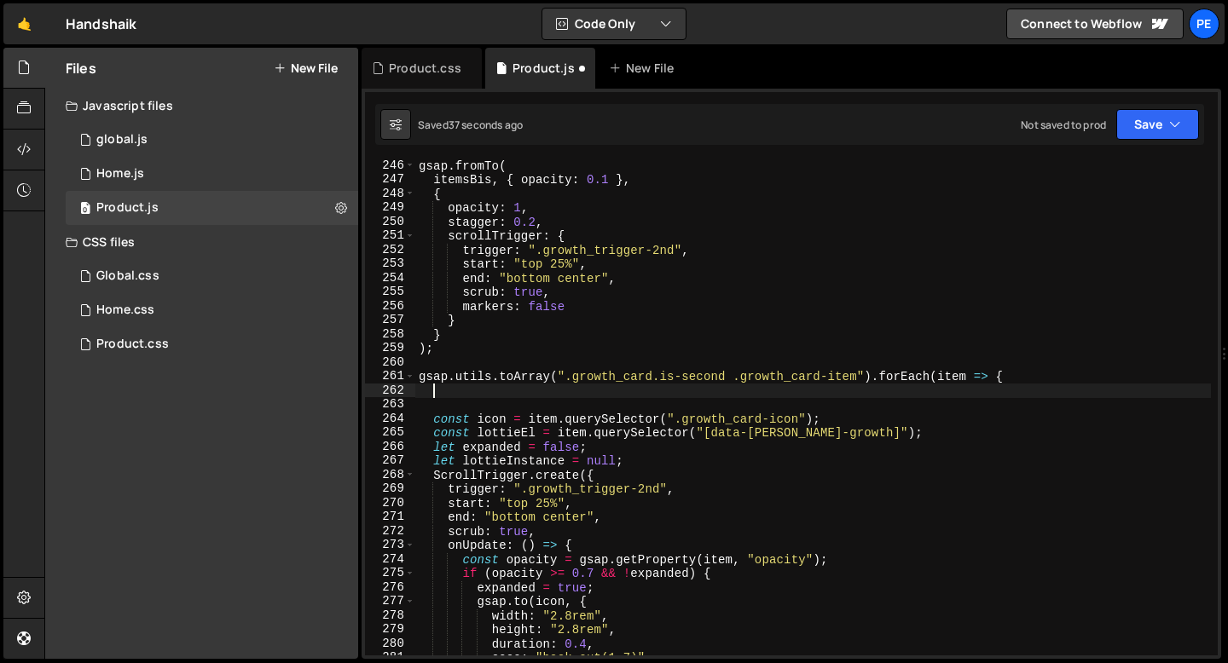
paste textarea "gsap.set(icon, { width: 0, height: 0 });"
type textarea "gsap.set(icon, { width: 0, height: 0 });"
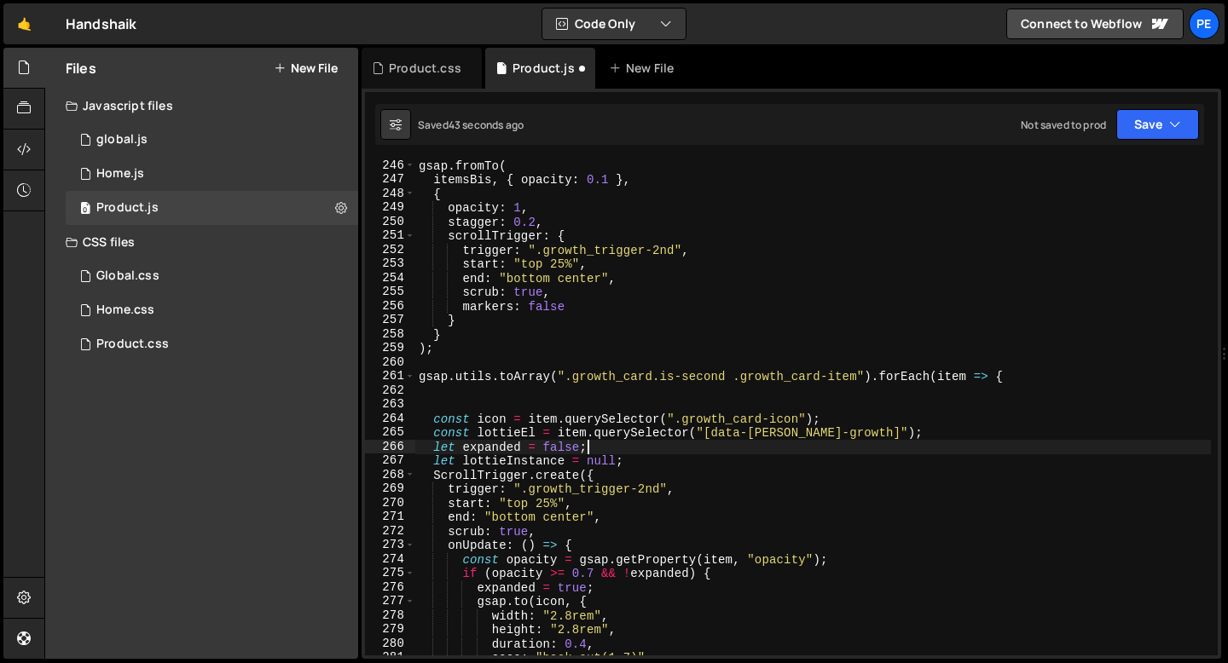
click at [632, 448] on div "gsap . fromTo ( itemsBis , { opacity : 0.1 } , { opacity : 1 , stagger : 0.2 , …" at bounding box center [813, 421] width 796 height 524
click at [639, 458] on div "gsap . fromTo ( itemsBis , { opacity : 0.1 } , { opacity : 1 , stagger : 0.2 , …" at bounding box center [813, 421] width 796 height 524
type textarea "let lottieInstance = null;"
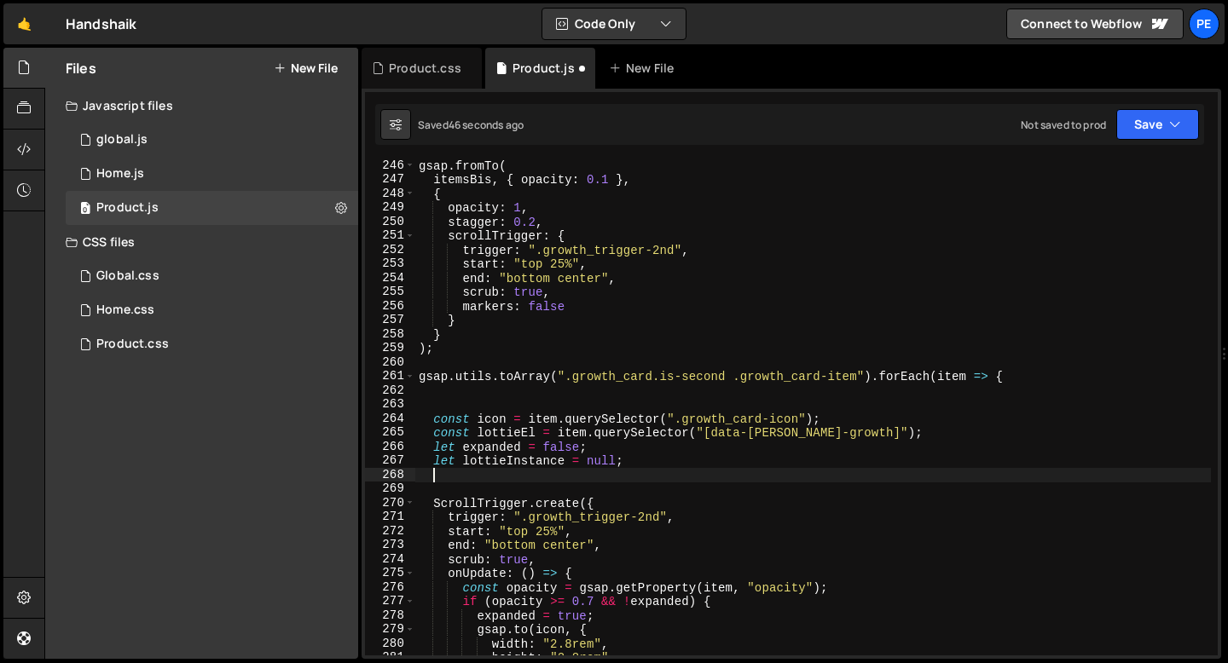
paste textarea "gsap.set(icon, { width: 0, height: 0 });"
type textarea "gsap.set(icon, { width: 0, height: 0 });"
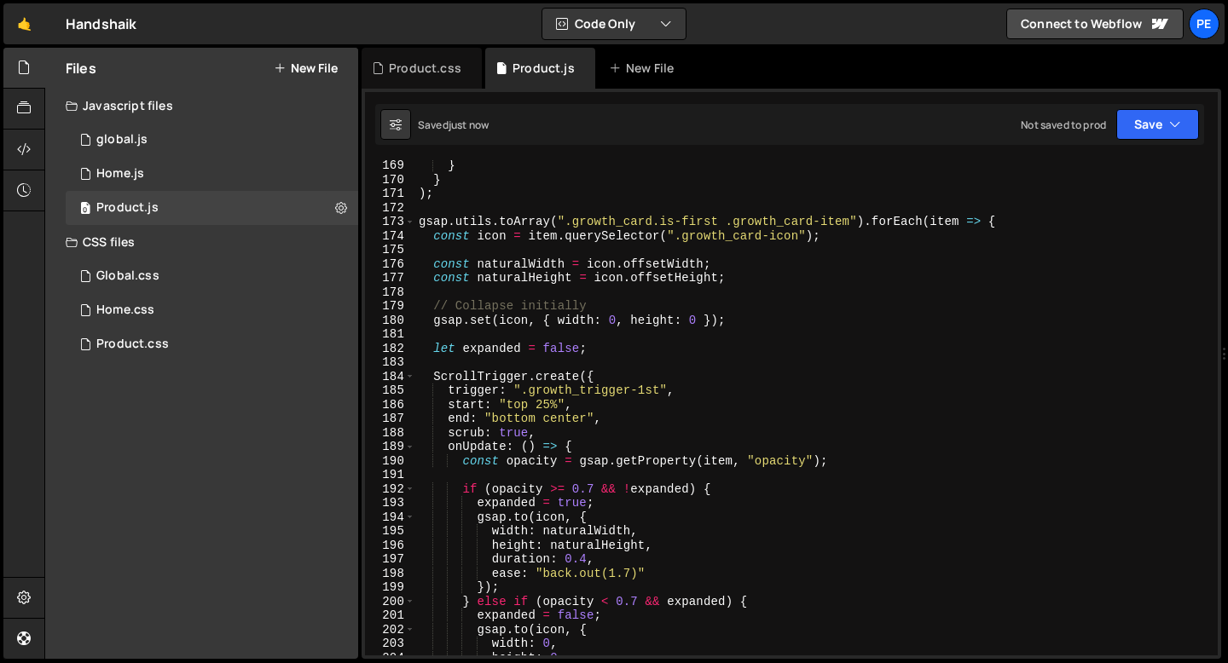
scroll to position [2433, 0]
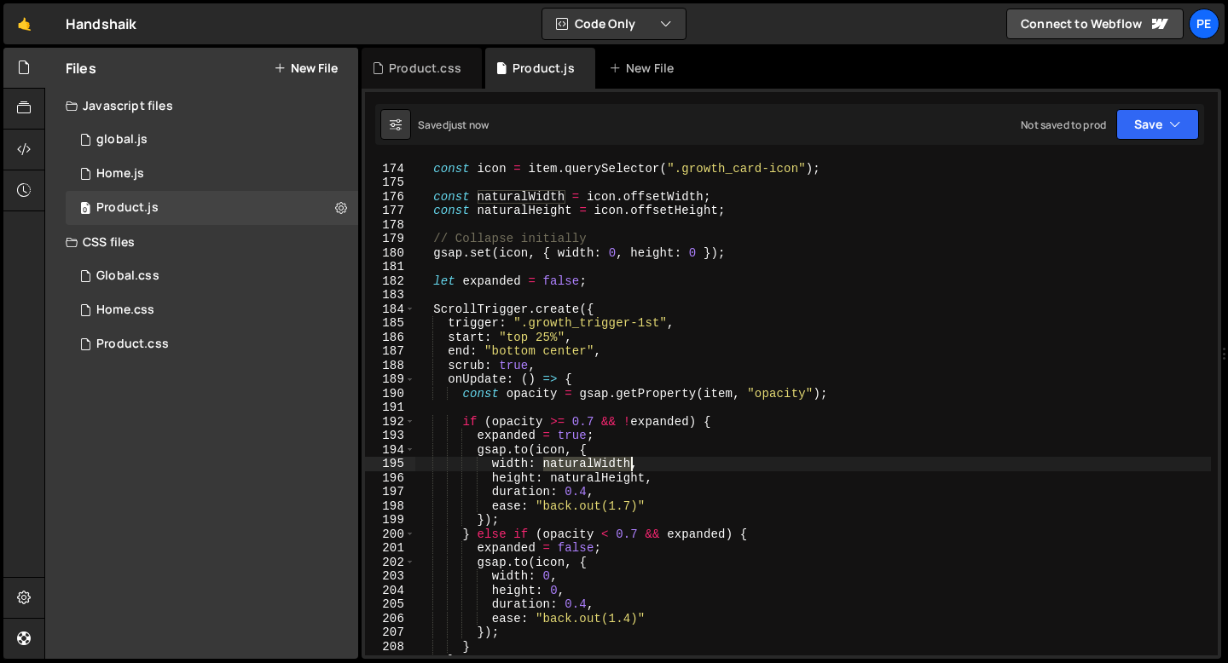
drag, startPoint x: 547, startPoint y: 463, endPoint x: 631, endPoint y: 463, distance: 84.4
click at [631, 463] on div "gsap . utils . toArray ( ".growth_card.is-first .growth_card-item" ) . forEach …" at bounding box center [813, 410] width 796 height 524
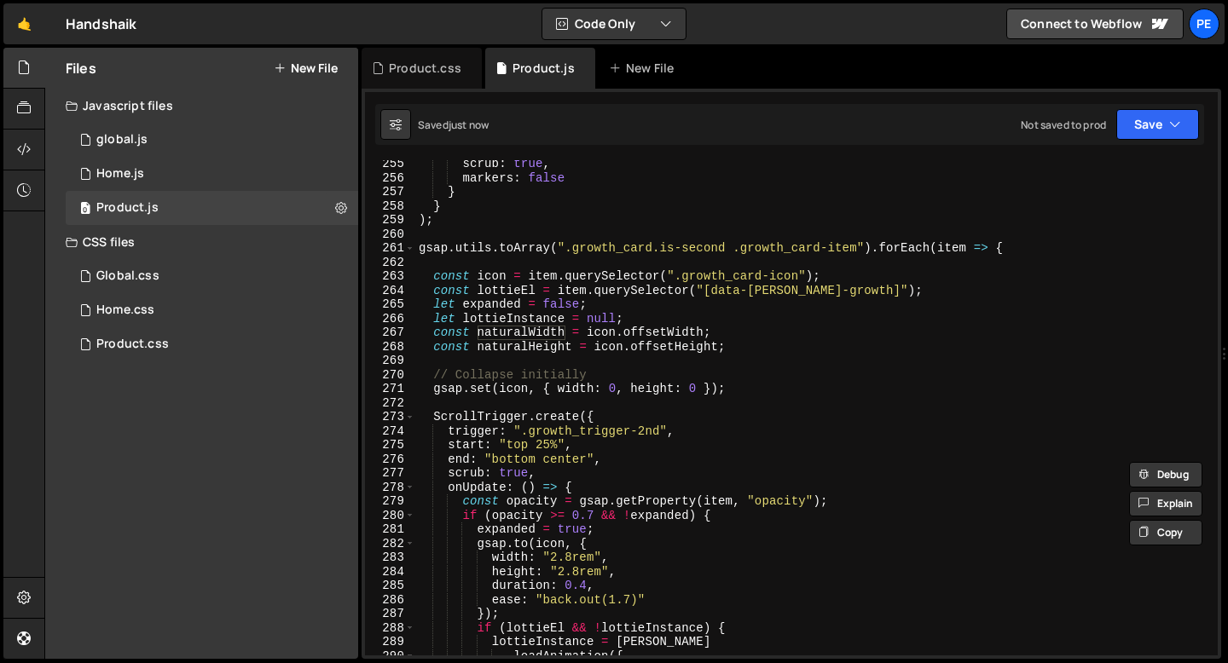
scroll to position [3647, 0]
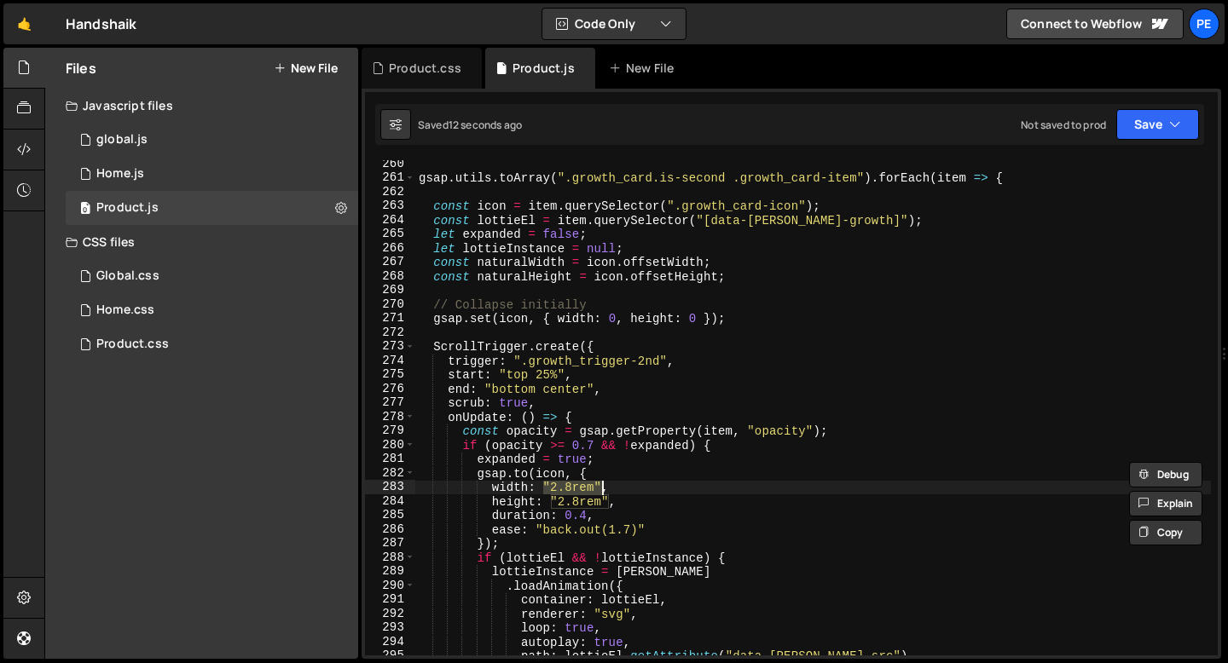
drag, startPoint x: 543, startPoint y: 484, endPoint x: 599, endPoint y: 484, distance: 56.3
click at [599, 484] on div "gsap . utils . toArray ( ".growth_card.is-second .growth_card-item" ) . forEach…" at bounding box center [813, 419] width 796 height 524
paste textarea "naturalWidth"
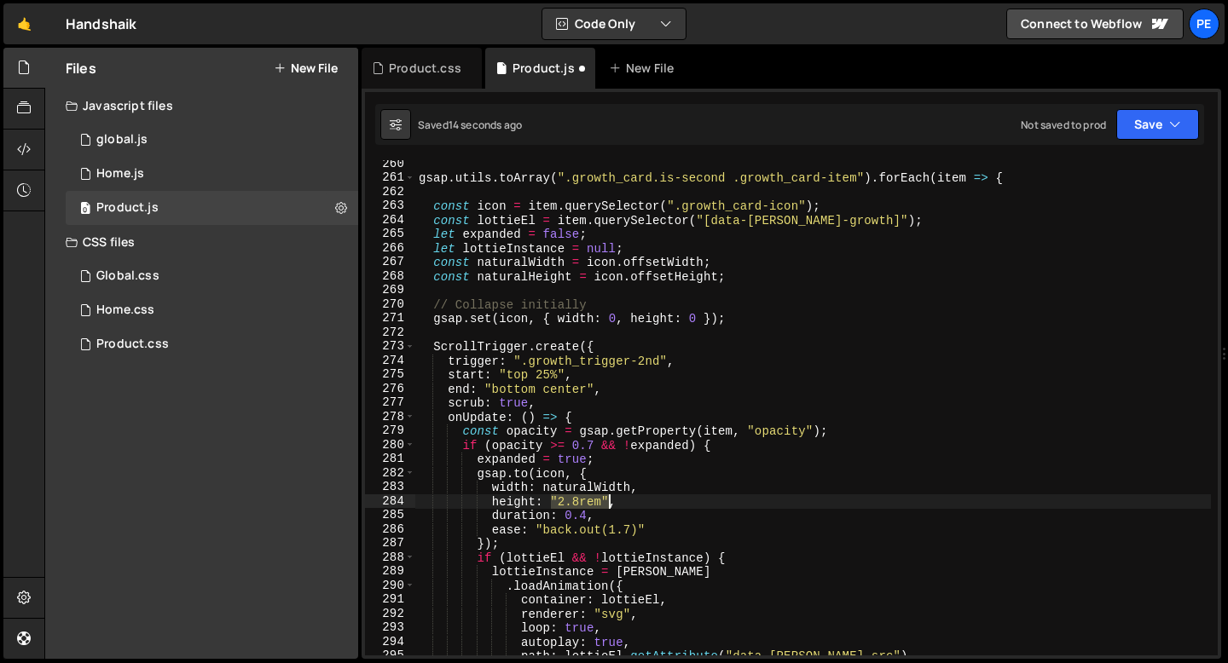
drag, startPoint x: 551, startPoint y: 497, endPoint x: 606, endPoint y: 498, distance: 55.4
click at [606, 498] on div "gsap . utils . toArray ( ".growth_card.is-second .growth_card-item" ) . forEach…" at bounding box center [813, 419] width 796 height 524
paste textarea "naturalWidth"
click at [621, 503] on div "gsap . utils . toArray ( ".growth_card.is-second .growth_card-item" ) . forEach…" at bounding box center [813, 419] width 796 height 524
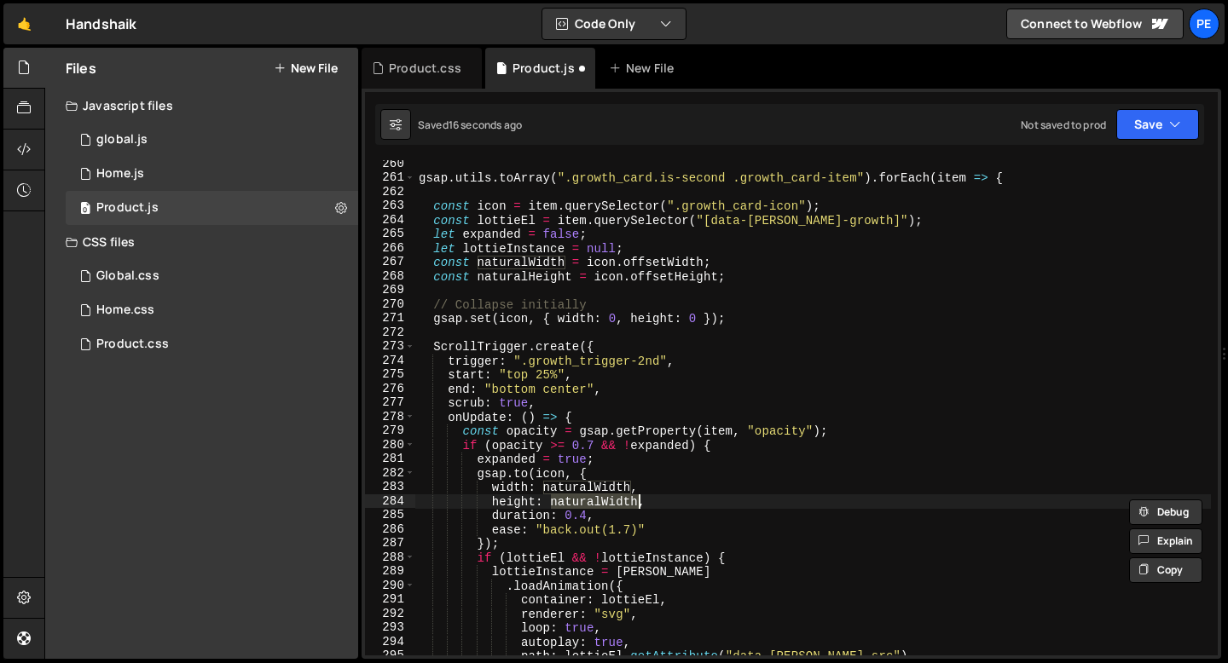
click at [634, 500] on div "gsap . utils . toArray ( ".growth_card.is-second .growth_card-item" ) . forEach…" at bounding box center [813, 407] width 796 height 495
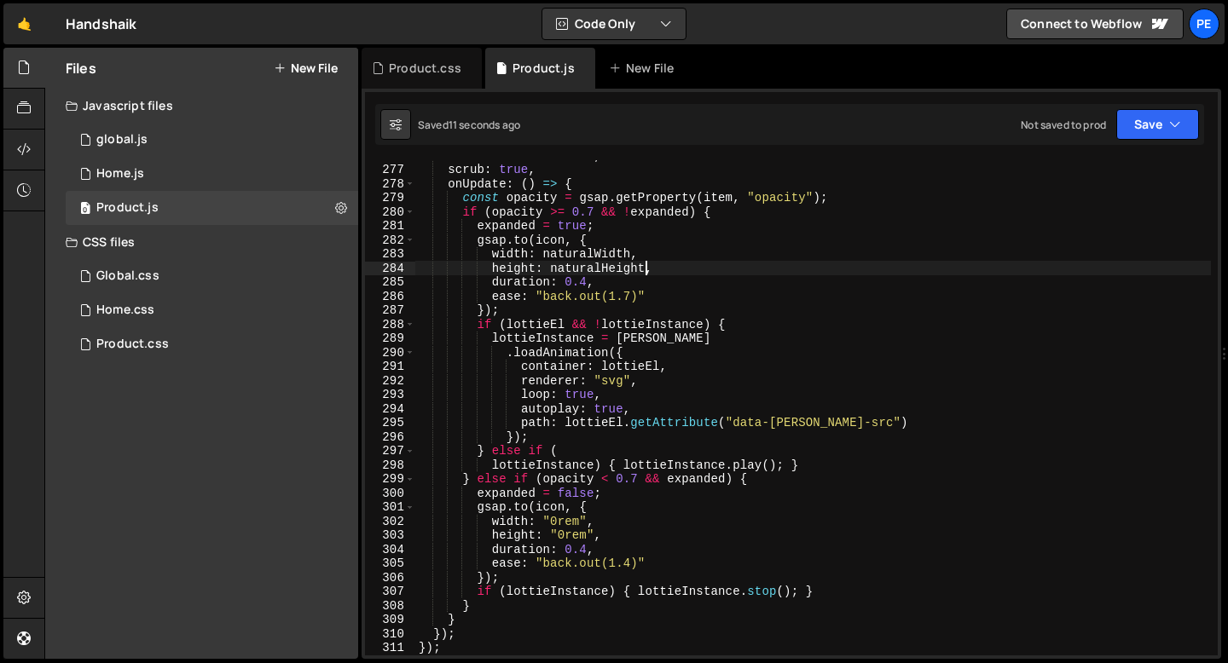
scroll to position [3895, 0]
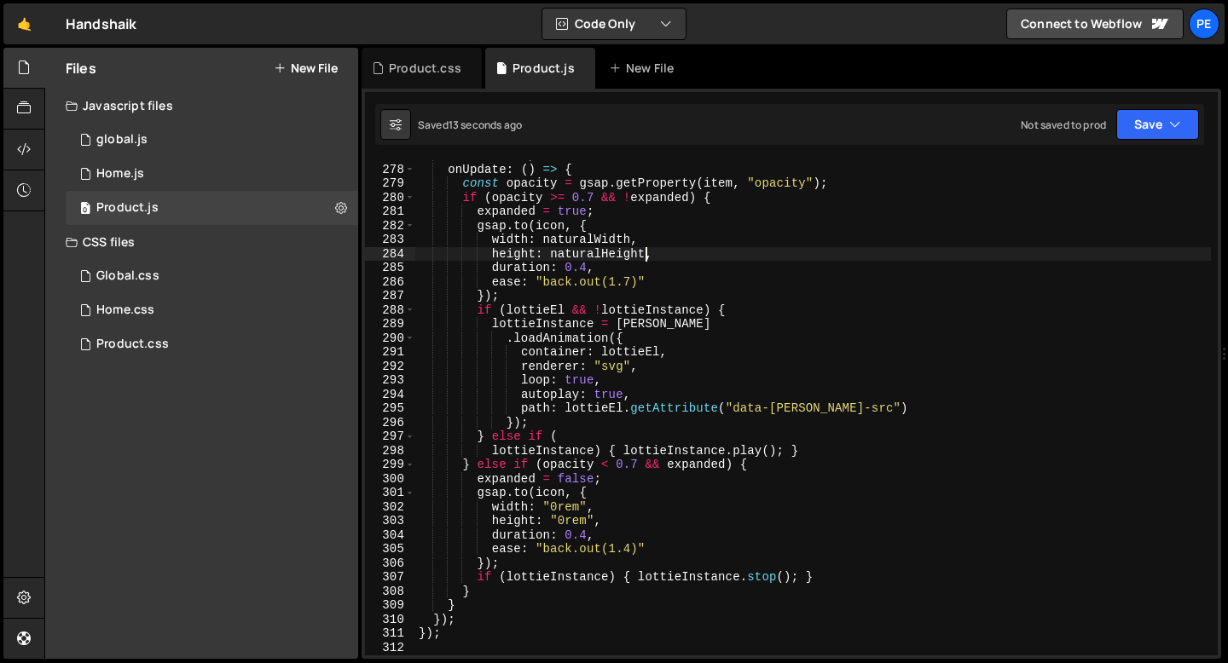
click at [588, 507] on div "scrub : true , onUpdate : ( ) => { const opacity = gsap . getProperty ( item , …" at bounding box center [813, 410] width 796 height 524
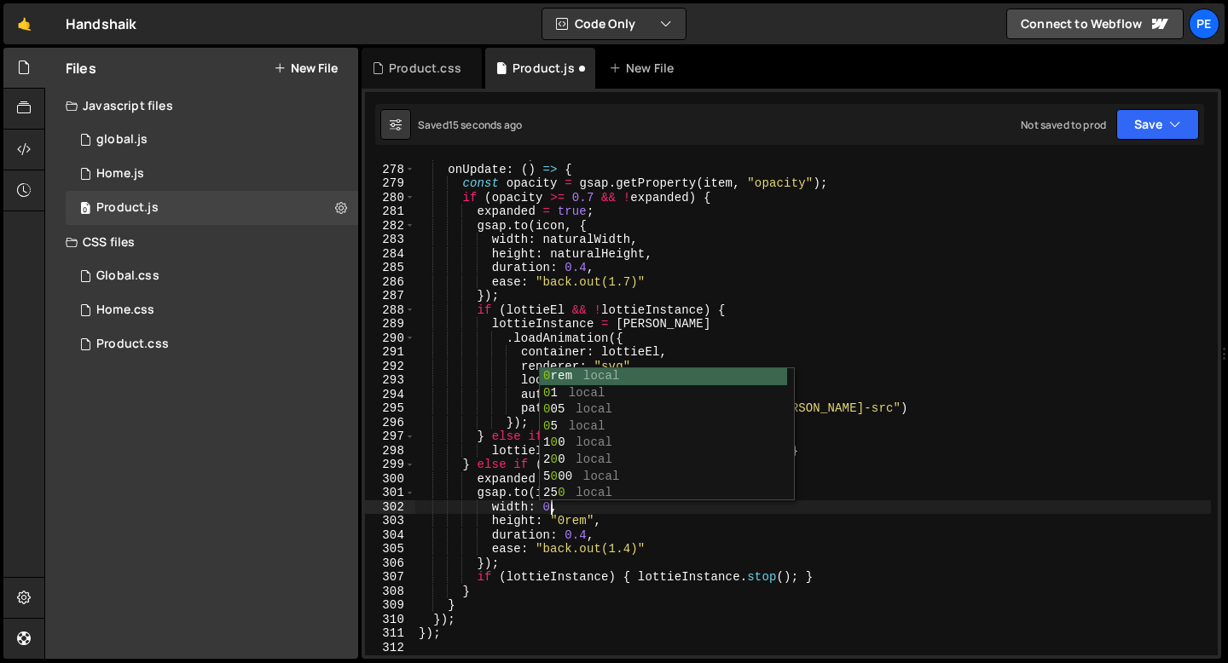
click at [592, 521] on div "scrub : true , onUpdate : ( ) => { const opacity = gsap . getProperty ( item , …" at bounding box center [813, 410] width 796 height 524
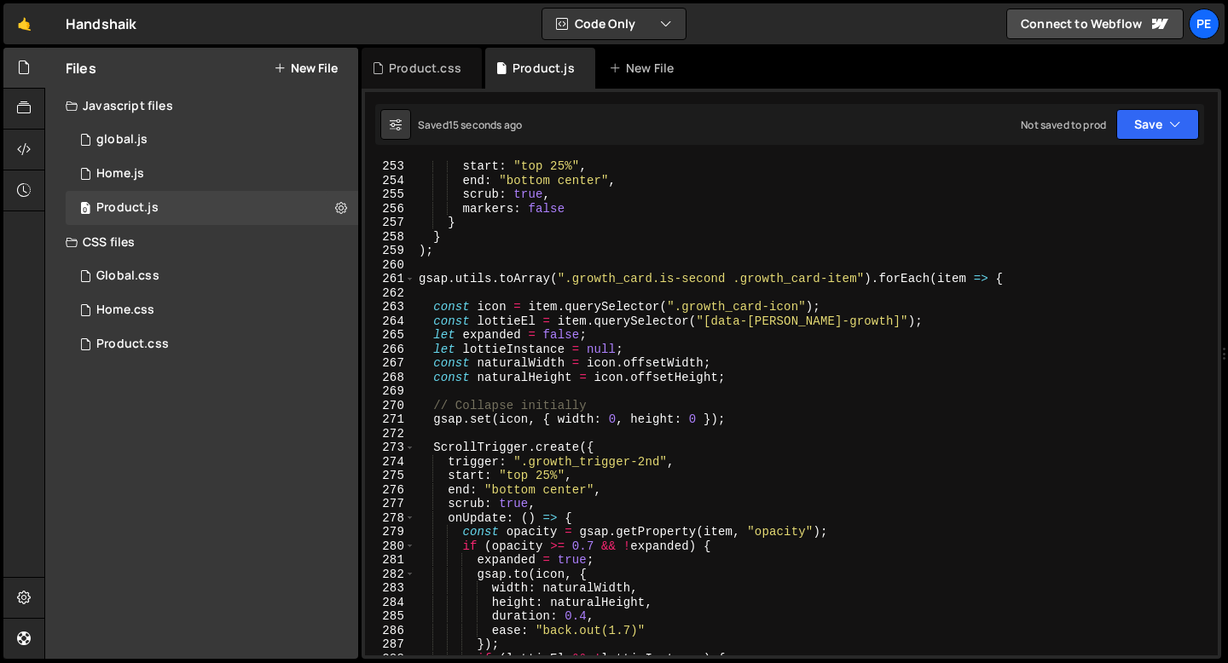
scroll to position [3547, 0]
click at [652, 323] on div "start : "top 25%" , end : "bottom center" , scrub : true , markers : false } } …" at bounding box center [813, 421] width 796 height 524
click at [646, 331] on div "start : "top 25%" , end : "bottom center" , scrub : true , markers : false } } …" at bounding box center [813, 421] width 796 height 524
type textarea "let expanded = false;"
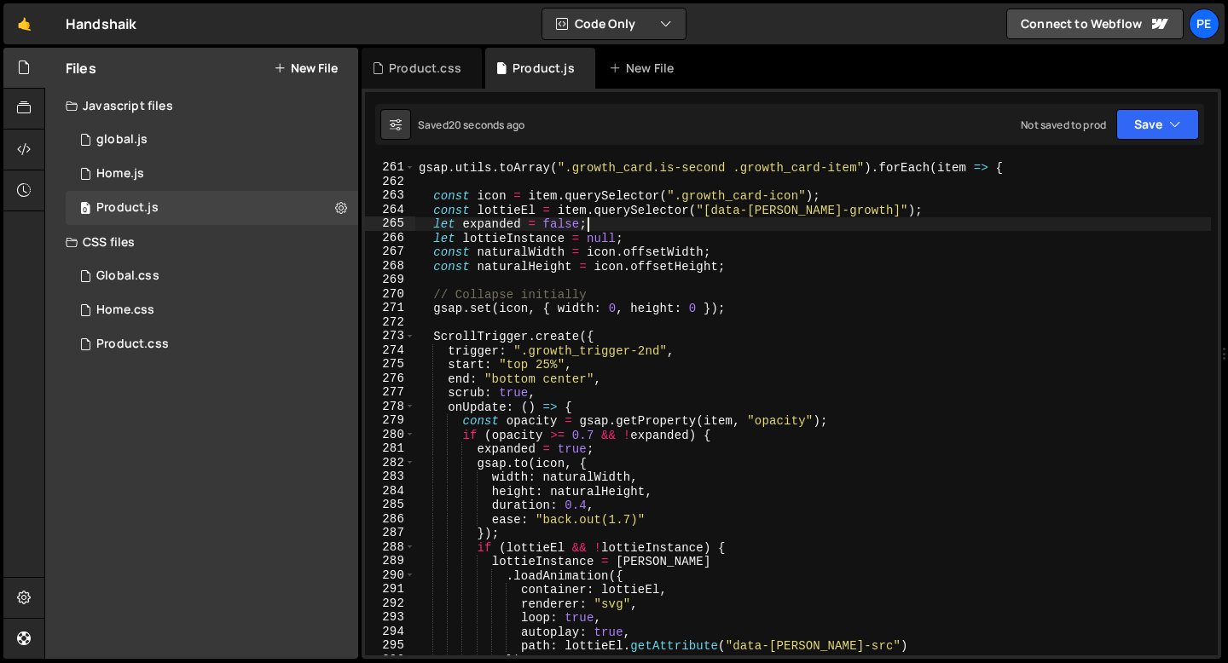
scroll to position [3661, 0]
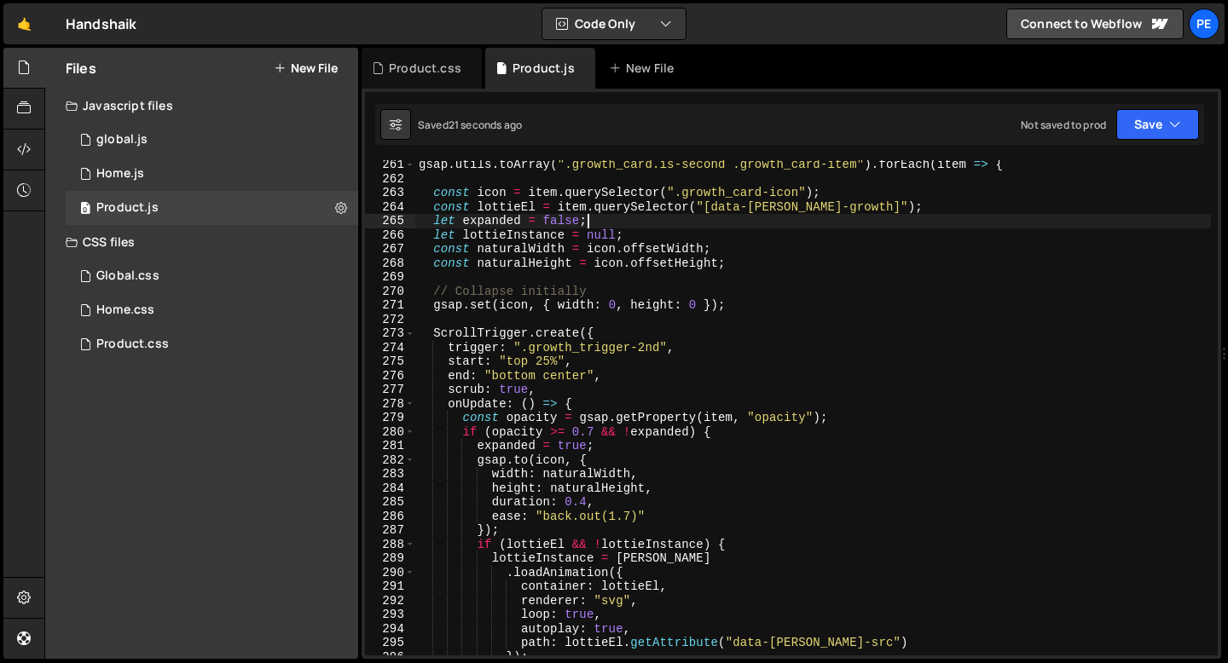
click at [630, 319] on div "gsap . utils . toArray ( ".growth_card.is-second .growth_card-item" ) . forEach…" at bounding box center [813, 420] width 796 height 524
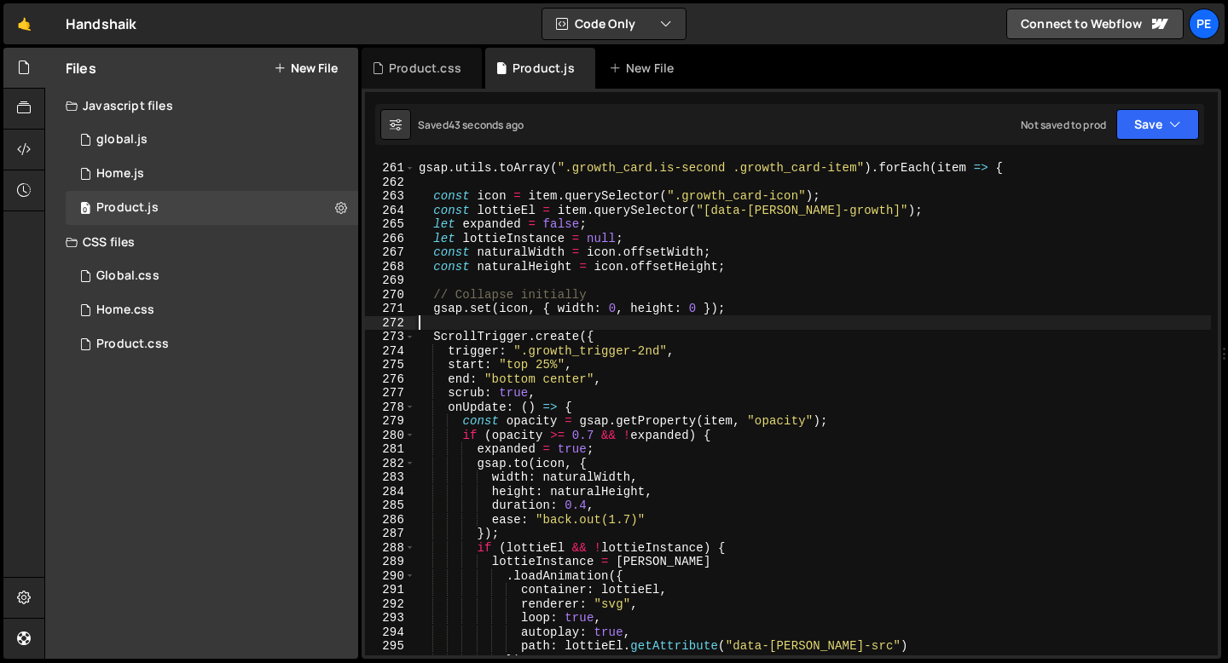
scroll to position [3638, 0]
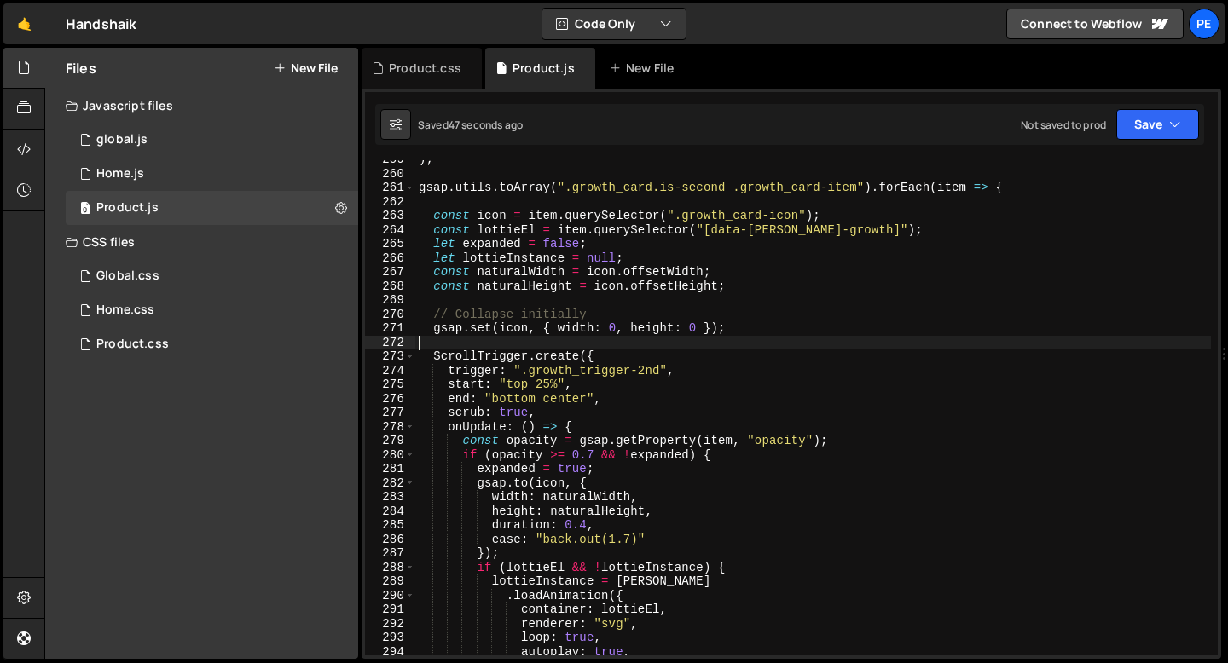
click at [716, 271] on div ") ; gsap . utils . toArray ( ".growth_card.is-second .growth_card-item" ) . for…" at bounding box center [813, 415] width 796 height 524
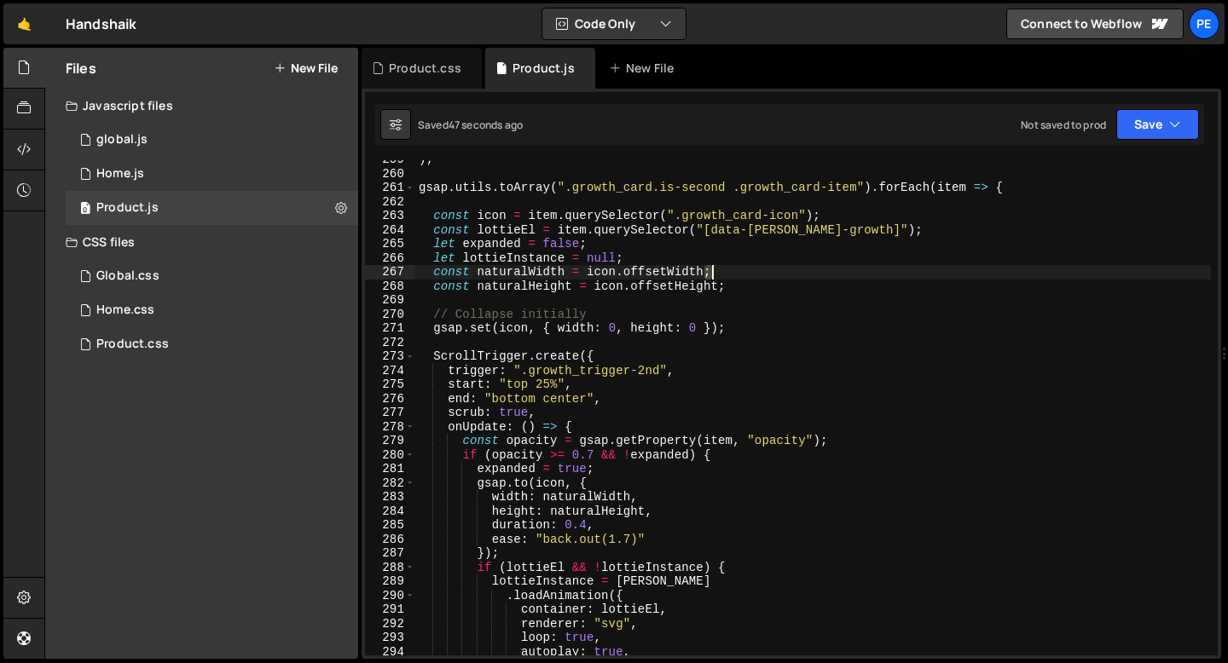
click at [716, 271] on div ") ; gsap . utils . toArray ( ".growth_card.is-second .growth_card-item" ) . for…" at bounding box center [813, 415] width 796 height 524
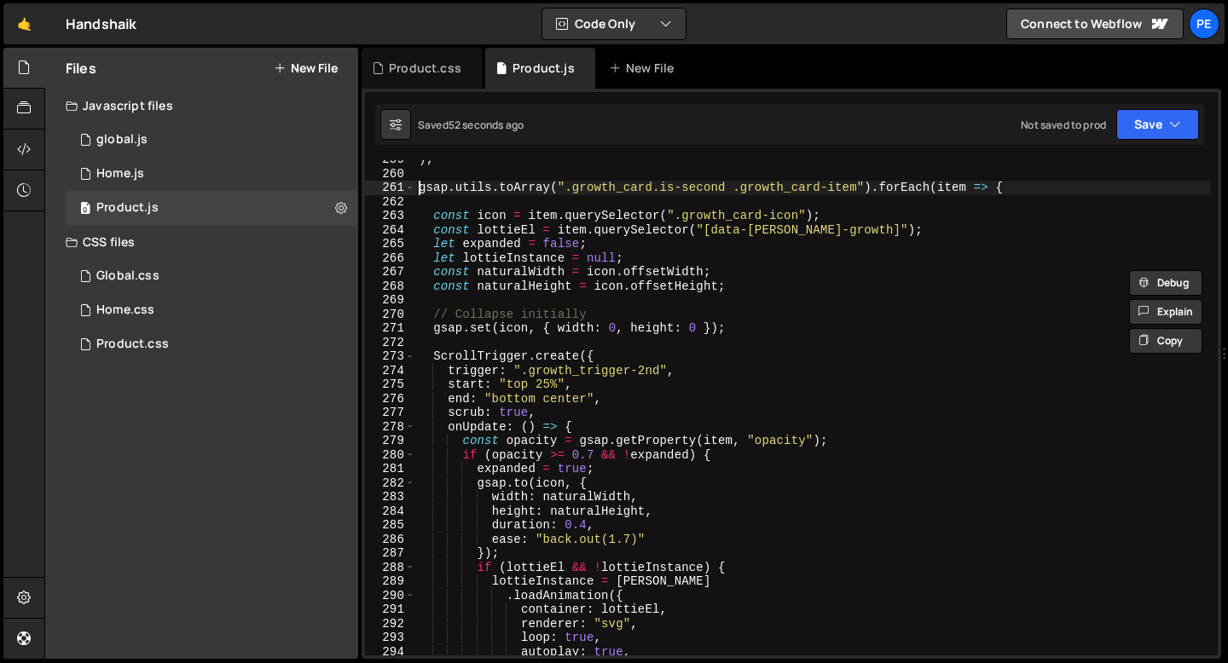
click at [422, 190] on div ") ; gsap . utils . toArray ( ".growth_card.is-second .growth_card-item" ) . for…" at bounding box center [813, 415] width 796 height 524
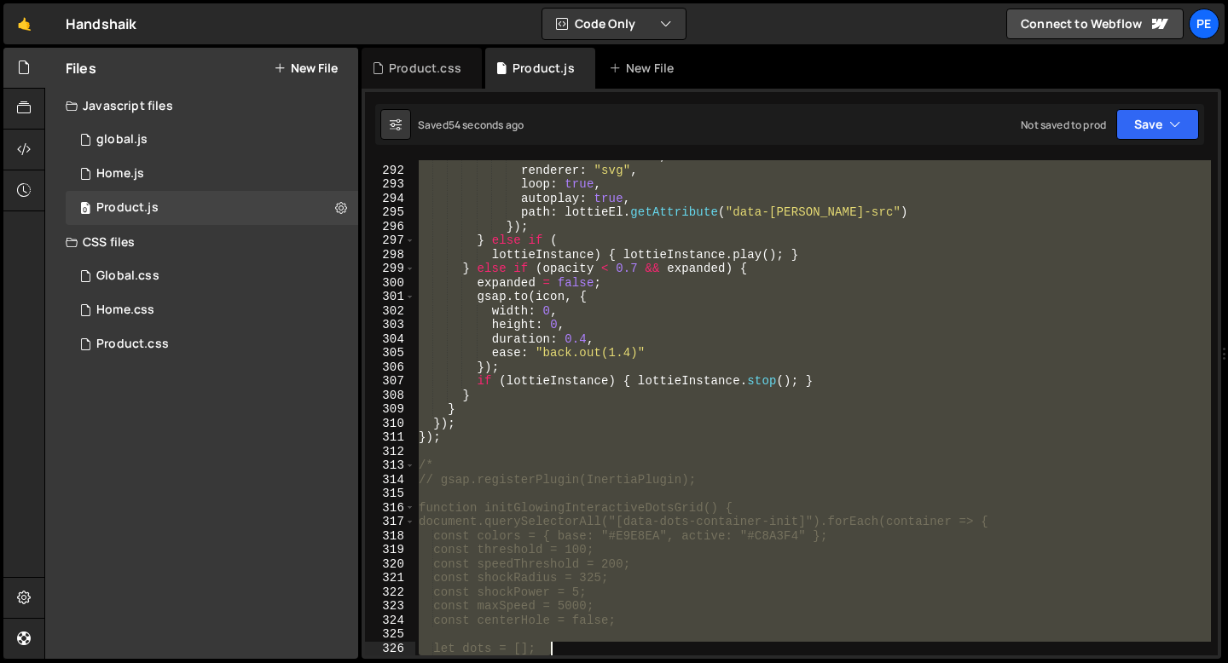
scroll to position [4120, 0]
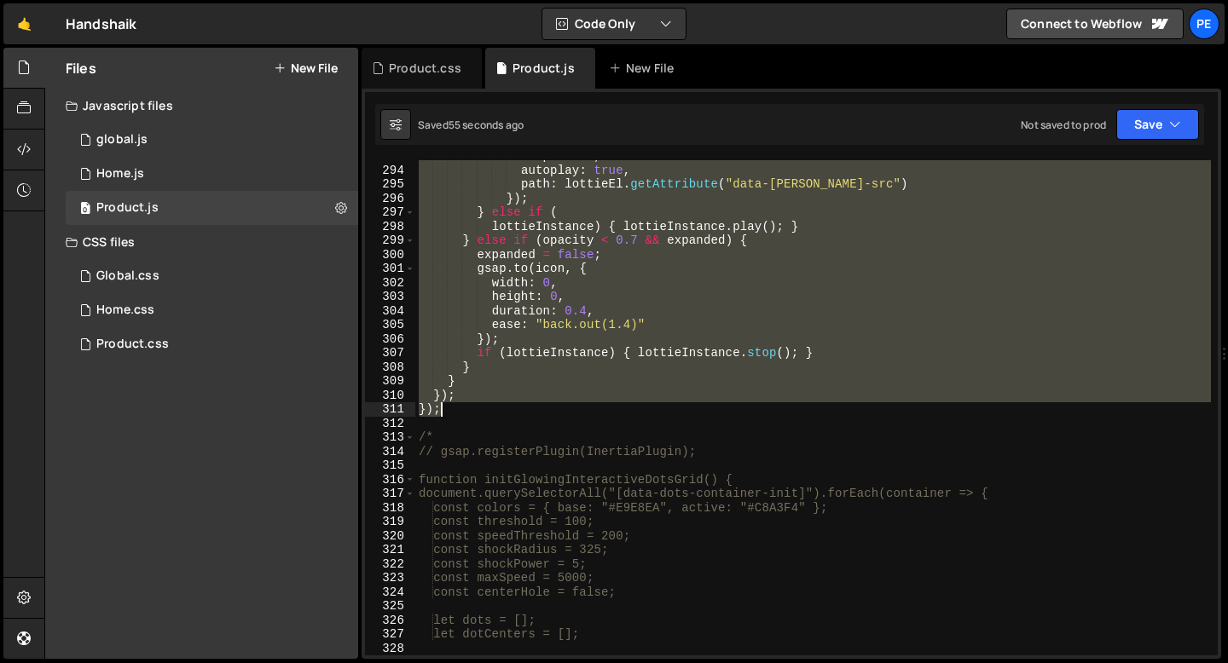
drag, startPoint x: 422, startPoint y: 190, endPoint x: 463, endPoint y: 406, distance: 219.6
click at [463, 405] on div "loop : true , autoplay : true , path : lottieEl . getAttribute ( "data-[PERSON_…" at bounding box center [813, 411] width 796 height 524
paste textarea
type textarea "});"
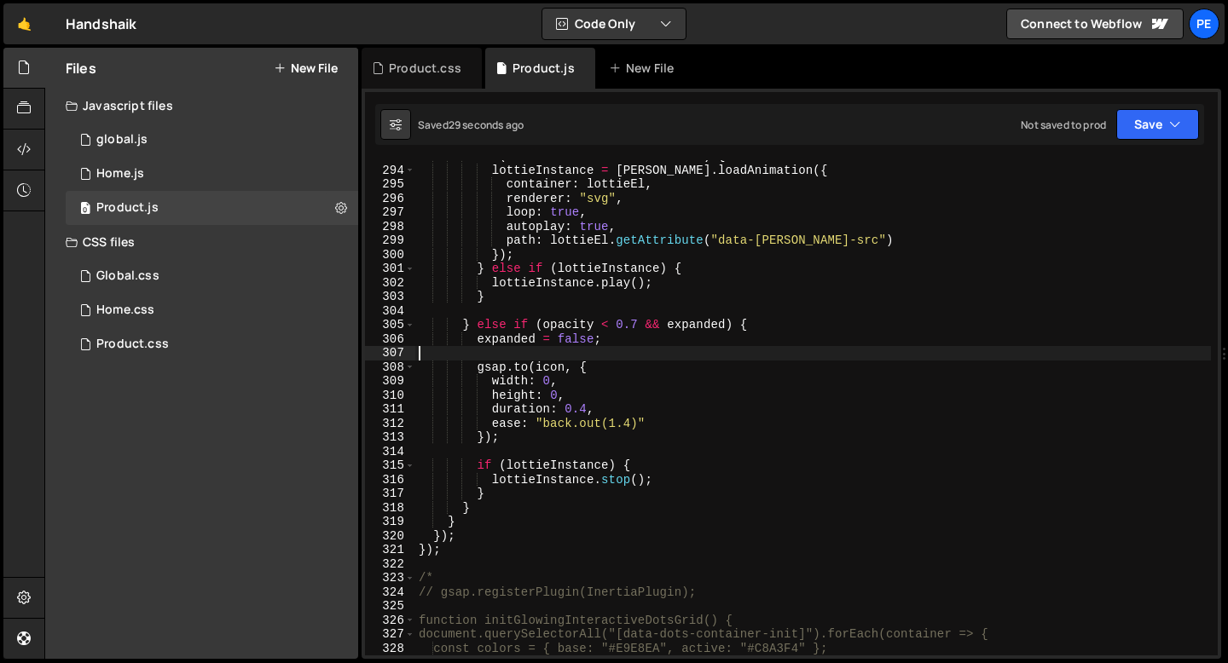
click at [546, 354] on div "if ( lottieEl && ! lottieInstance ) { lottieInstance = [PERSON_NAME] . loadAnim…" at bounding box center [813, 411] width 796 height 524
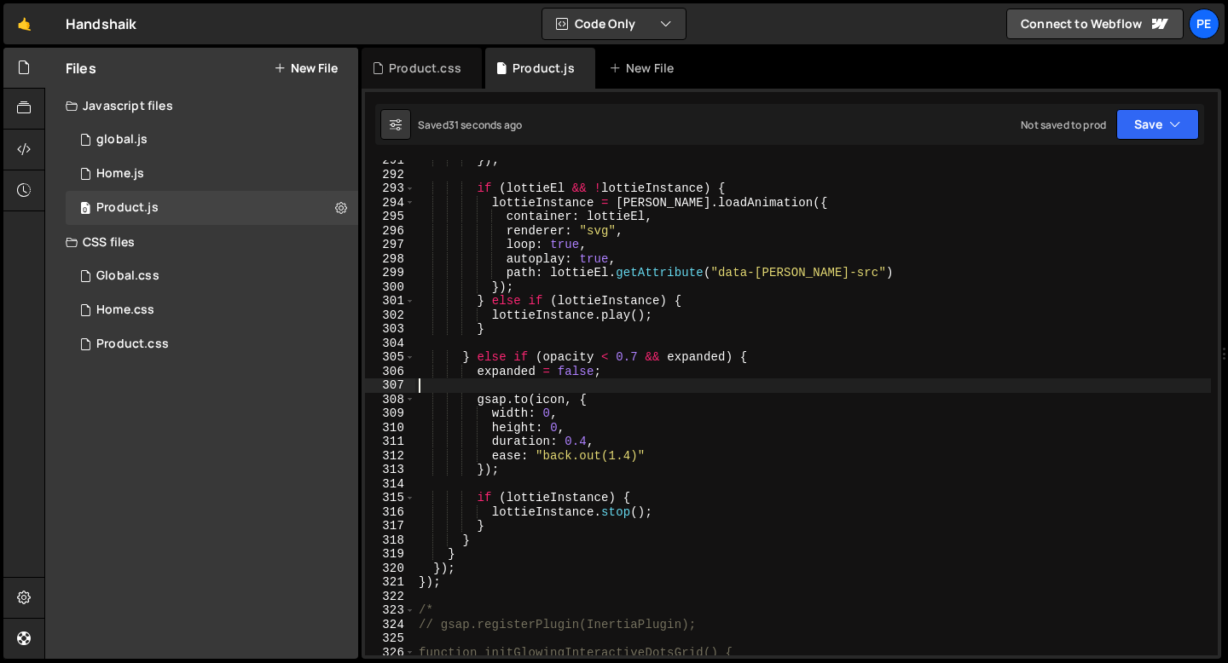
scroll to position [4003, 0]
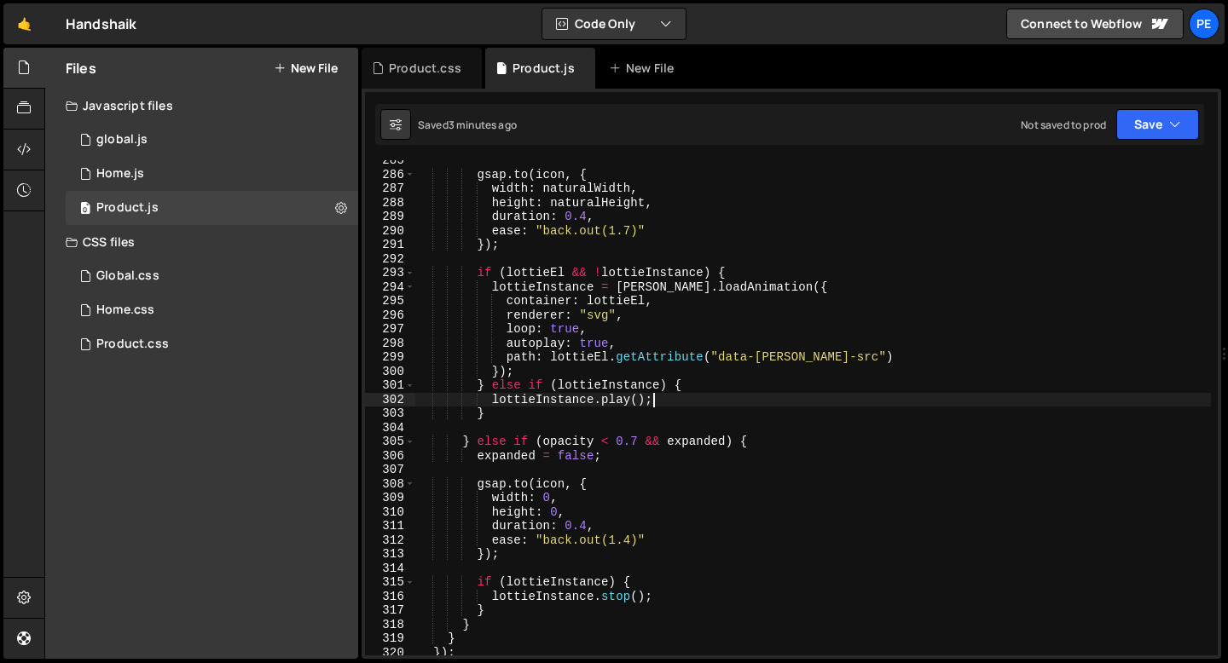
click at [752, 398] on div "gsap . to ( icon , { width : naturalWidth , height : naturalHeight , duration :…" at bounding box center [813, 415] width 796 height 524
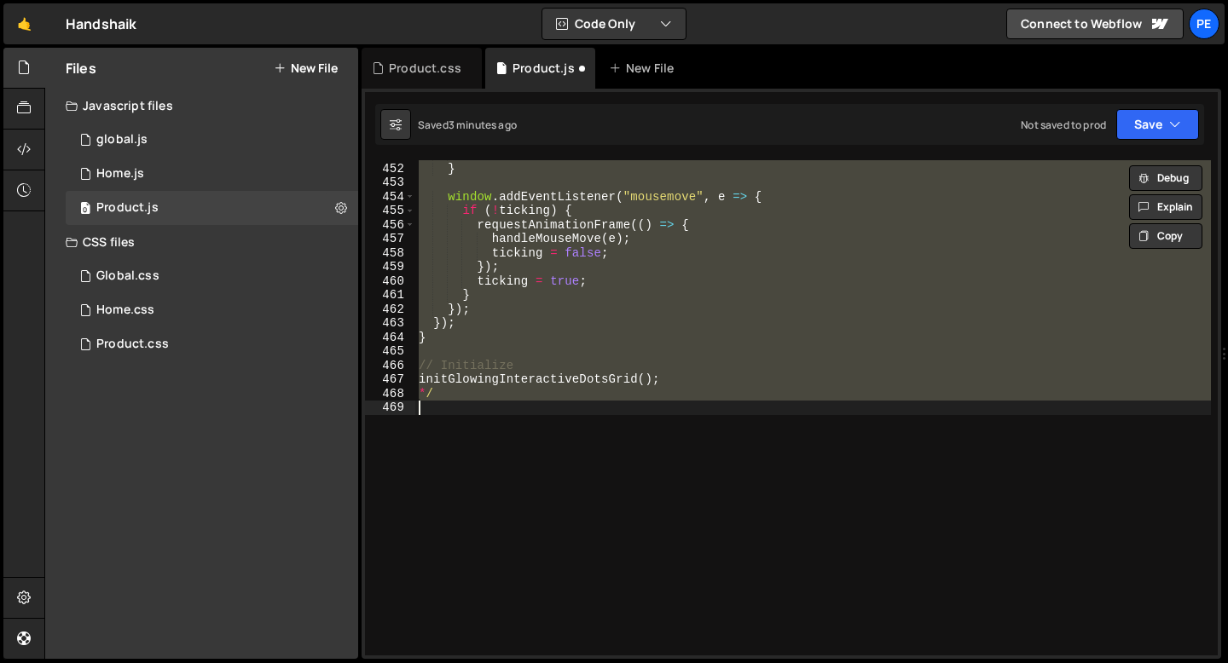
scroll to position [3734, 0]
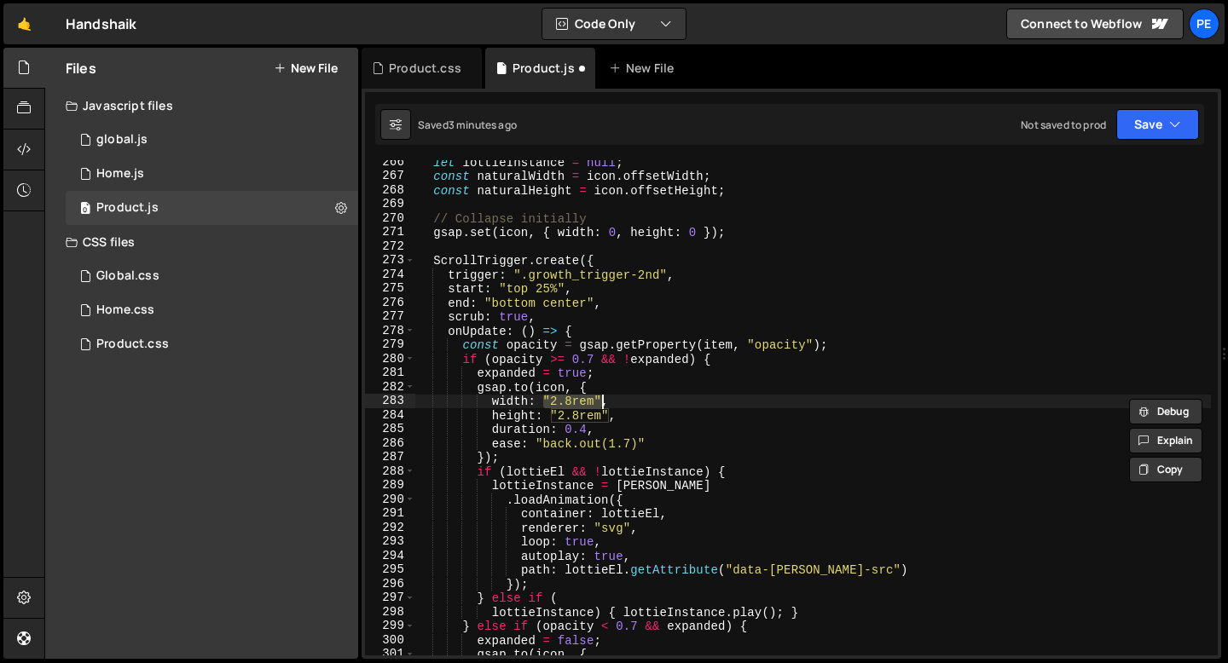
type textarea "*/"
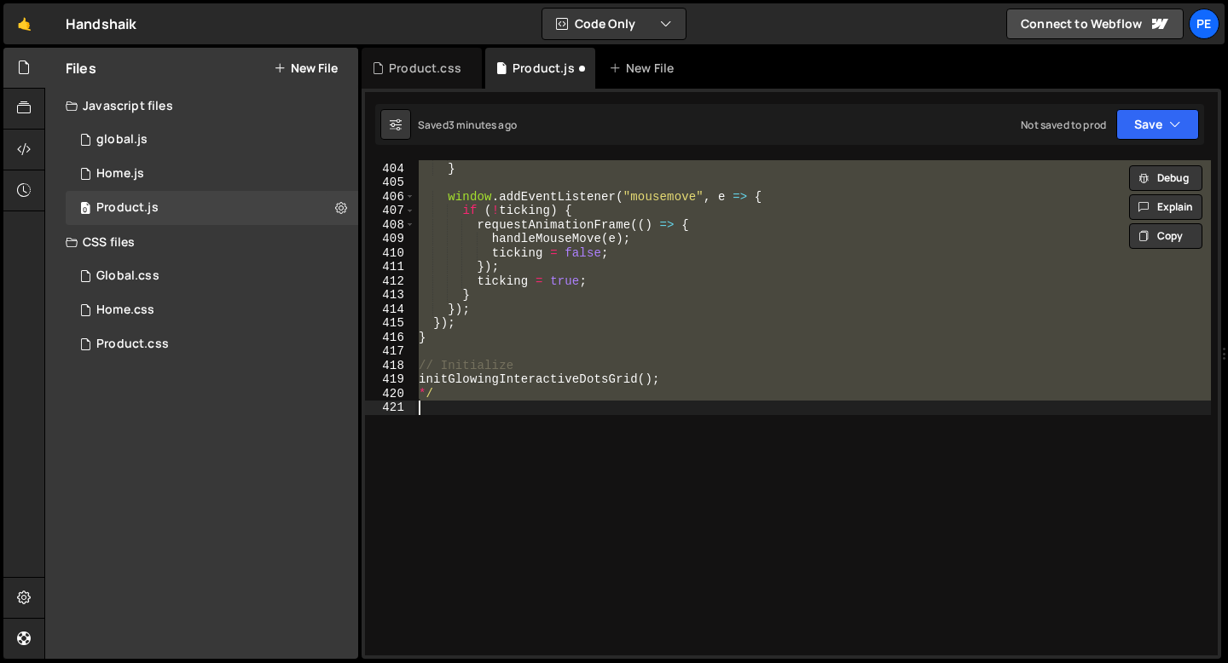
scroll to position [3537, 0]
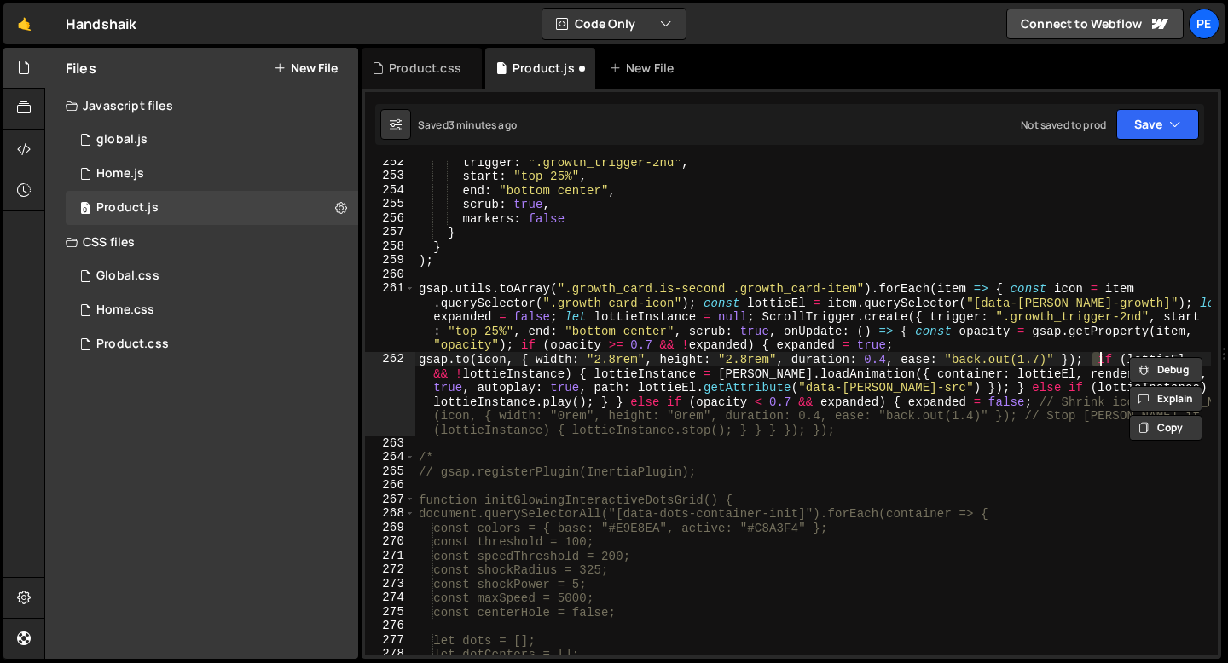
type textarea "[DOMAIN_NAME](icon, { width: "2.8rem", height: "2.8rem", duration: 0.4, ease: "…"
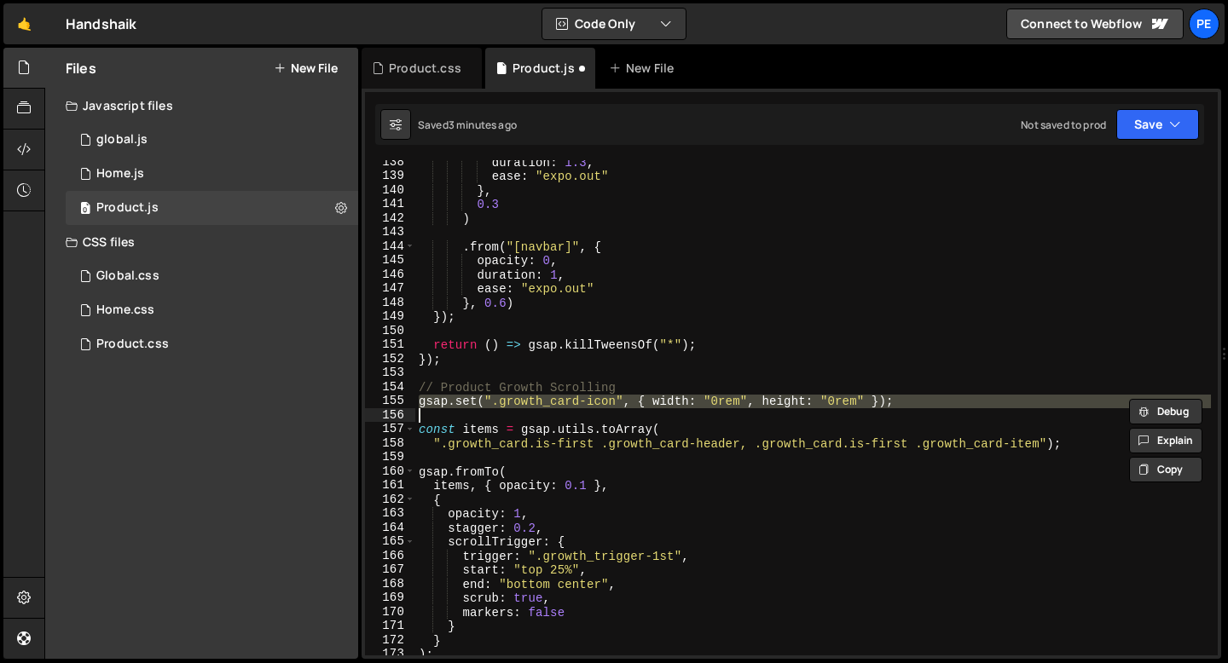
scroll to position [1933, 0]
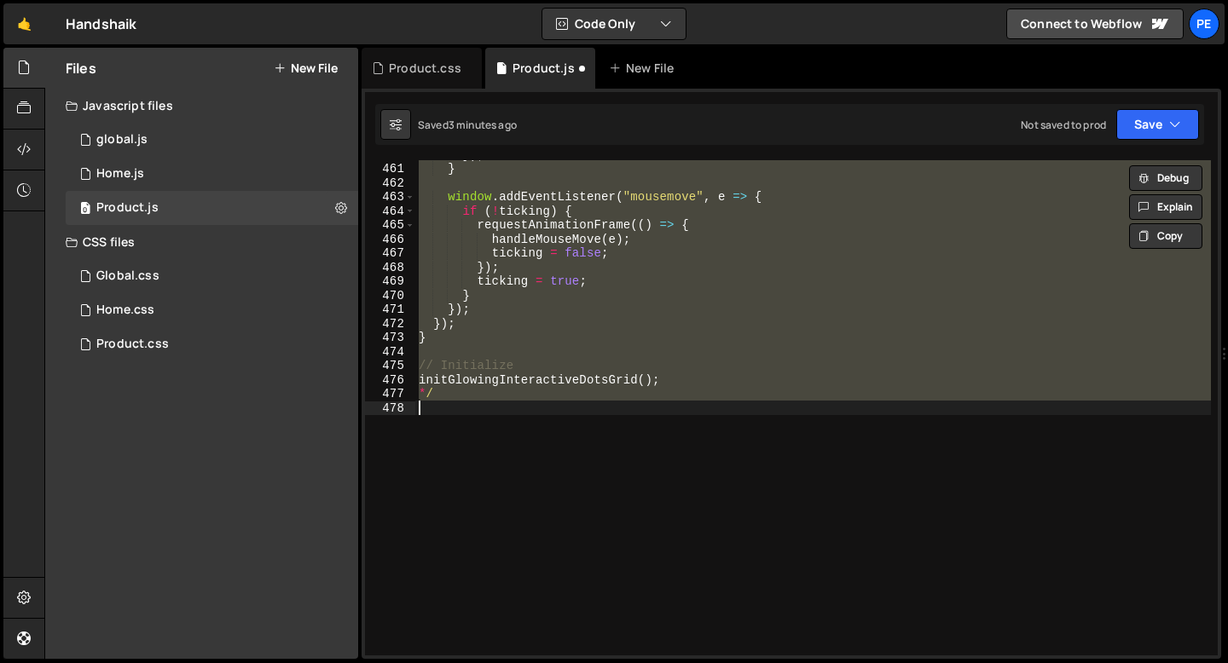
type textarea "}); });"
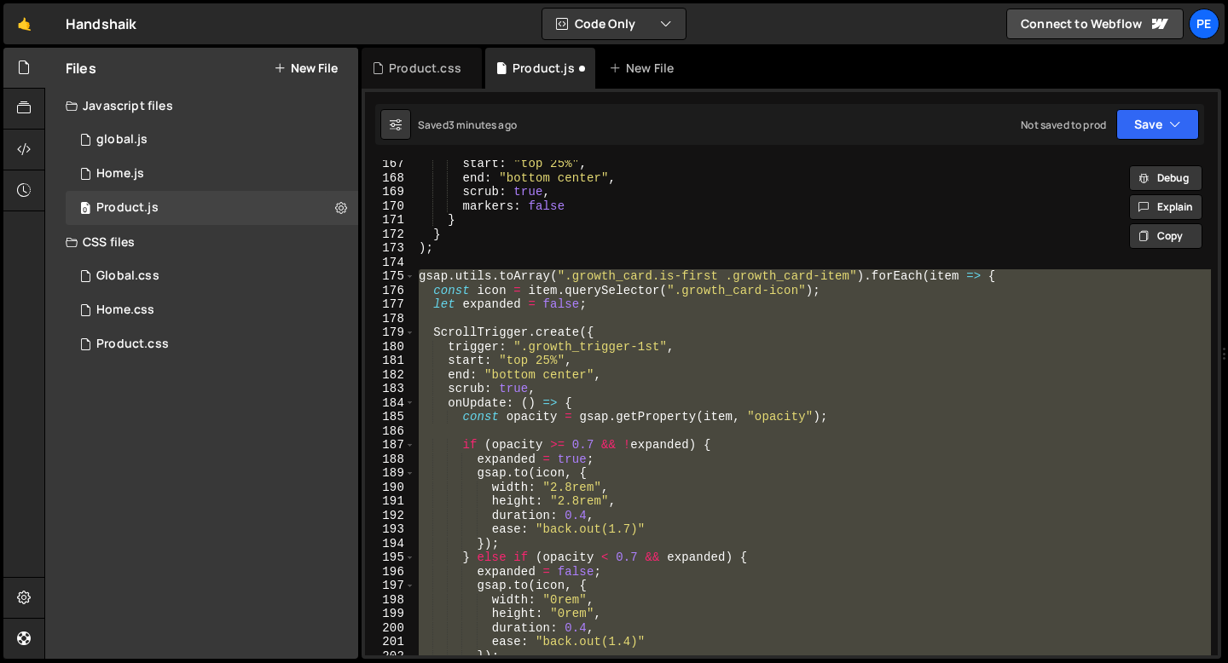
scroll to position [2352, 0]
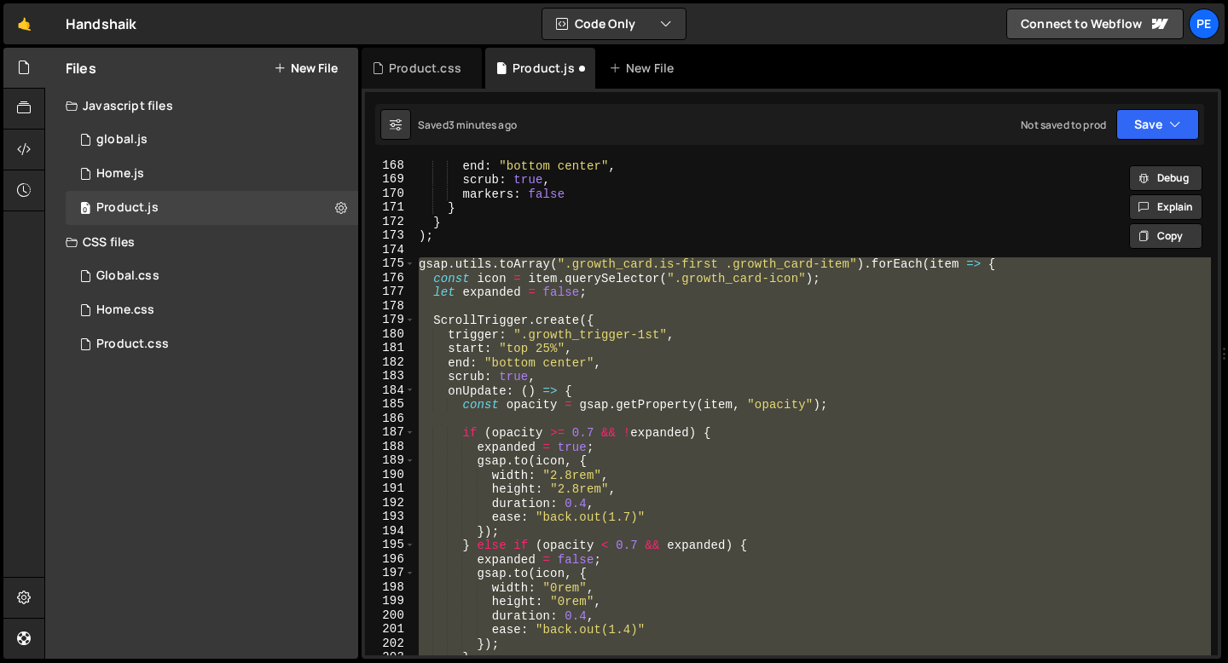
click at [534, 313] on div "end : "bottom center" , scrub : true , markers : false } } ) ; gsap . utils . t…" at bounding box center [813, 407] width 796 height 495
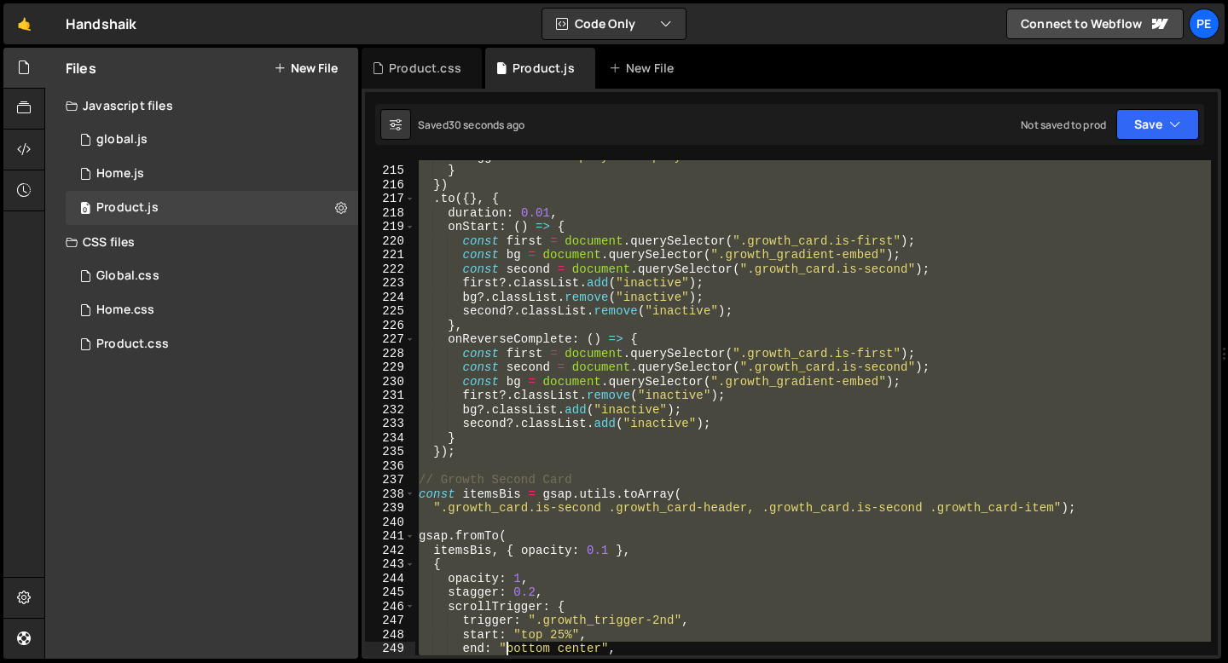
scroll to position [3050, 0]
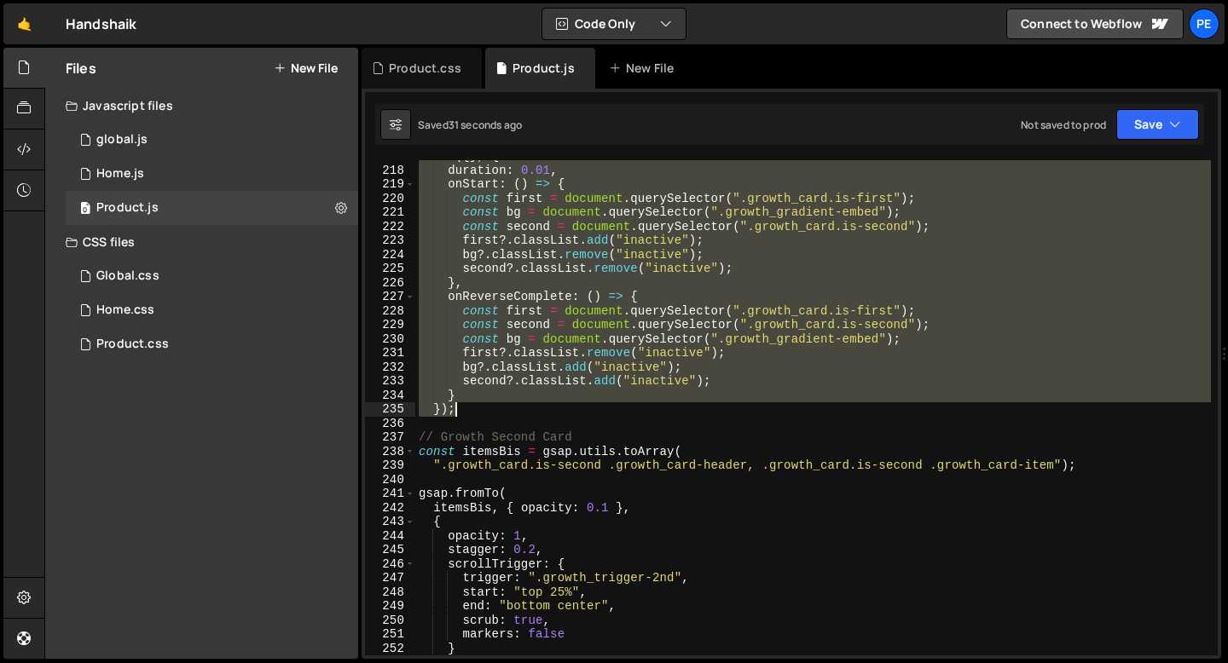
drag, startPoint x: 420, startPoint y: 390, endPoint x: 476, endPoint y: 414, distance: 60.7
click at [476, 414] on div ". to ({ } , { duration : 0.01 , onStart : ( ) => { const first = document . que…" at bounding box center [813, 411] width 796 height 524
type textarea "} });"
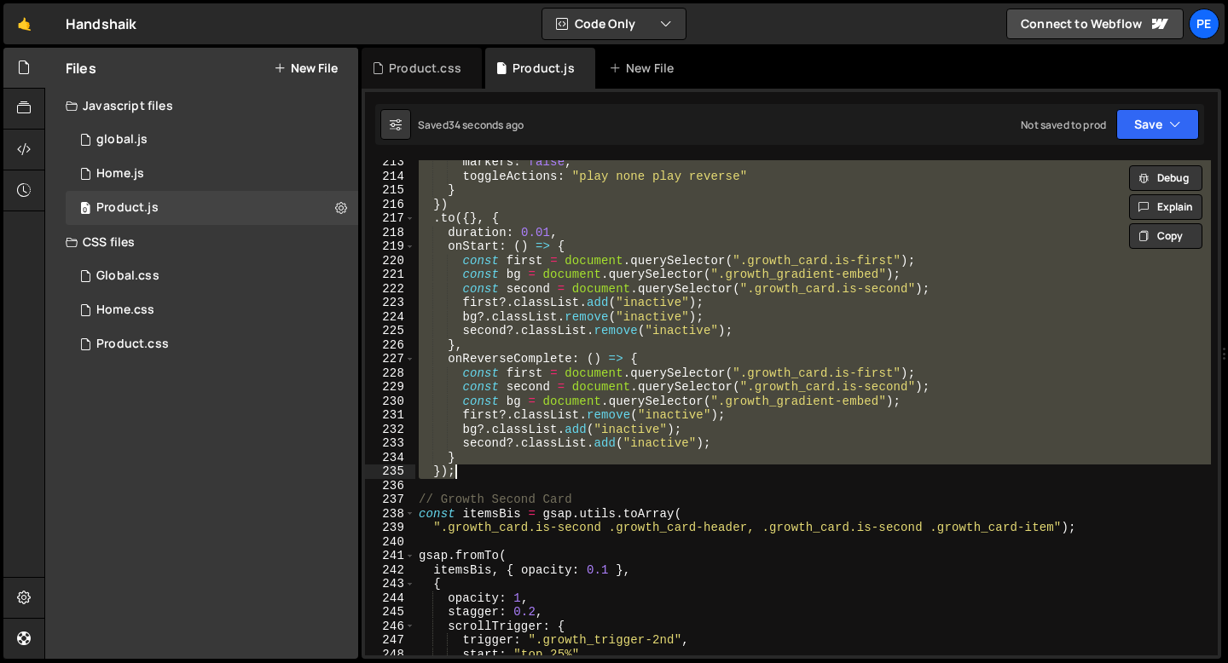
scroll to position [2988, 0]
click at [472, 480] on div "markers : false , toggleActions : "play none play reverse" } }) . to ({ } , { d…" at bounding box center [813, 417] width 796 height 524
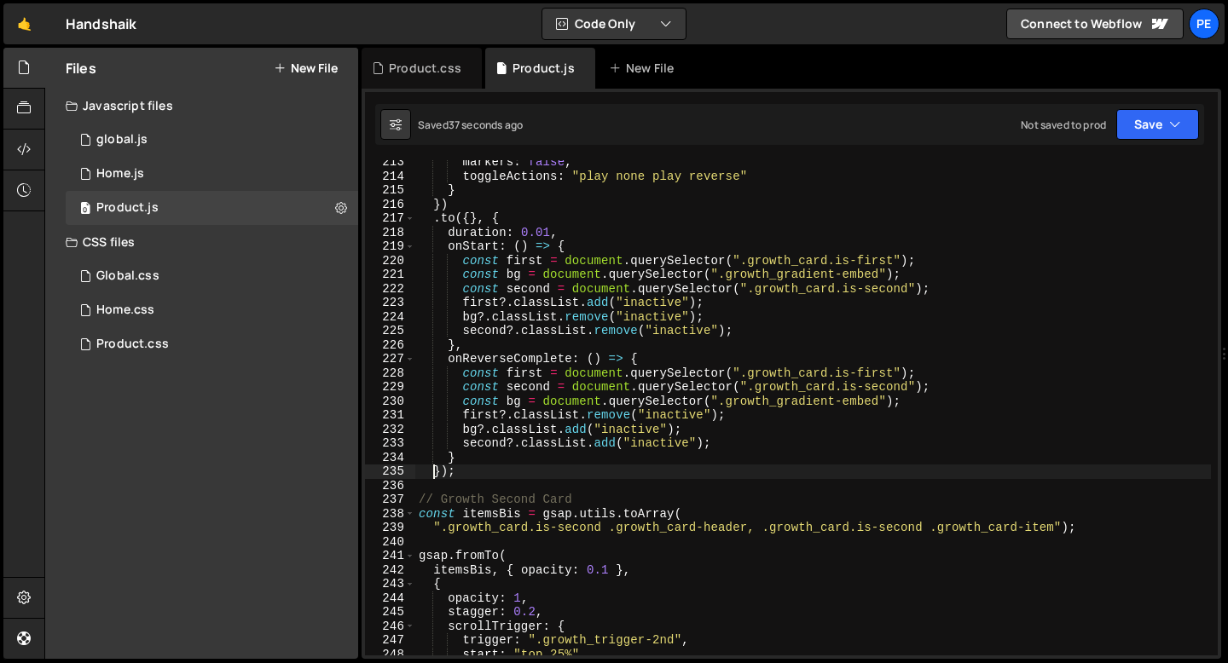
click at [432, 472] on div "markers : false , toggleActions : "play none play reverse" } }) . to ({ } , { d…" at bounding box center [813, 417] width 796 height 524
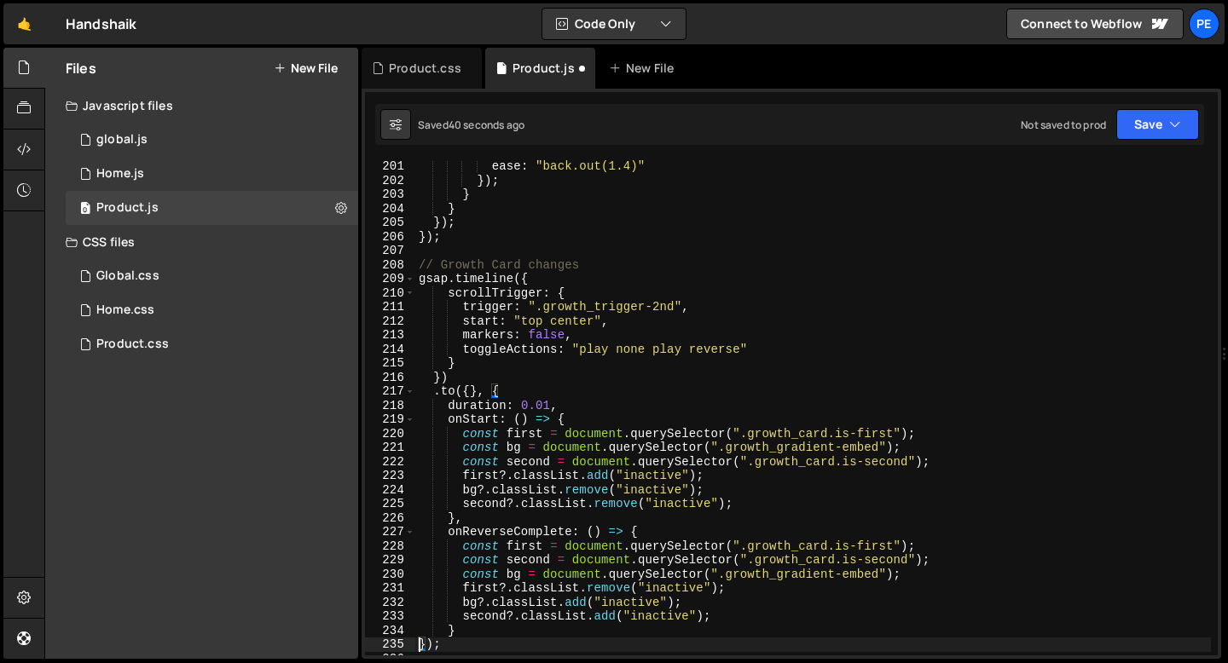
scroll to position [2881, 0]
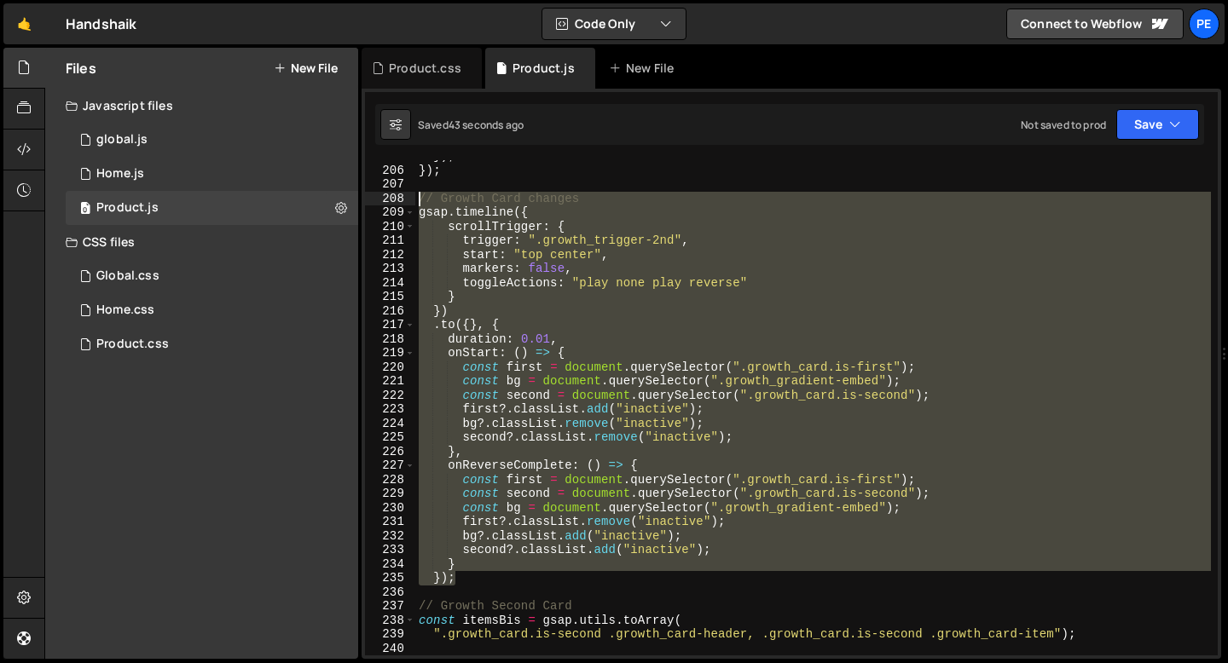
drag, startPoint x: 466, startPoint y: 576, endPoint x: 408, endPoint y: 204, distance: 377.1
click at [408, 204] on div "}); 205 206 207 208 209 210 211 212 213 214 215 216 217 218 219 220 221 222 223…" at bounding box center [791, 407] width 853 height 495
type textarea "// Growth Card changes gsap.timeline({"
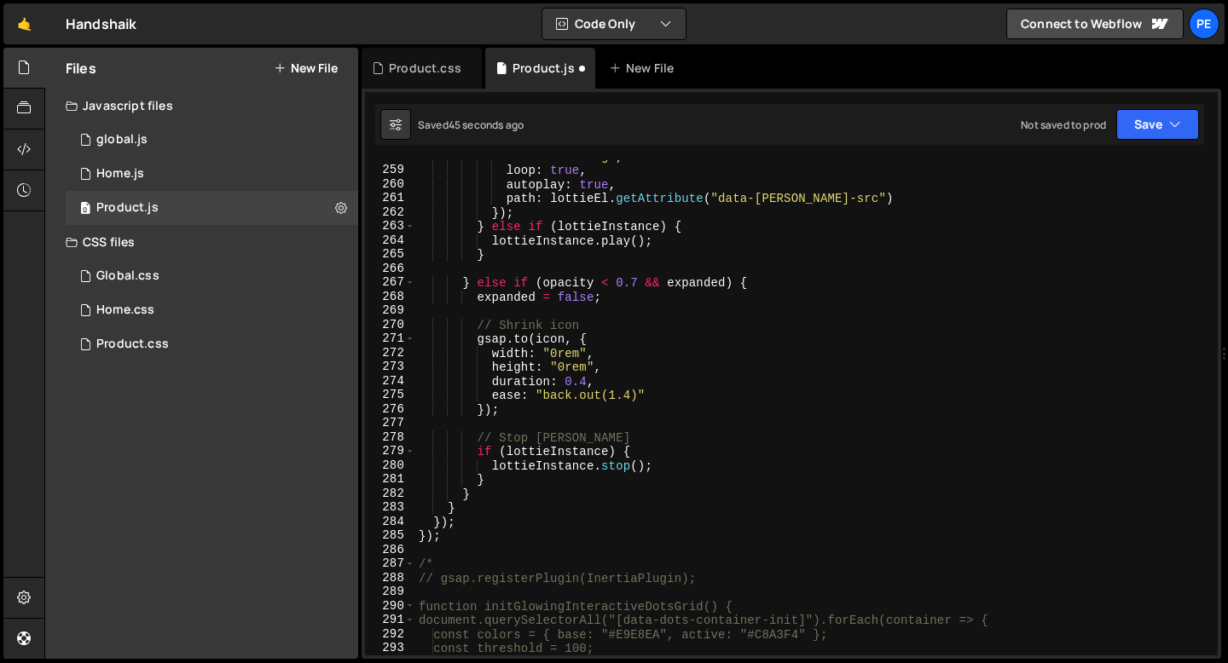
scroll to position [3761, 0]
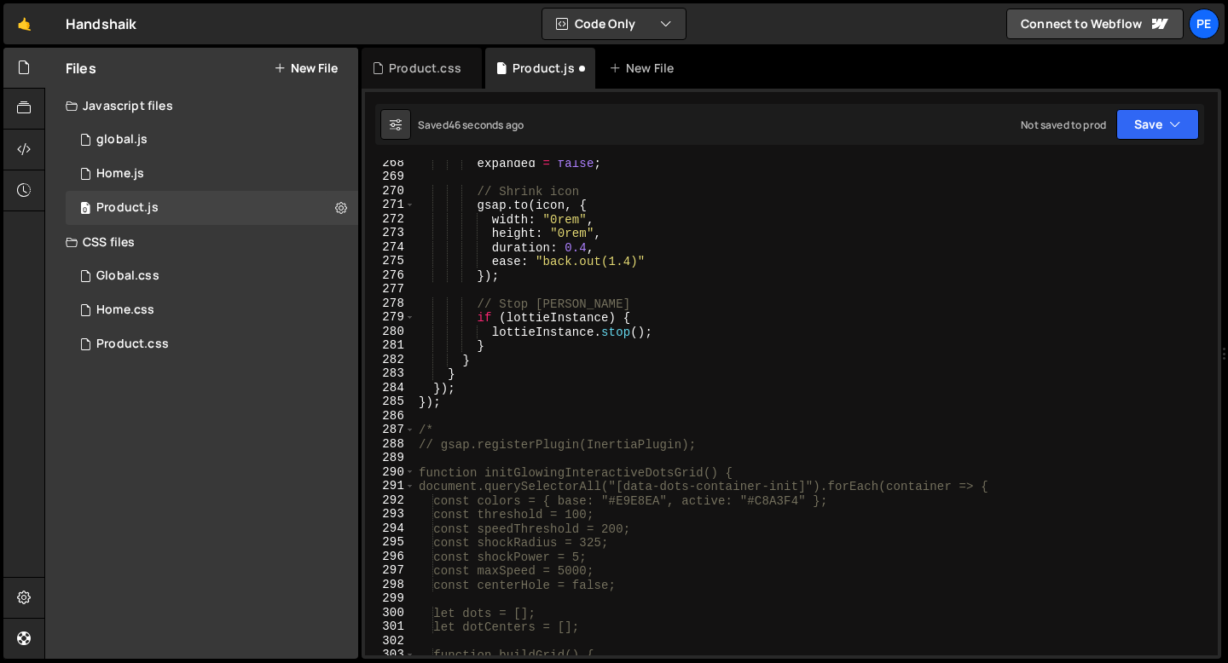
click at [465, 405] on div "expanded = false ; // Shrink icon gsap . to ( icon , { width : "0rem" , height …" at bounding box center [813, 418] width 796 height 524
type textarea "});"
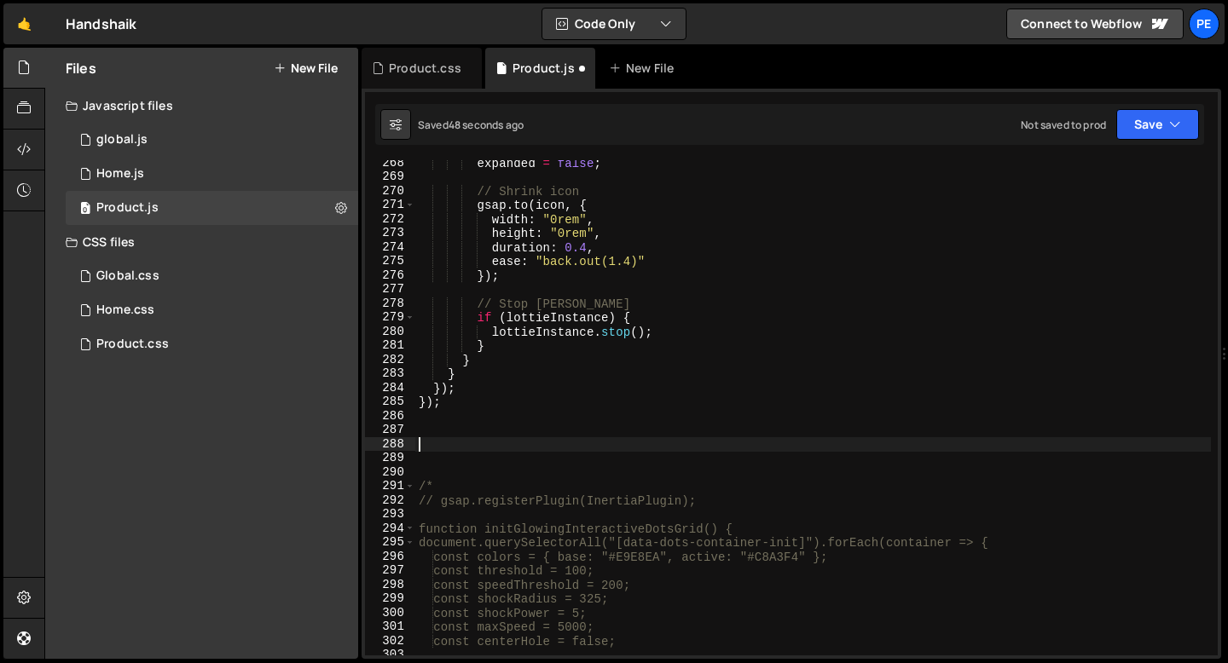
paste textarea "});"
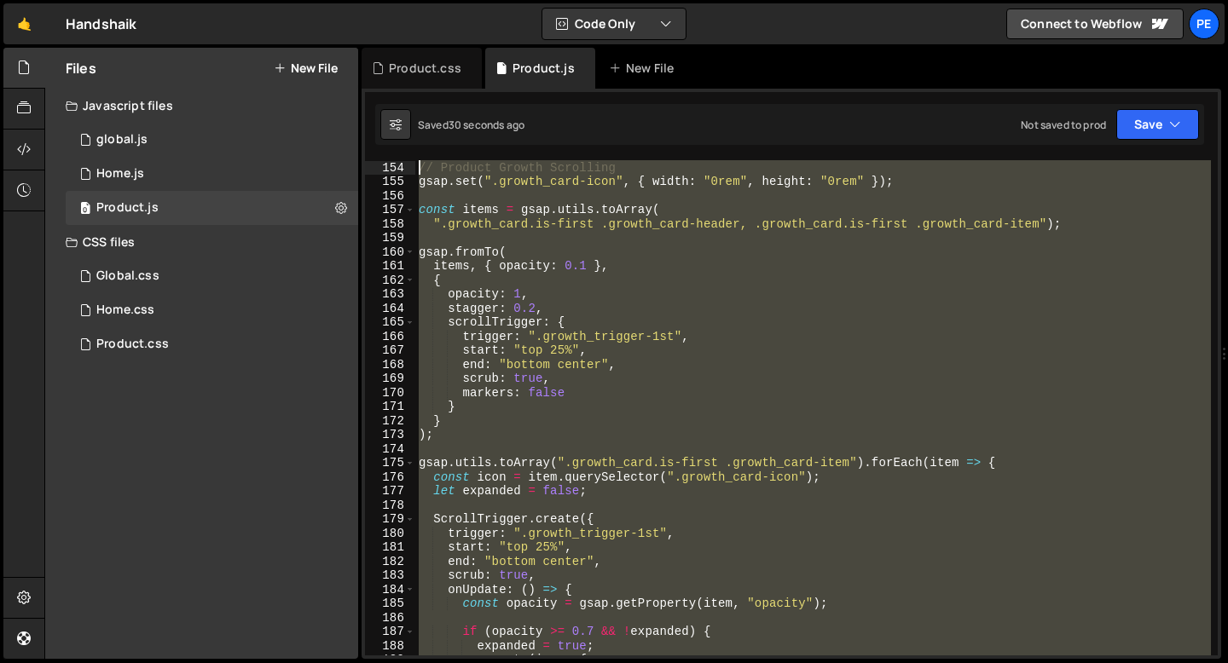
scroll to position [1983, 0]
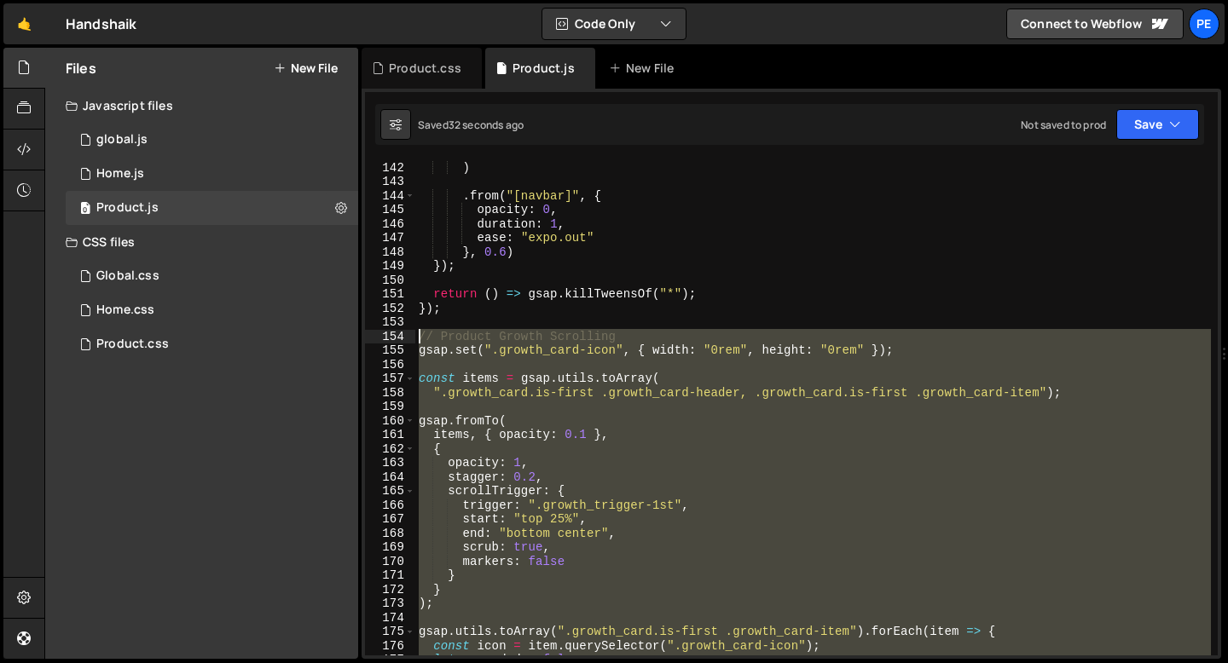
drag, startPoint x: 449, startPoint y: 426, endPoint x: 389, endPoint y: 334, distance: 109.7
click at [389, 334] on div "// gsap.registerPlugin(InertiaPlugin); 142 143 144 145 146 147 148 149 150 151 …" at bounding box center [791, 407] width 853 height 495
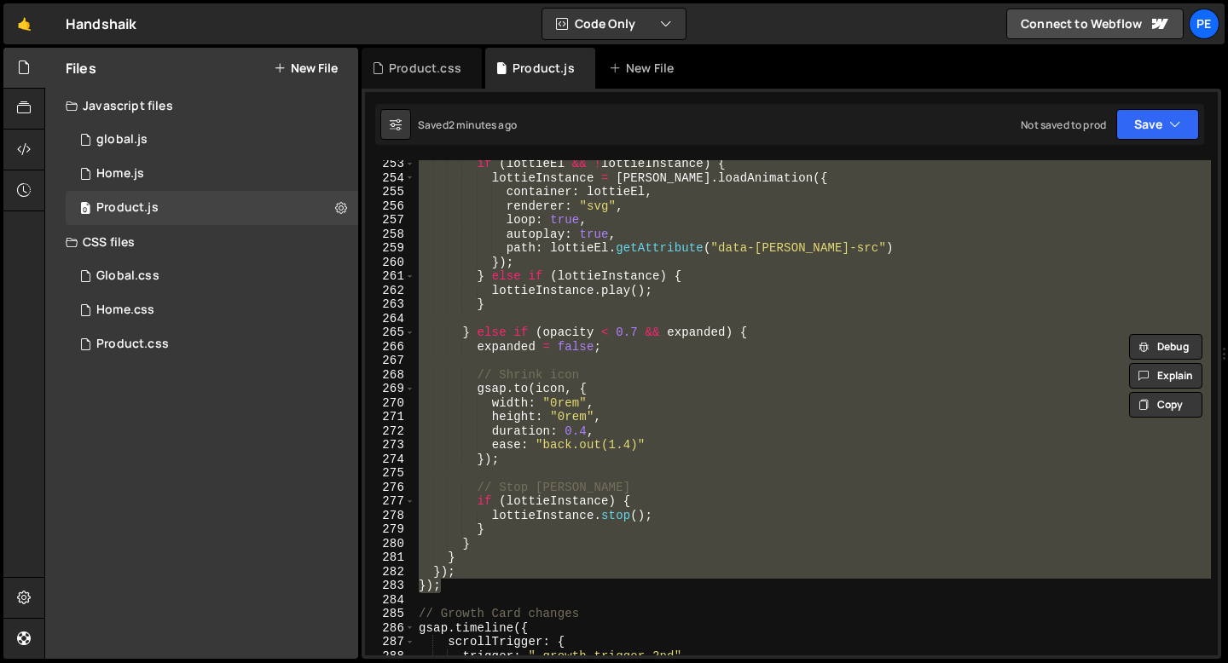
scroll to position [3645, 0]
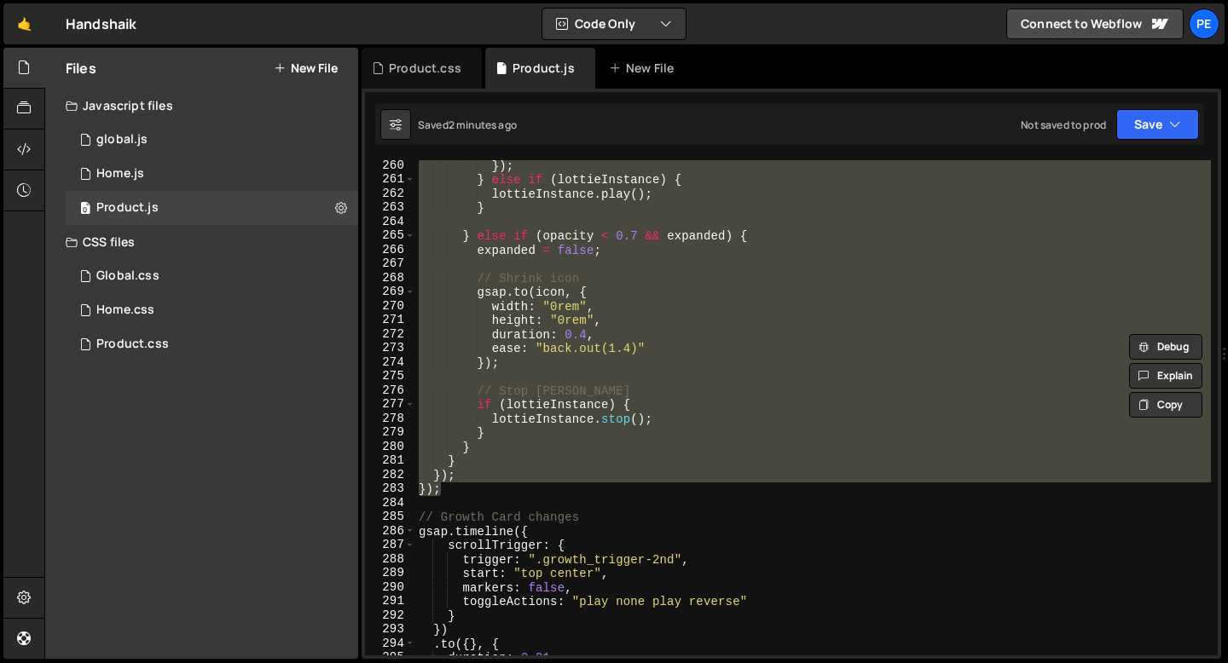
paste textarea "}"
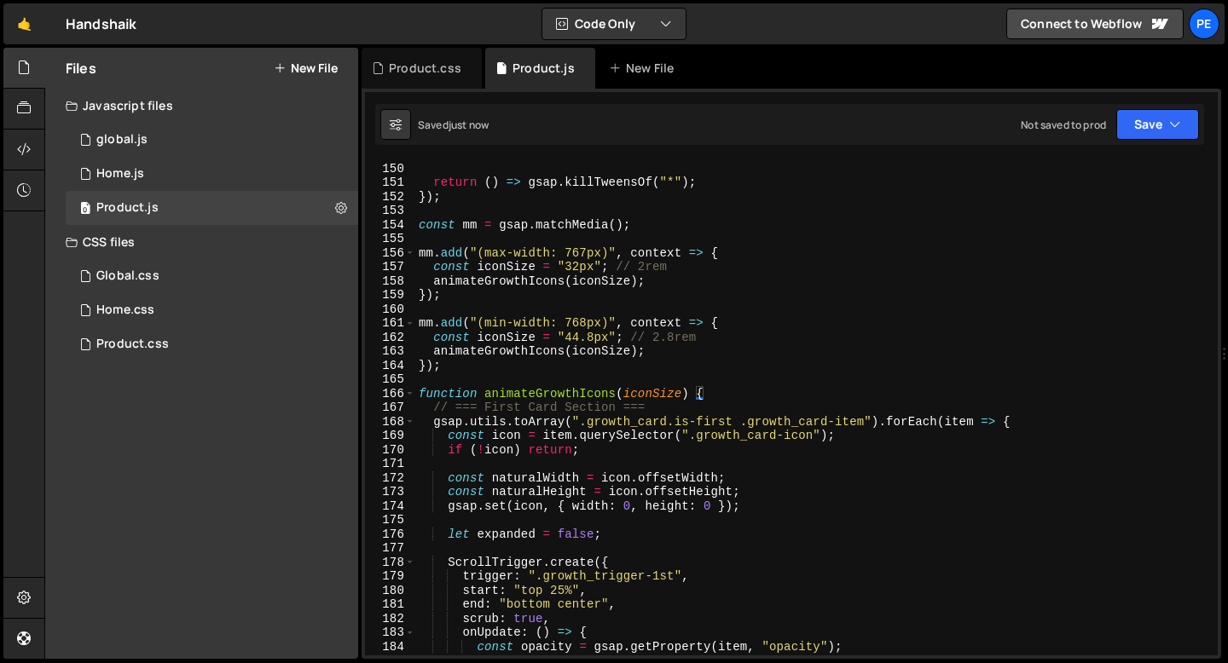
scroll to position [2082, 0]
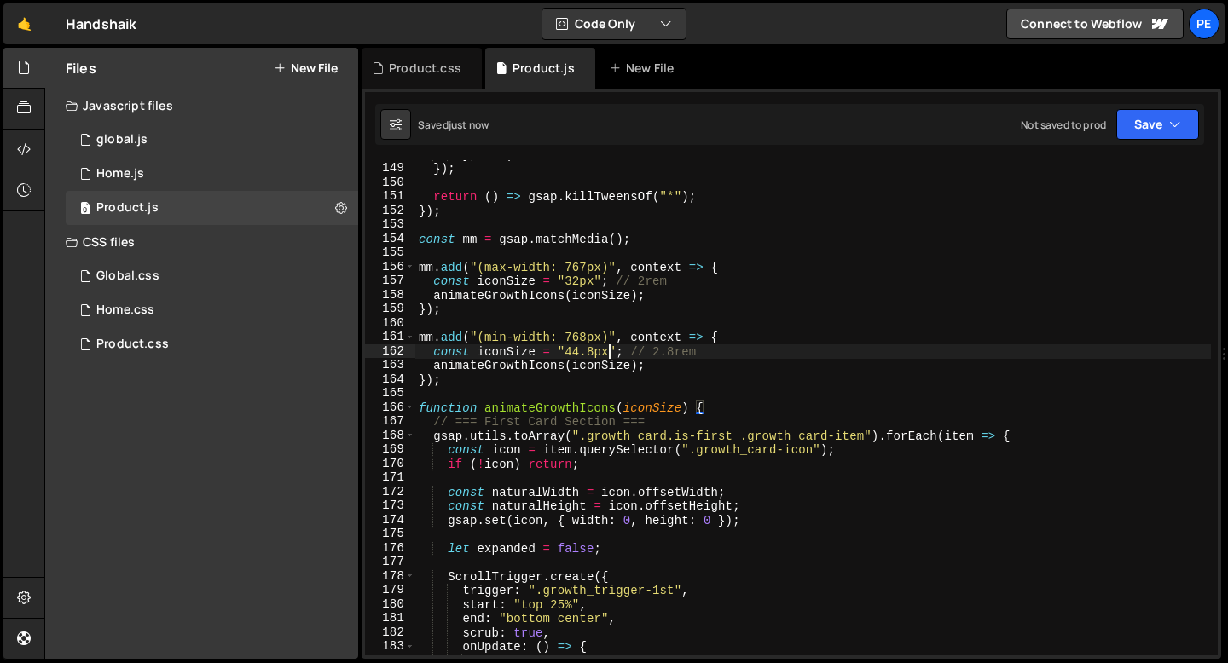
click at [606, 349] on div "} , 0.6 ) }) ; return ( ) => gsap . killTweensOf ( "*" ) ; }) ; const mm = gsap…" at bounding box center [813, 410] width 796 height 524
click at [594, 284] on div "} , 0.6 ) }) ; return ( ) => gsap . killTweensOf ( "*" ) ; }) ; const mm = gsap…" at bounding box center [813, 410] width 796 height 524
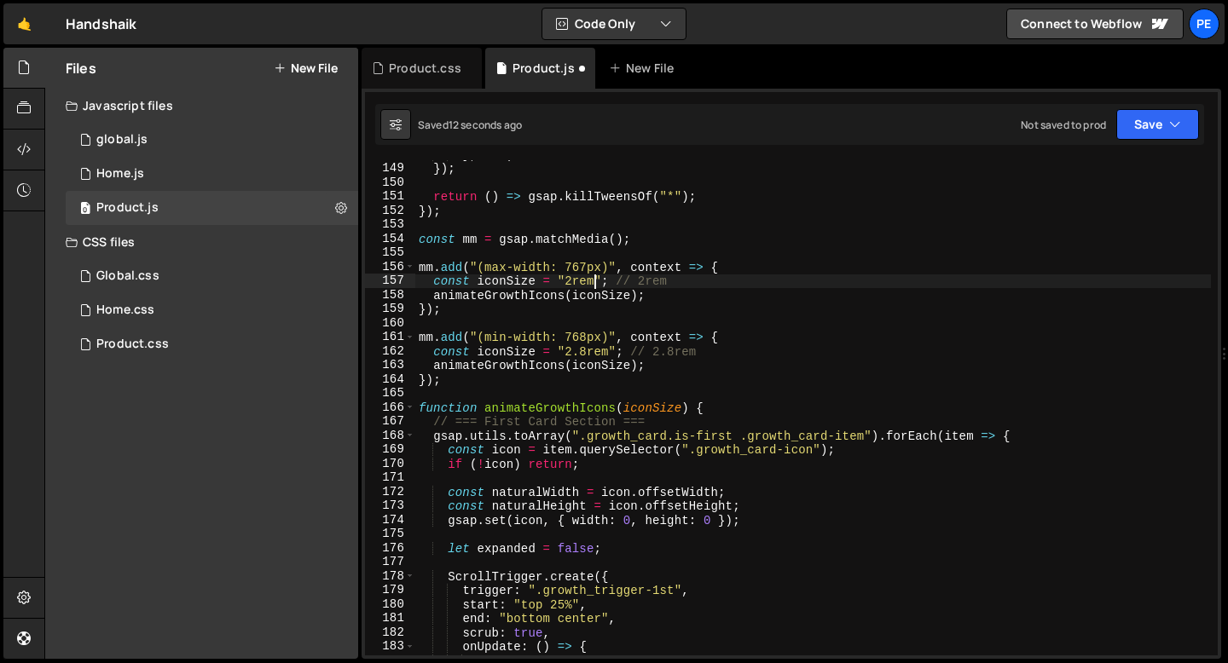
scroll to position [0, 12]
click at [517, 241] on div "} , 0.6 ) }) ; return ( ) => gsap . killTweensOf ( "*" ) ; }) ; const mm = gsap…" at bounding box center [813, 410] width 796 height 524
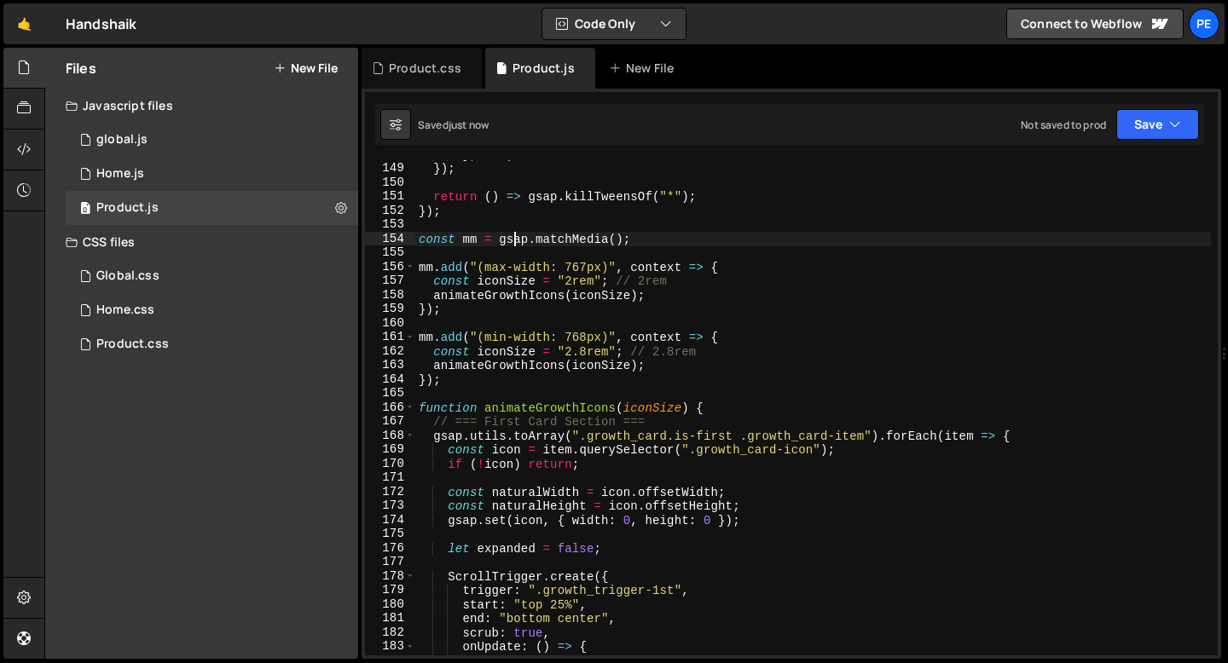
click at [517, 241] on div "} , 0.6 ) }) ; return ( ) => gsap . killTweensOf ( "*" ) ; }) ; const mm = gsap…" at bounding box center [813, 410] width 796 height 524
type textarea "const mm = gsap.matchMedia();"
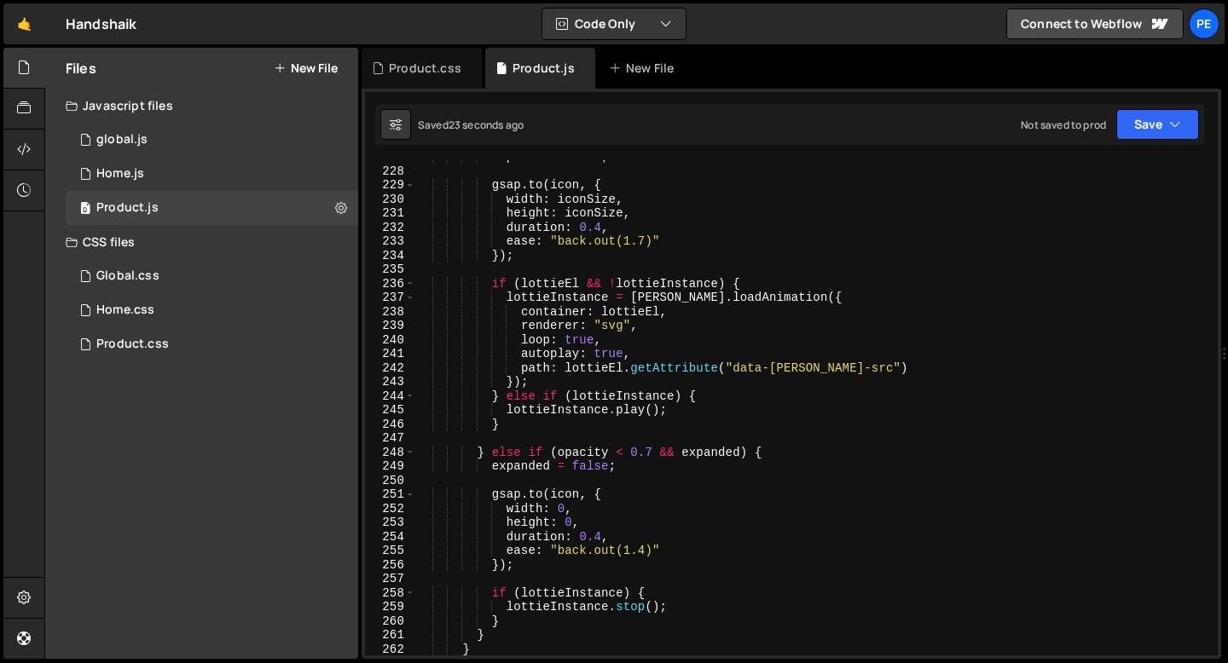
scroll to position [2938, 0]
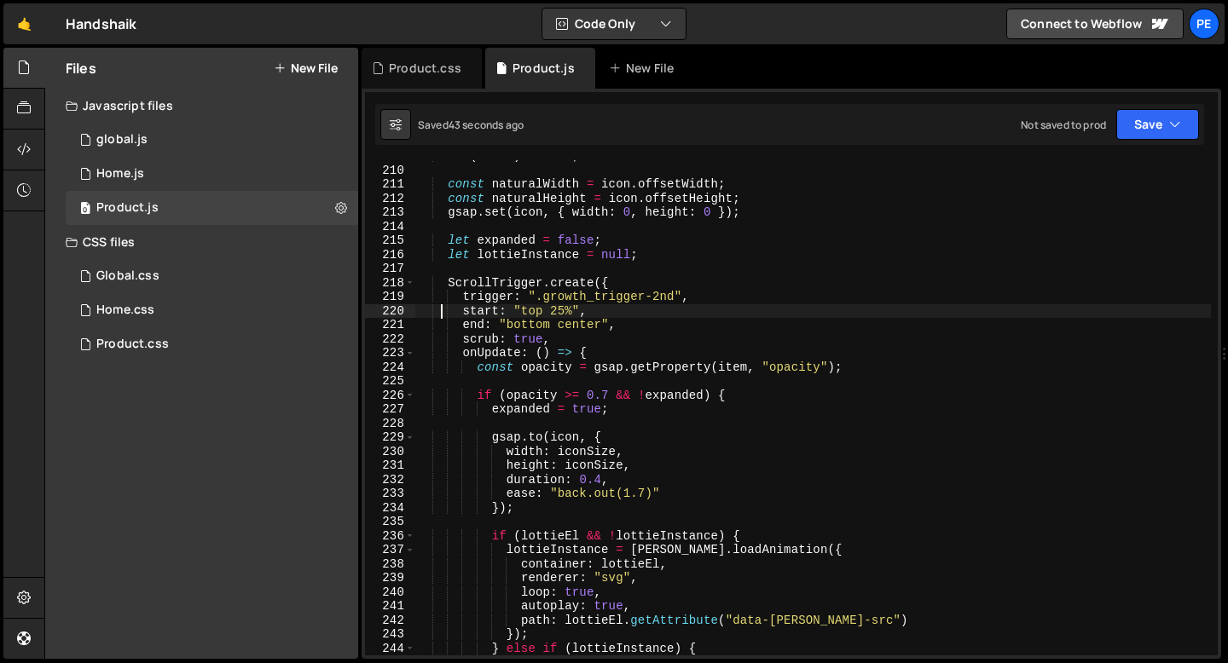
click at [442, 307] on div "if ( ! icon ) return ; const naturalWidth = icon . offsetWidth ; const naturalH…" at bounding box center [813, 411] width 796 height 524
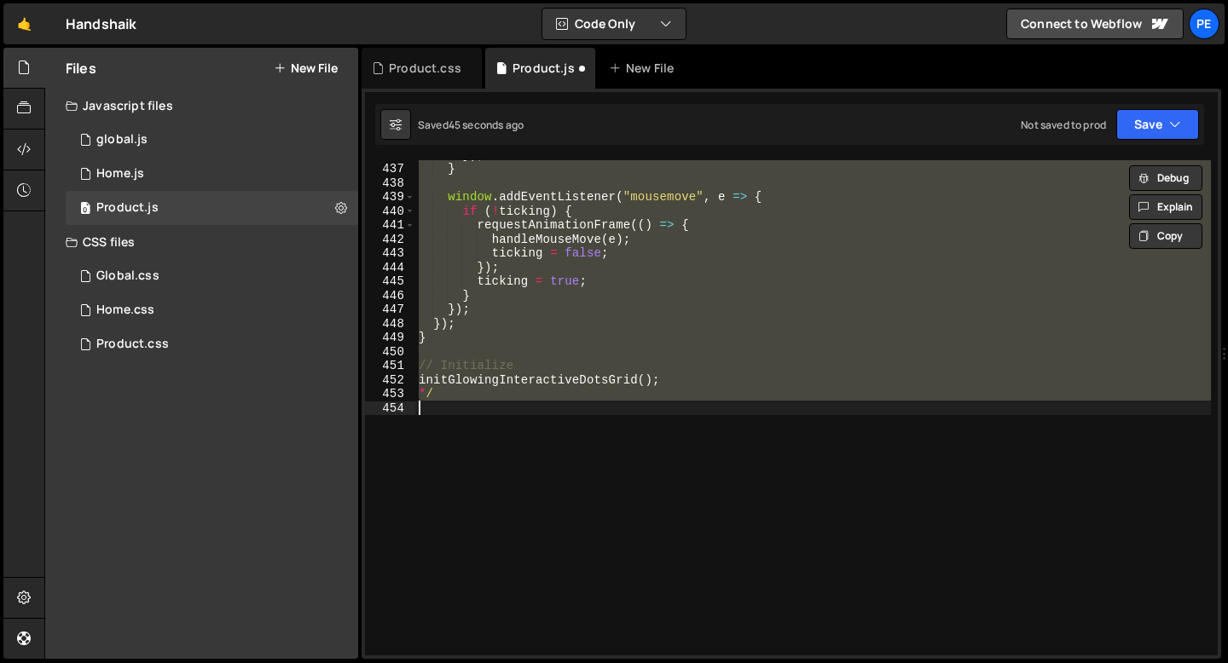
scroll to position [1947, 0]
type textarea "}); });"
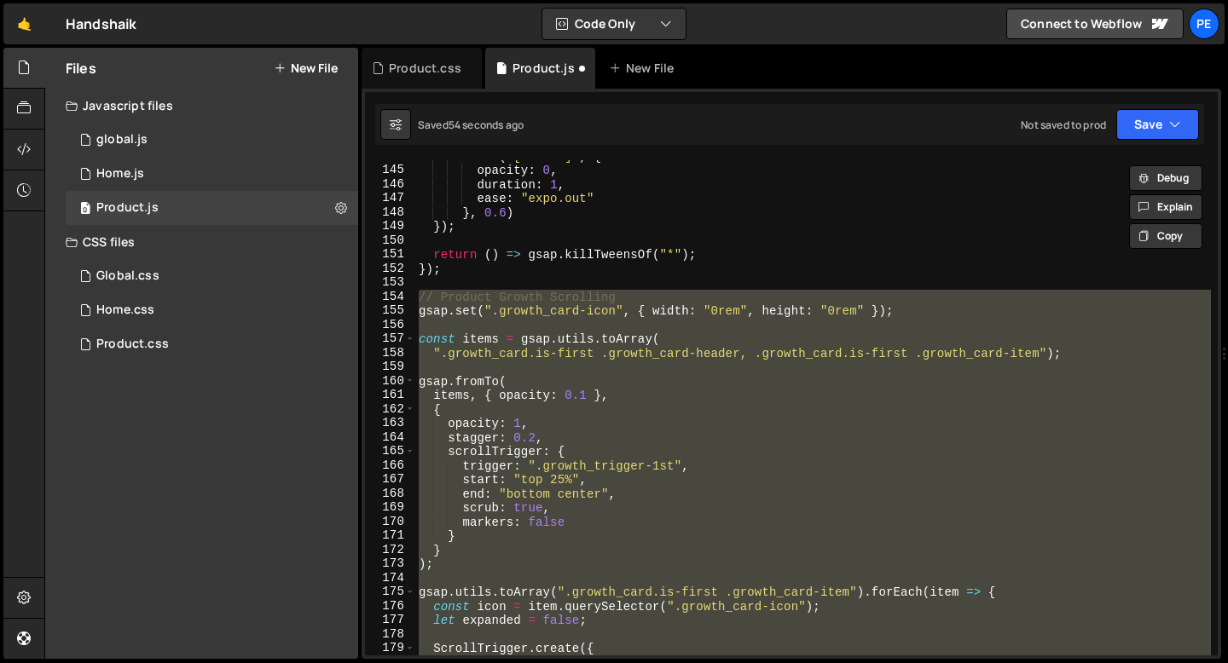
scroll to position [1980, 0]
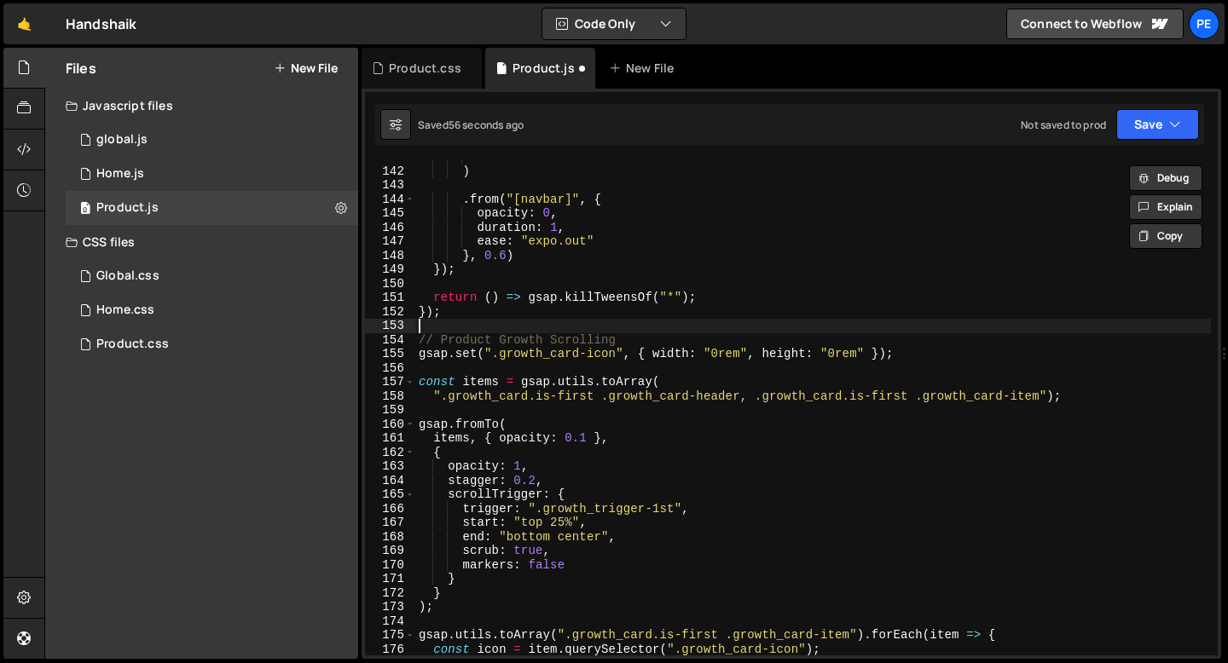
click at [454, 327] on div "0.3 ) . from ( "[navbar]" , { opacity : 0 , duration : 1 , ease : "expo.out" } …" at bounding box center [813, 412] width 796 height 524
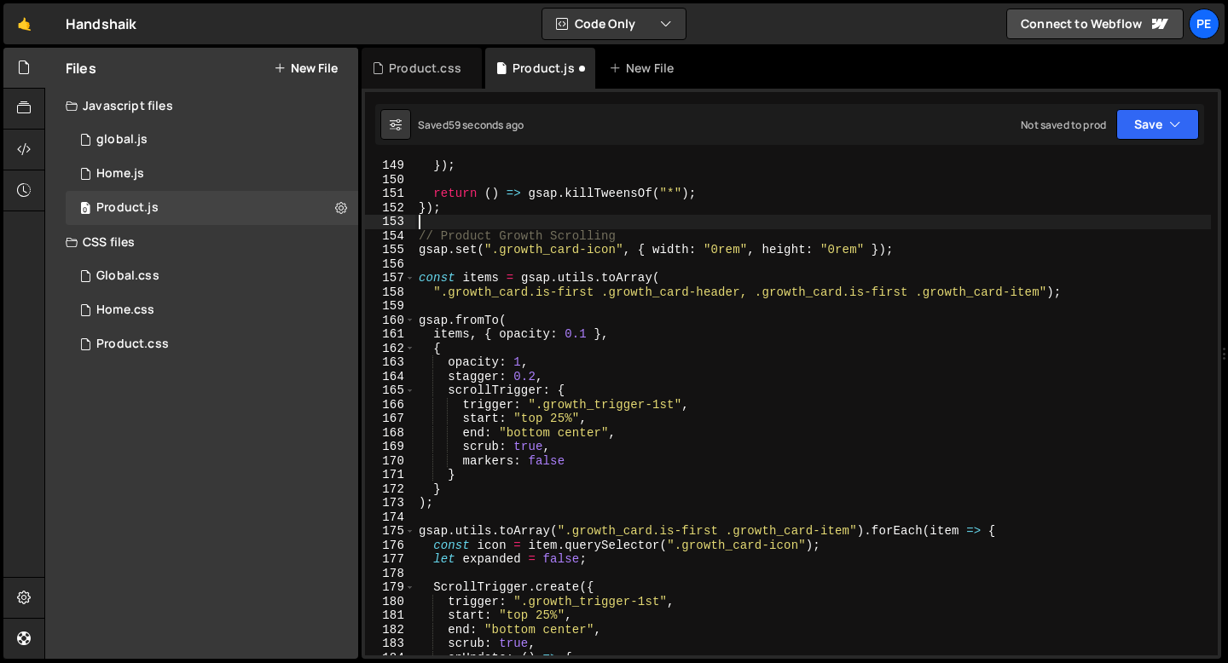
scroll to position [2083, 0]
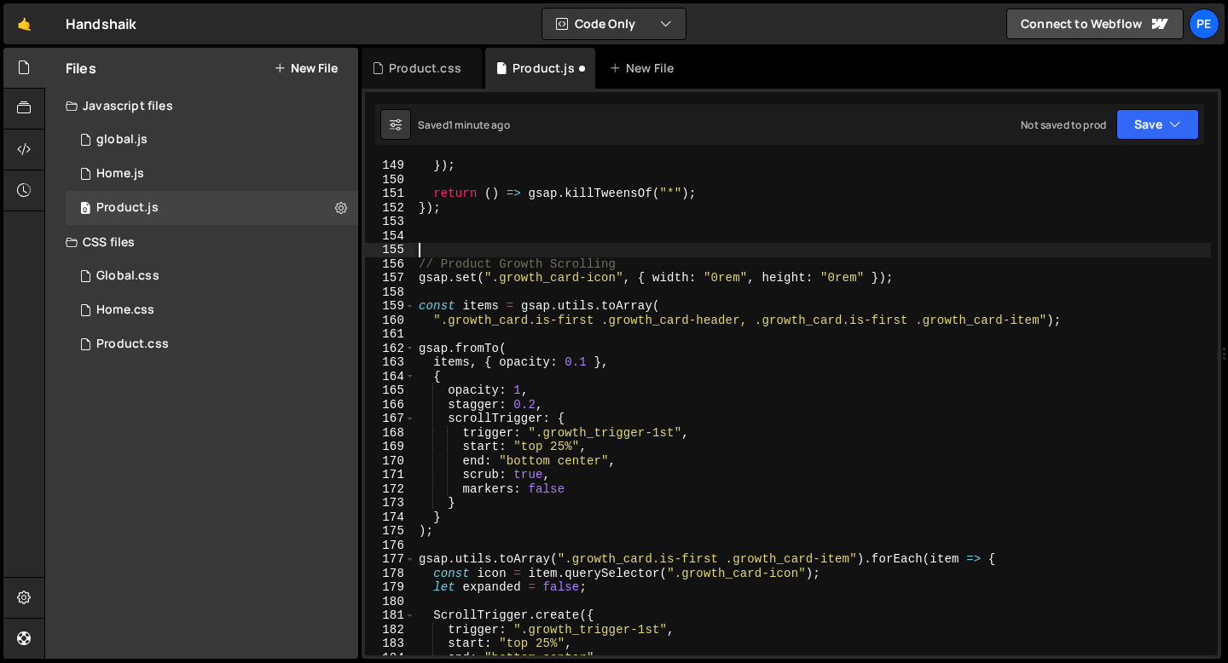
click at [619, 258] on div "}) ; return ( ) => gsap . killTweensOf ( "*" ) ; }) ; // Product Growth Scrolli…" at bounding box center [813, 421] width 796 height 524
type textarea "// Product Growth Scrolling"
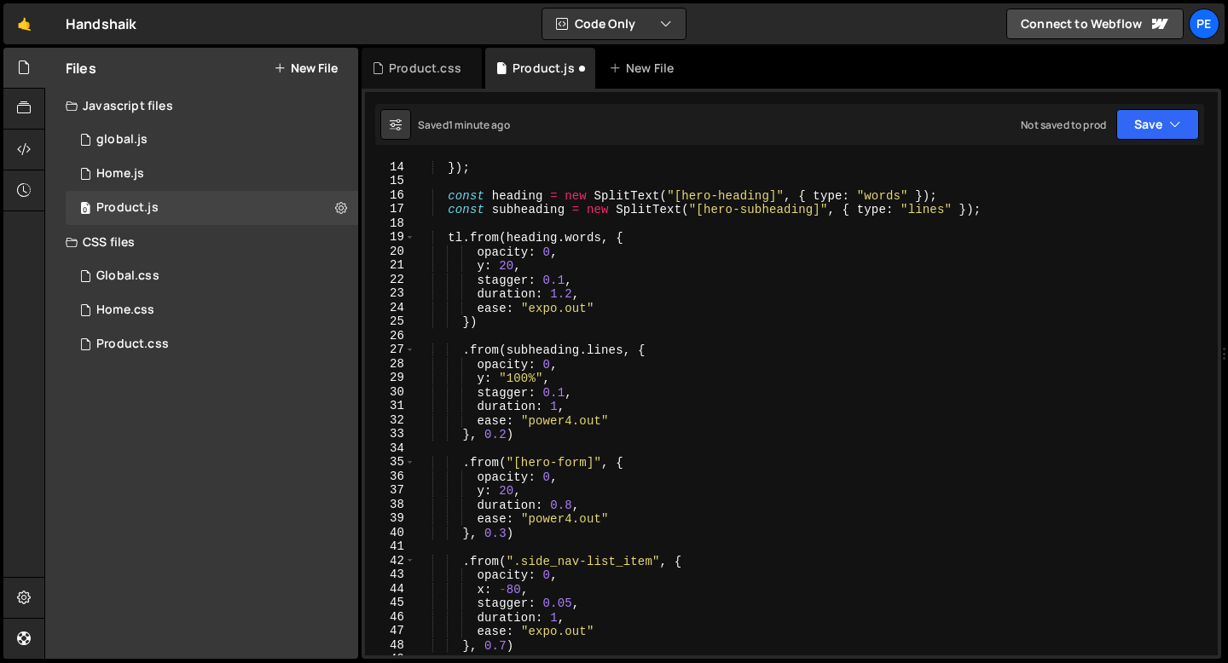
scroll to position [0, 0]
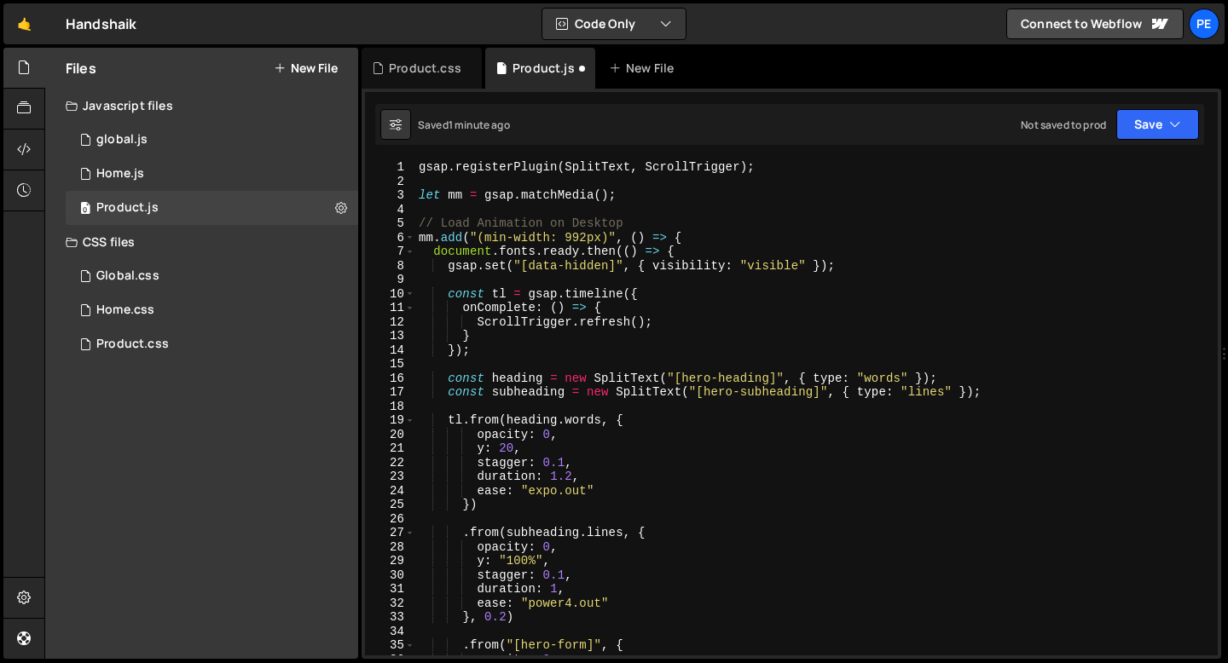
click at [500, 237] on div "gsap . registerPlugin ( SplitText , ScrollTrigger ) ; let mm = gsap . matchMedi…" at bounding box center [813, 422] width 796 height 524
type textarea "mm.add("(min-width: 992px)", () => { document.fonts.ready.then(() => {"
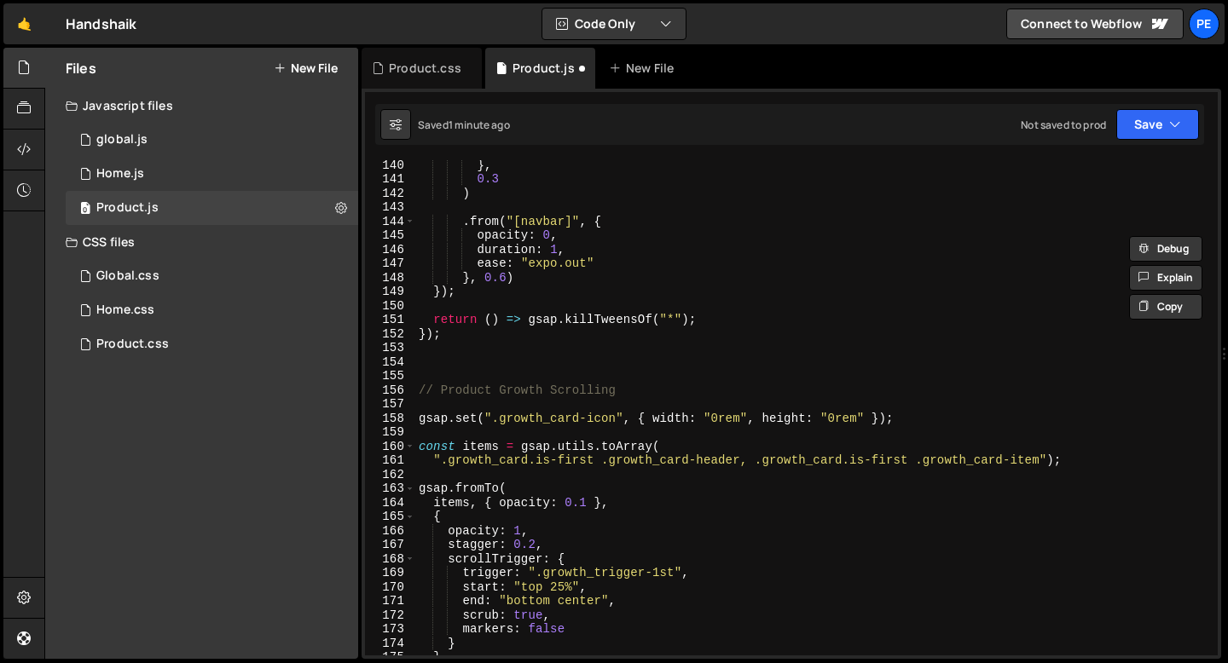
scroll to position [1969, 0]
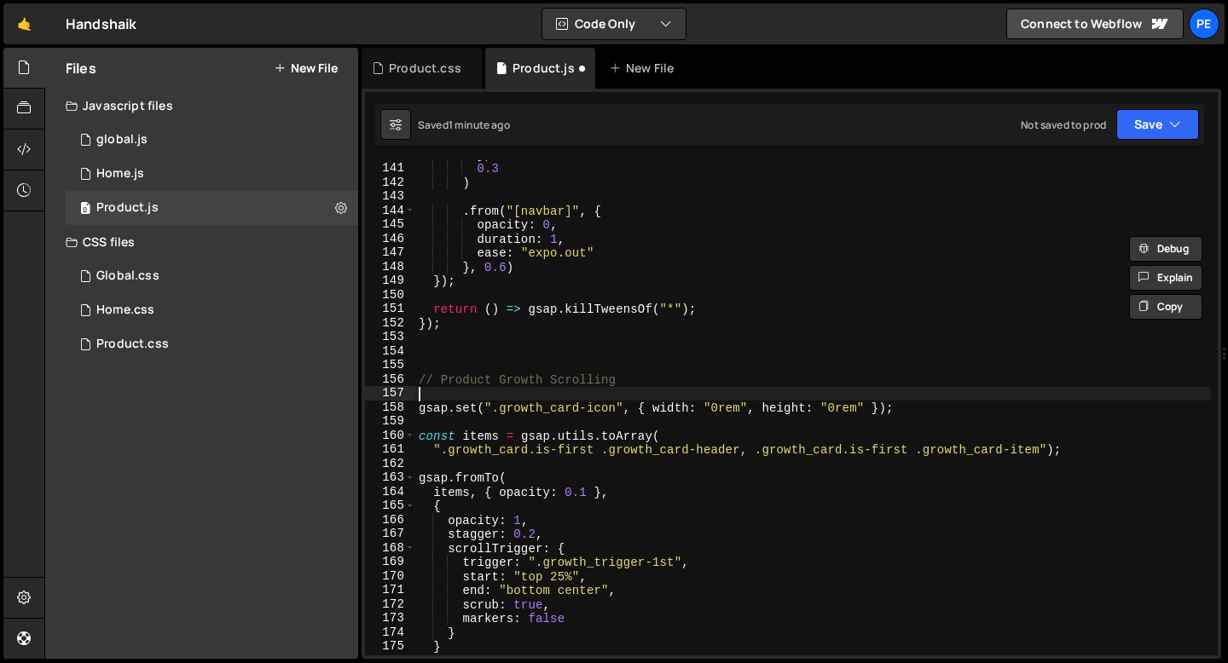
click at [455, 393] on div "} , 0.3 ) . from ( "[navbar]" , { opacity : 0 , duration : 1 , ease : "expo.out…" at bounding box center [813, 410] width 796 height 524
paste textarea "mm.add("(min-width: 992px)", () => {"
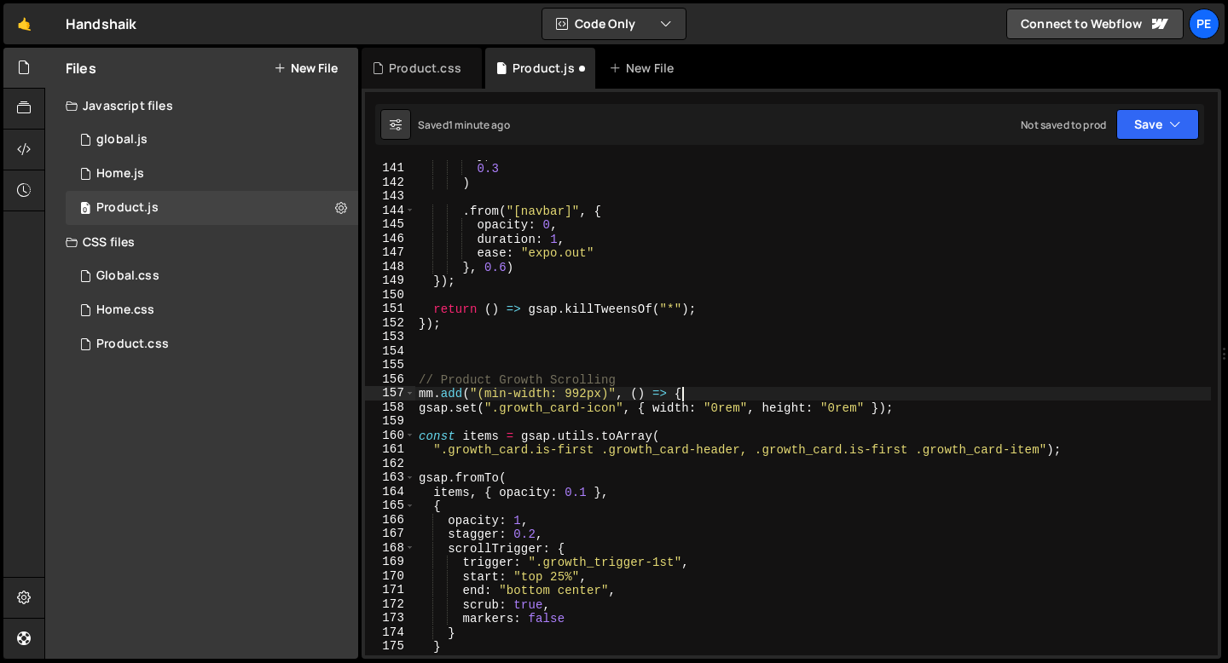
click at [650, 382] on div "} , 0.3 ) . from ( "[navbar]" , { opacity : 0 , duration : 1 , ease : "expo.out…" at bounding box center [813, 410] width 796 height 524
type textarea "// Product Growth Scrolling"
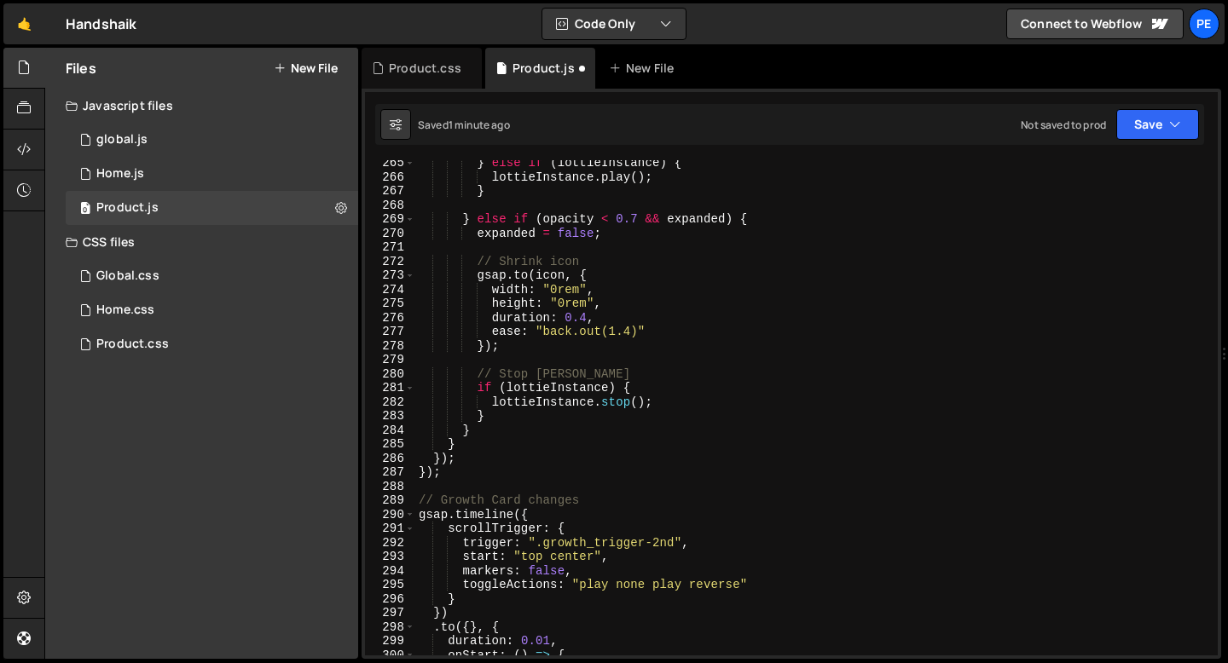
scroll to position [3735, 0]
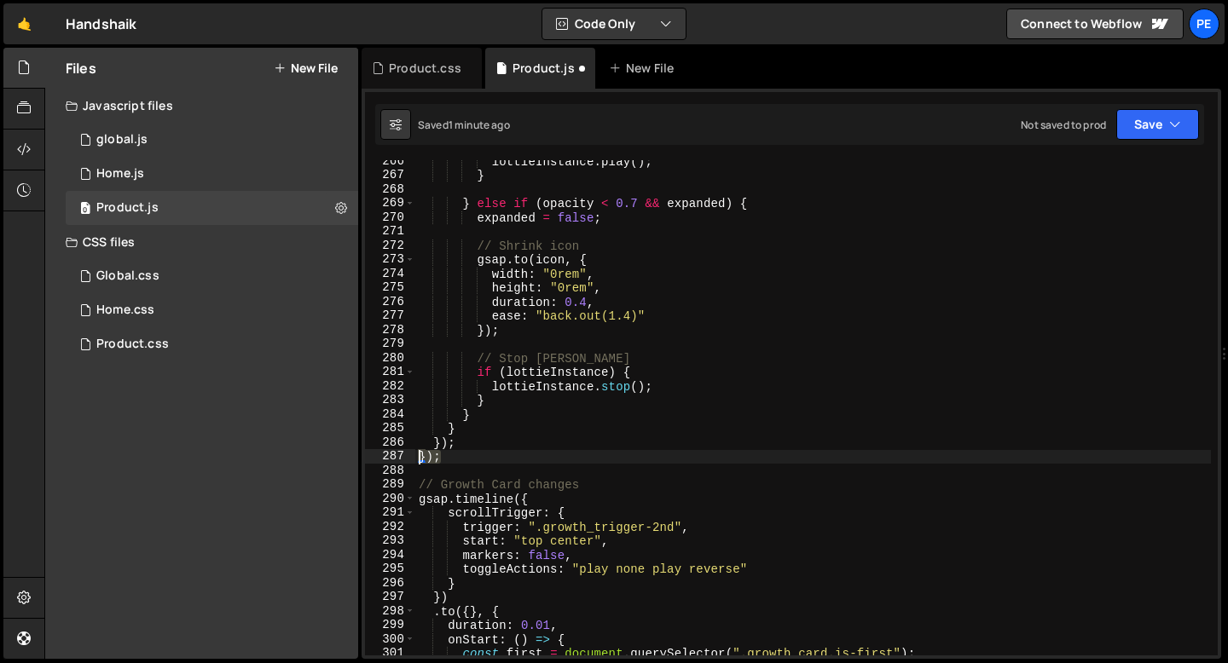
drag, startPoint x: 442, startPoint y: 454, endPoint x: 420, endPoint y: 455, distance: 22.2
click at [420, 455] on div "lottieInstance . play ( ) ; } } else if ( opacity < 0.7 && expanded ) { expande…" at bounding box center [813, 416] width 796 height 524
type textarea "});"
click at [451, 458] on div "lottieInstance . play ( ) ; } } else if ( opacity < 0.7 && expanded ) { expande…" at bounding box center [813, 407] width 796 height 495
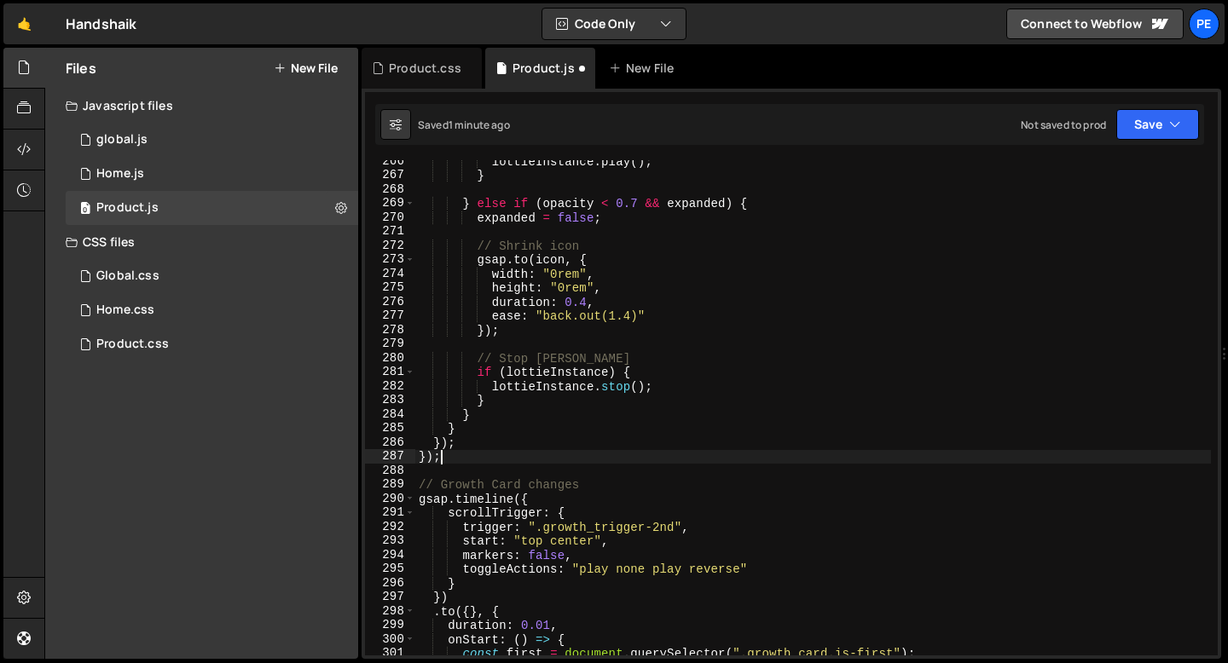
scroll to position [0, 0]
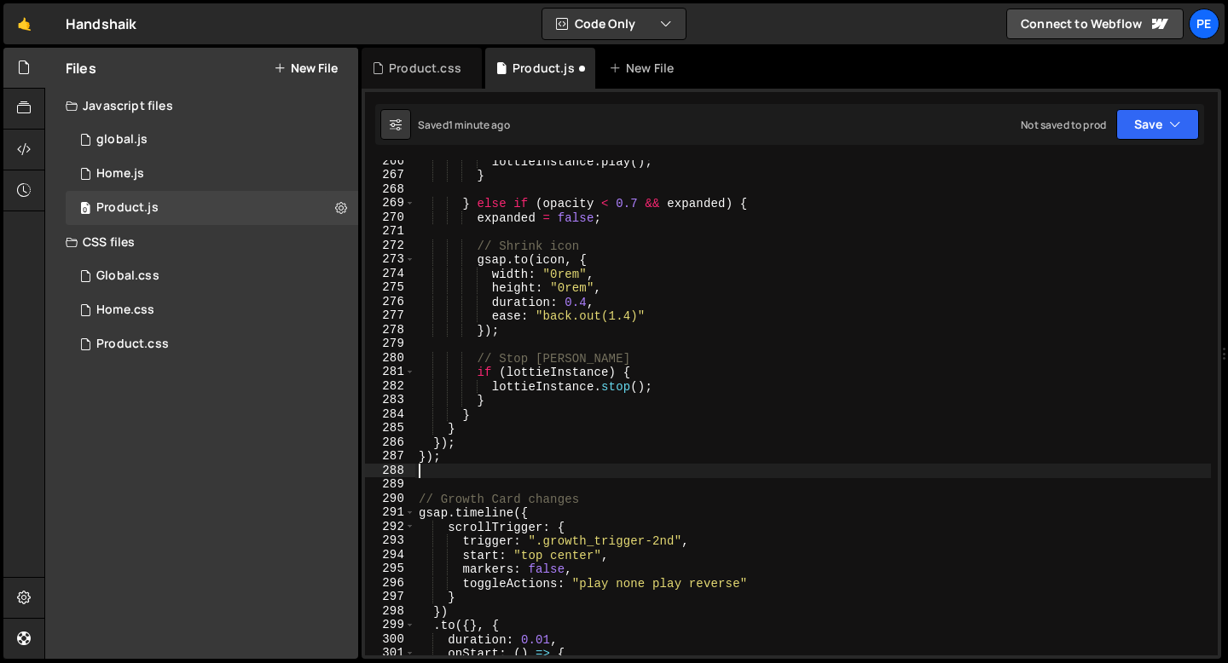
paste textarea "});"
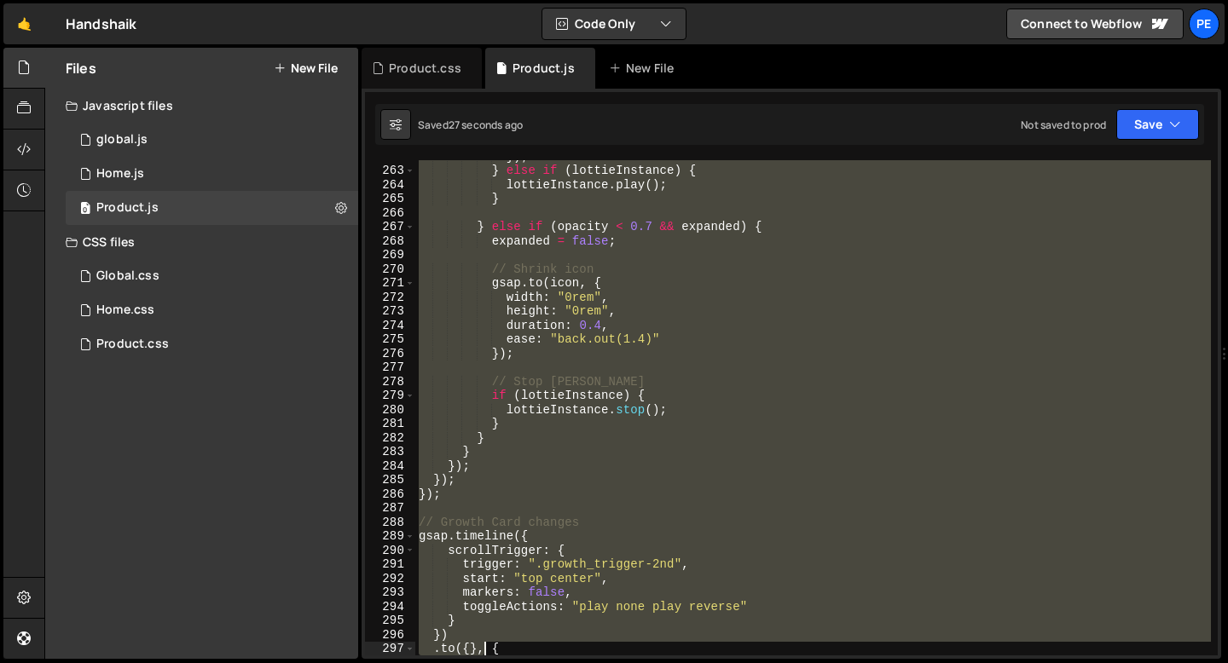
scroll to position [3683, 0]
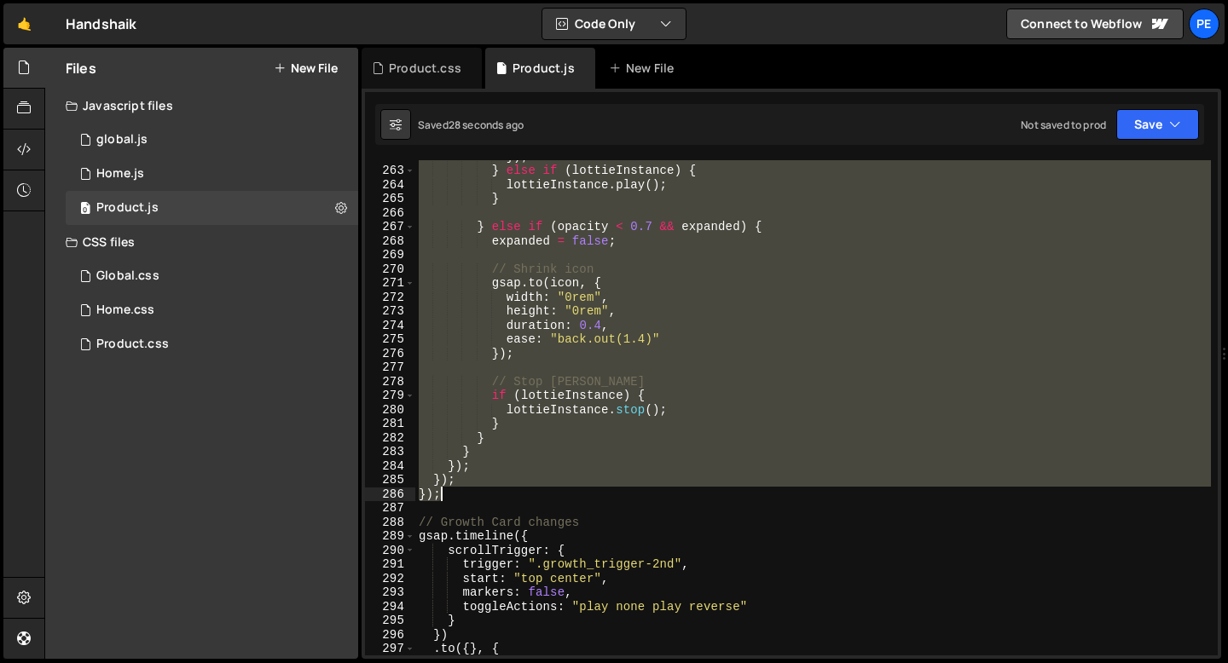
drag, startPoint x: 419, startPoint y: 264, endPoint x: 473, endPoint y: 489, distance: 231.6
click at [473, 489] on div "}) ; } else if ( lottieInstance ) { lottieInstance . play ( ) ; } } else if ( o…" at bounding box center [813, 411] width 796 height 524
type textarea "}); });"
click at [466, 501] on div "}) ; } else if ( lottieInstance ) { lottieInstance . play ( ) ; } } else if ( o…" at bounding box center [813, 411] width 796 height 524
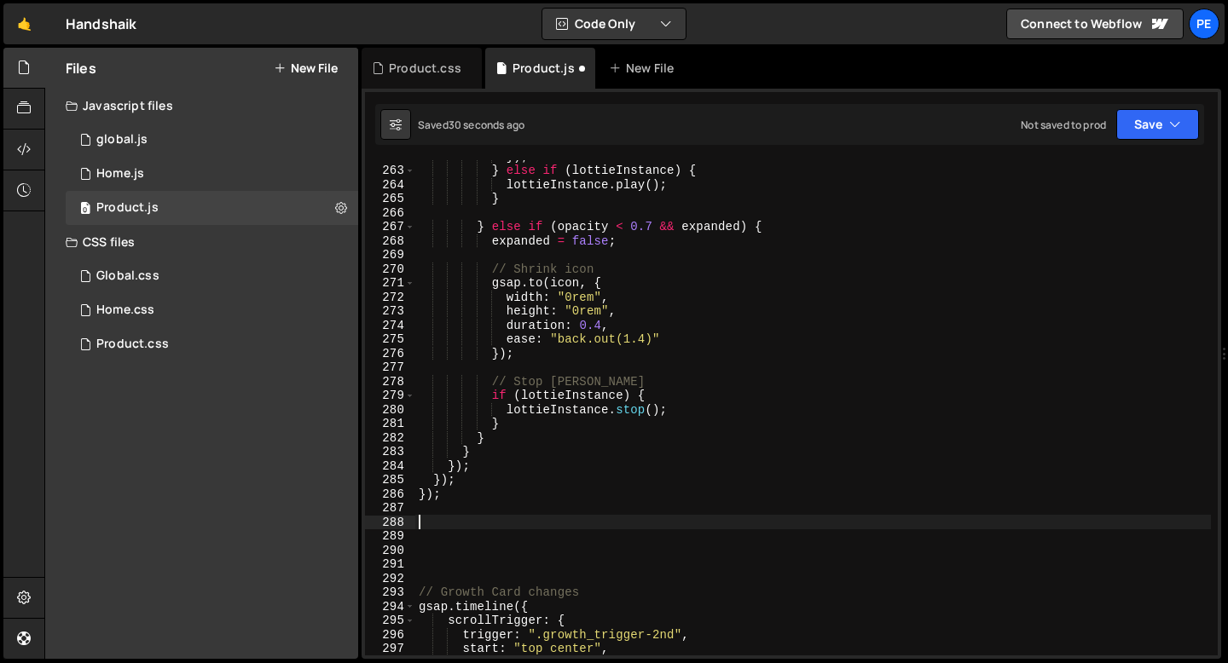
paste textarea "});"
type textarea "});"
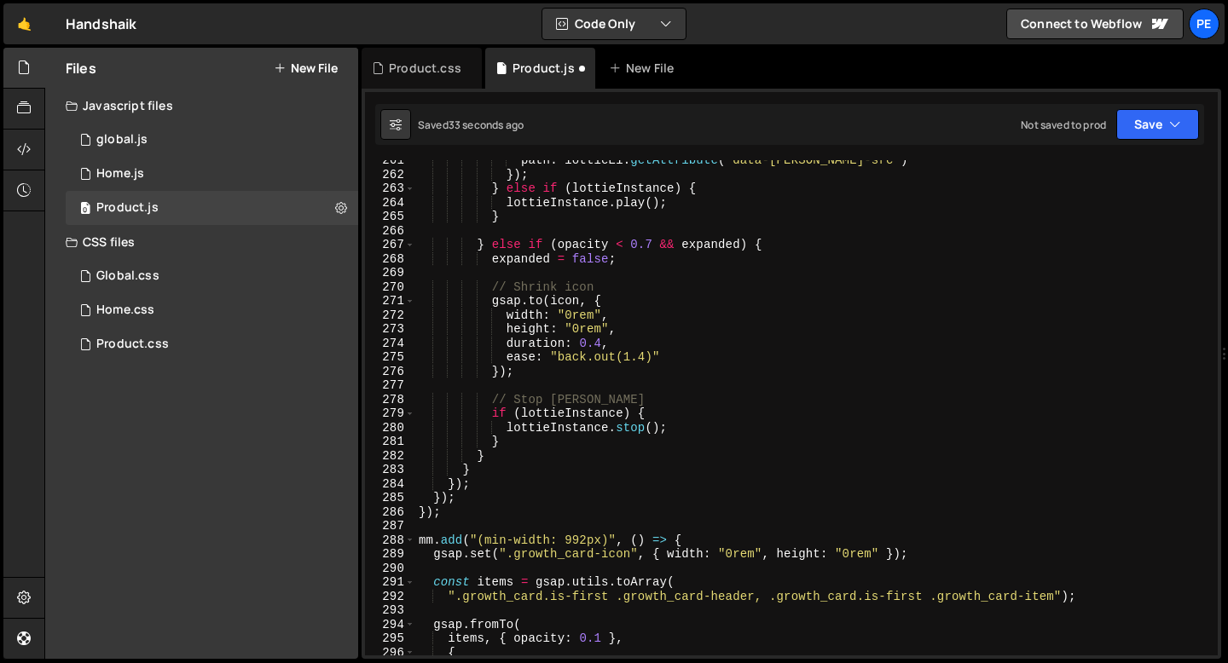
scroll to position [3665, 0]
click at [472, 518] on div "path : lottieEl . getAttribute ( "data-[PERSON_NAME]-src" ) }) ; } else if ( lo…" at bounding box center [813, 415] width 796 height 524
click at [467, 526] on div "path : lottieEl . getAttribute ( "data-[PERSON_NAME]-src" ) }) ; } else if ( lo…" at bounding box center [813, 415] width 796 height 524
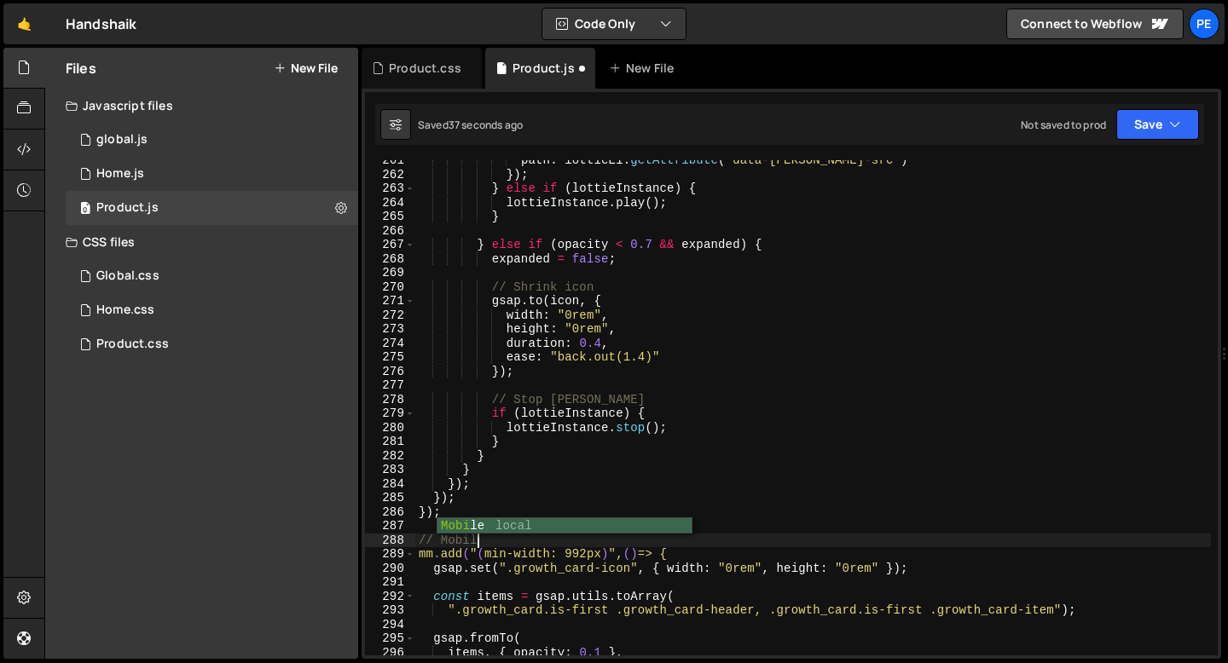
scroll to position [0, 3]
click at [530, 536] on div "path : lottieEl . getAttribute ( "data-[PERSON_NAME]-src" ) }) ; } else if ( lo…" at bounding box center [813, 415] width 796 height 524
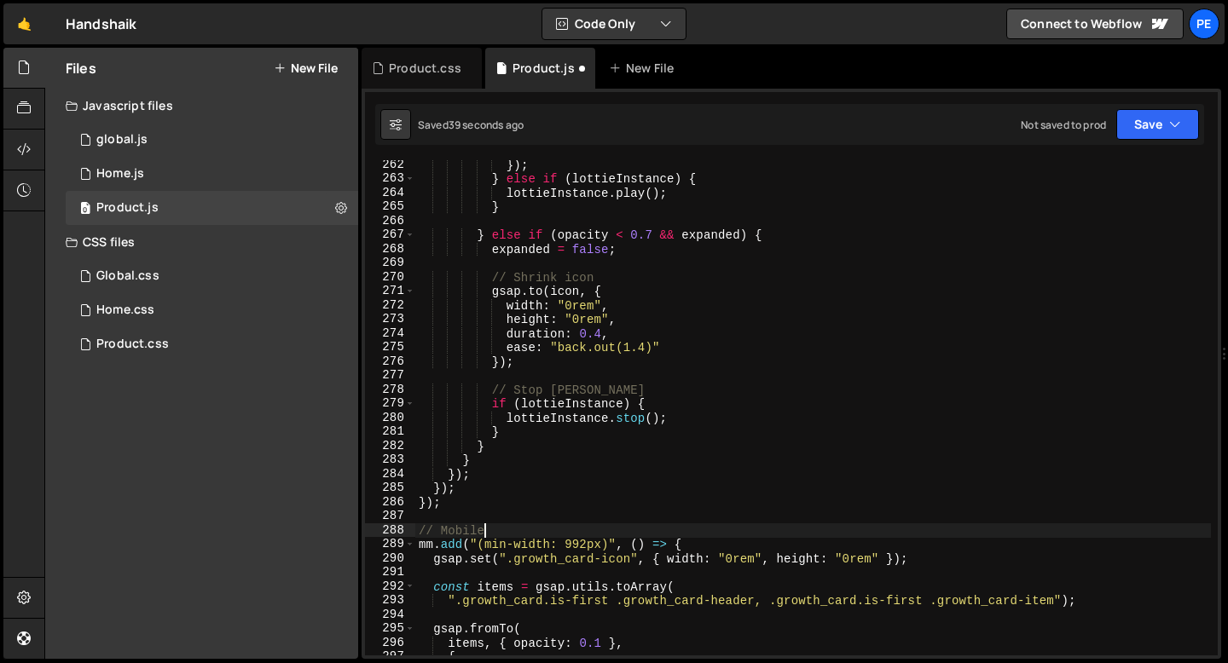
scroll to position [3681, 0]
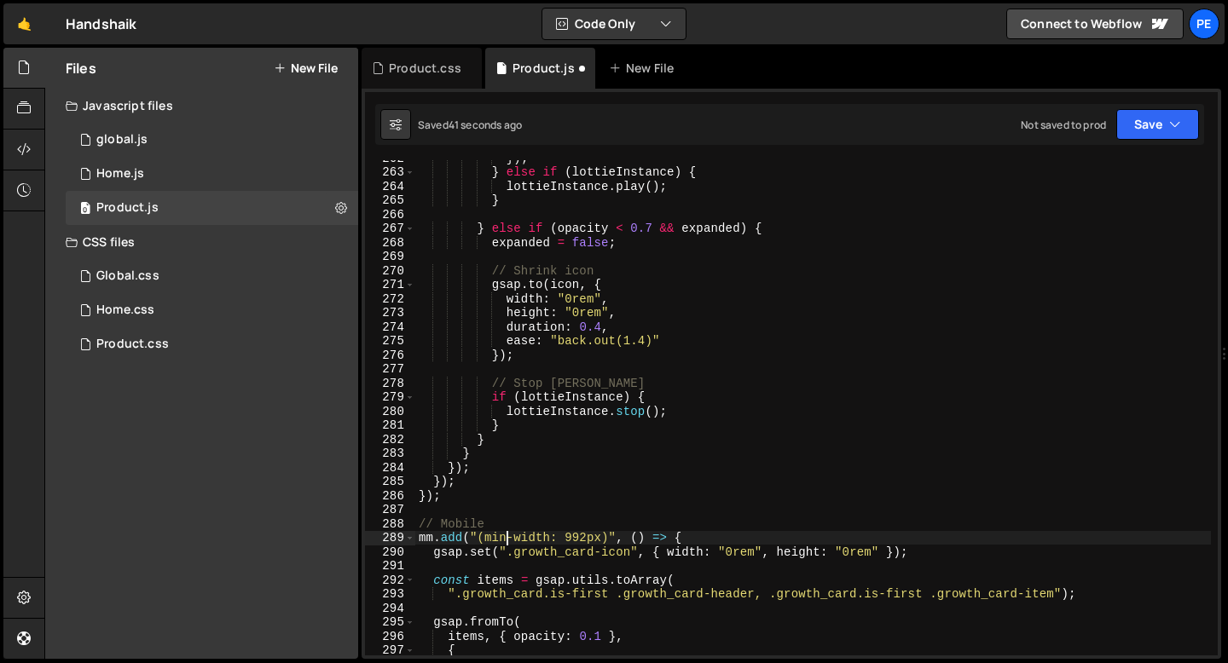
click at [507, 538] on div "}) ; } else if ( lottieInstance ) { lottieInstance . play ( ) ; } } else if ( o…" at bounding box center [813, 413] width 796 height 524
click at [588, 539] on div "}) ; } else if ( lottieInstance ) { lottieInstance . play ( ) ; } } else if ( o…" at bounding box center [813, 413] width 796 height 524
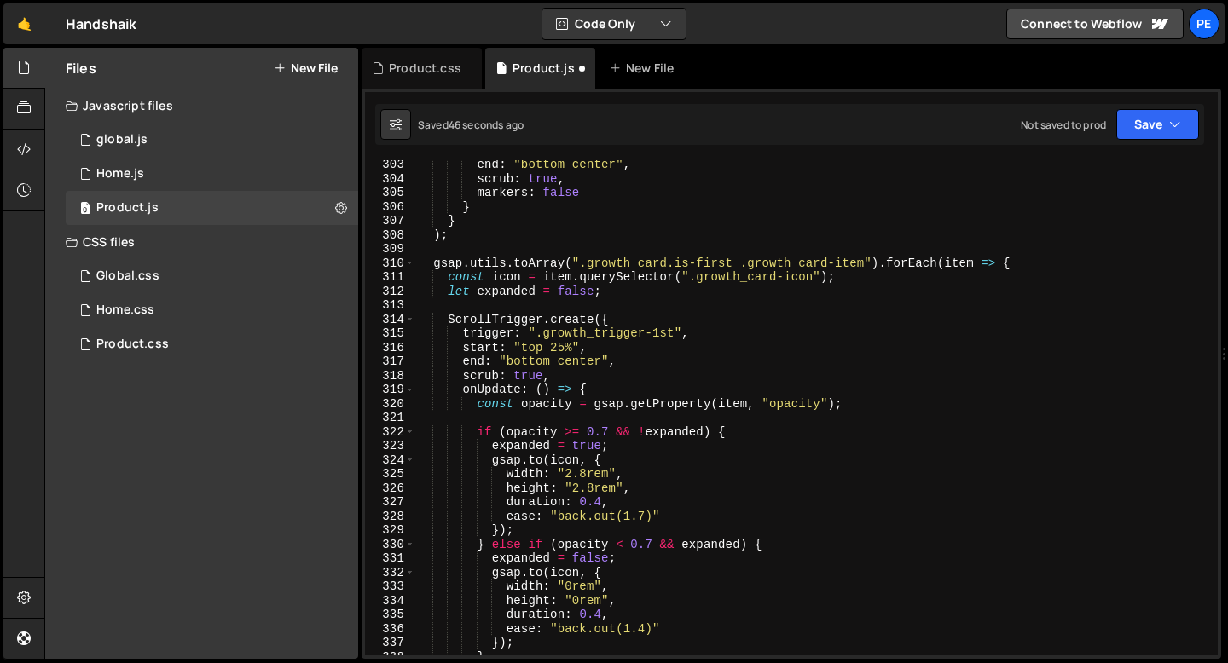
scroll to position [4252, 0]
click at [587, 470] on div "end : "bottom center" , scrub : true , markers : false } } ) ; gsap . utils . t…" at bounding box center [813, 420] width 796 height 524
click at [595, 489] on div "end : "bottom center" , scrub : true , markers : false } } ) ; gsap . utils . t…" at bounding box center [813, 420] width 796 height 524
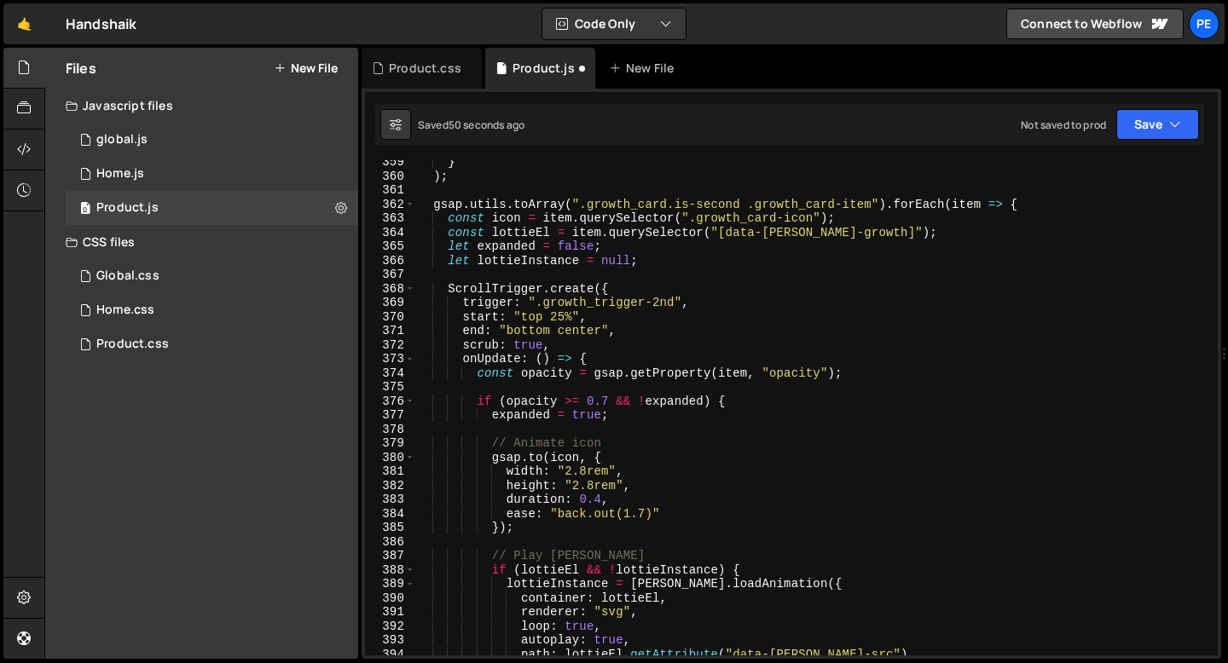
scroll to position [5042, 0]
click at [587, 475] on div "} ) ; gsap . utils . toArray ( ".growth_card.is-second .growth_card-item" ) . f…" at bounding box center [813, 417] width 796 height 524
click at [592, 487] on div "} ) ; gsap . utils . toArray ( ".growth_card.is-second .growth_card-item" ) . f…" at bounding box center [813, 417] width 796 height 524
type textarea "height: "2rem","
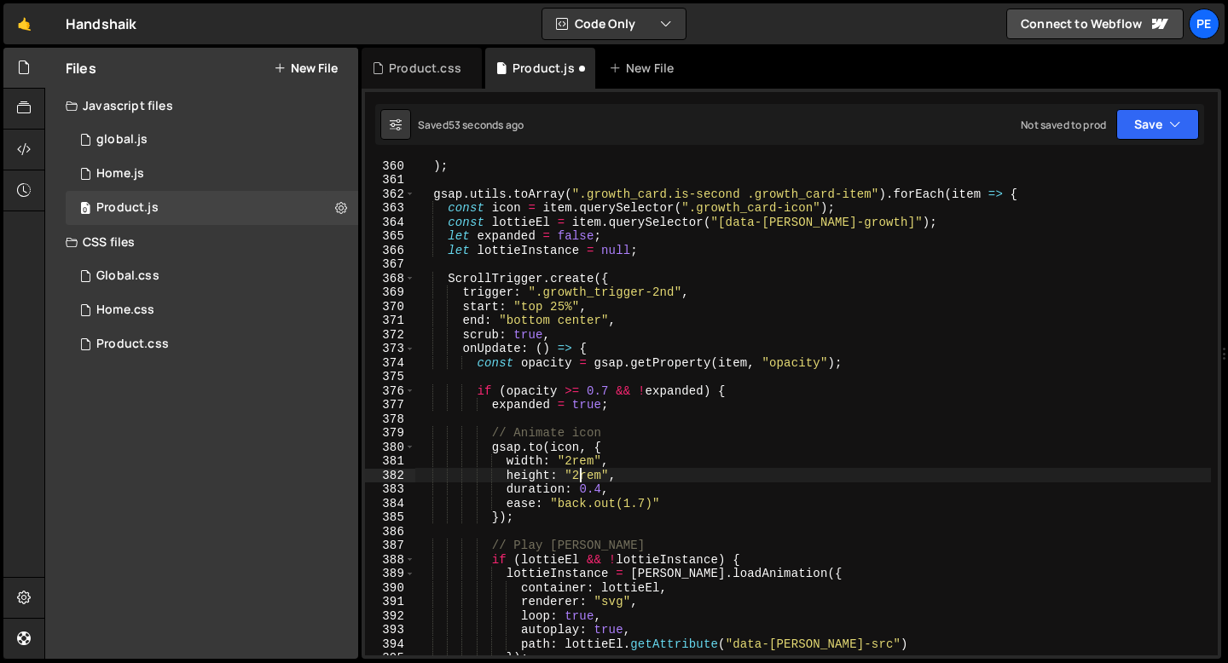
scroll to position [5122, 0]
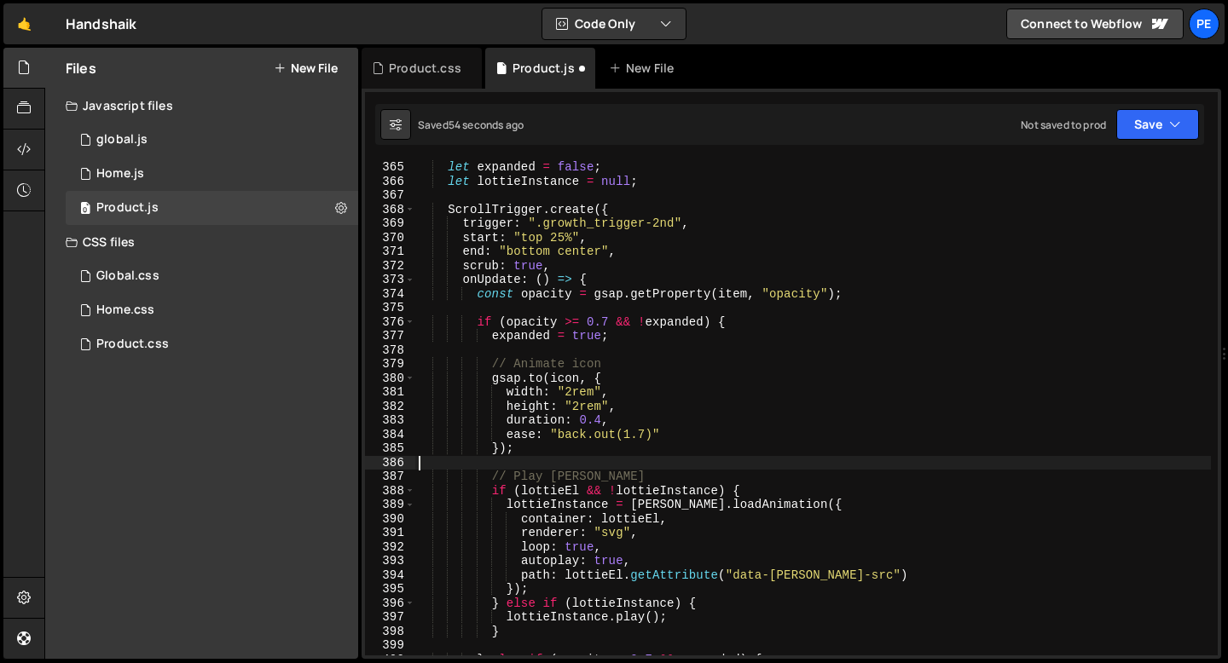
click at [555, 463] on div "let expanded = false ; let lottieInstance = null ; ScrollTrigger . create ({ tr…" at bounding box center [813, 422] width 796 height 524
